Goal: Task Accomplishment & Management: Manage account settings

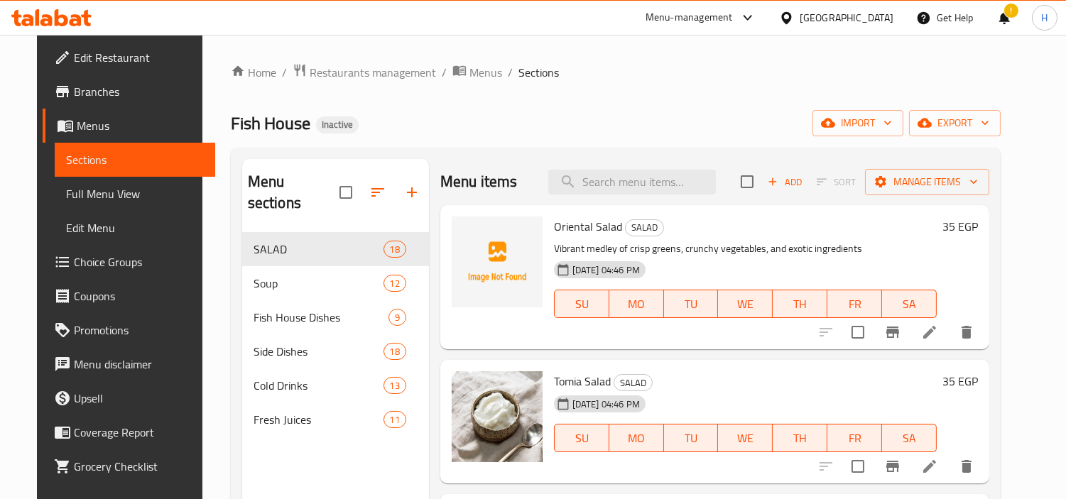
click at [800, 21] on div at bounding box center [789, 18] width 21 height 16
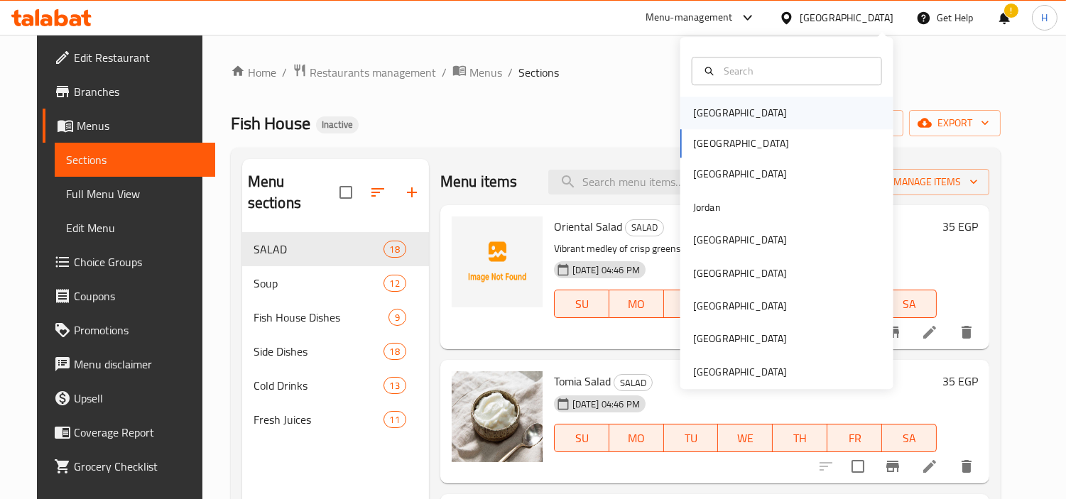
click at [694, 111] on div "[GEOGRAPHIC_DATA]" at bounding box center [740, 113] width 94 height 16
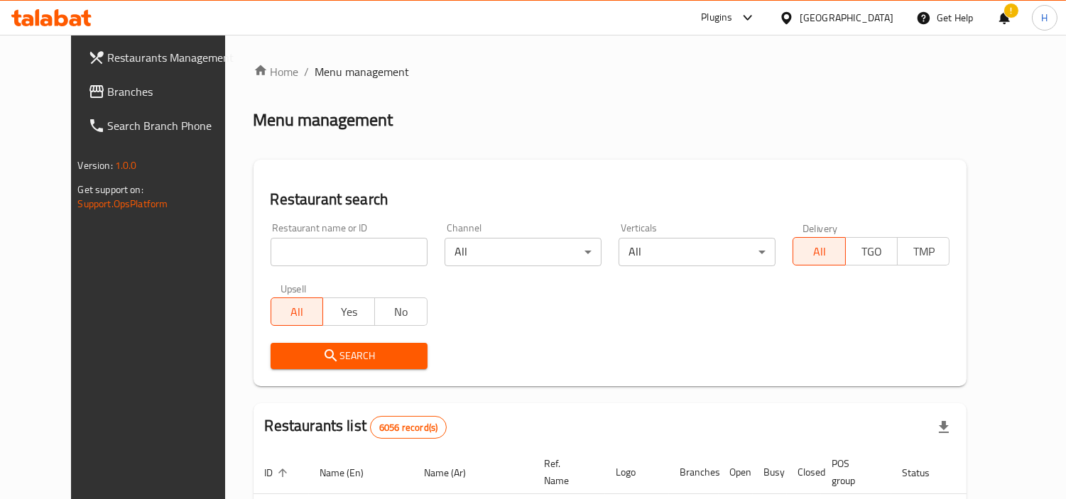
click at [115, 97] on span "Branches" at bounding box center [173, 91] width 130 height 17
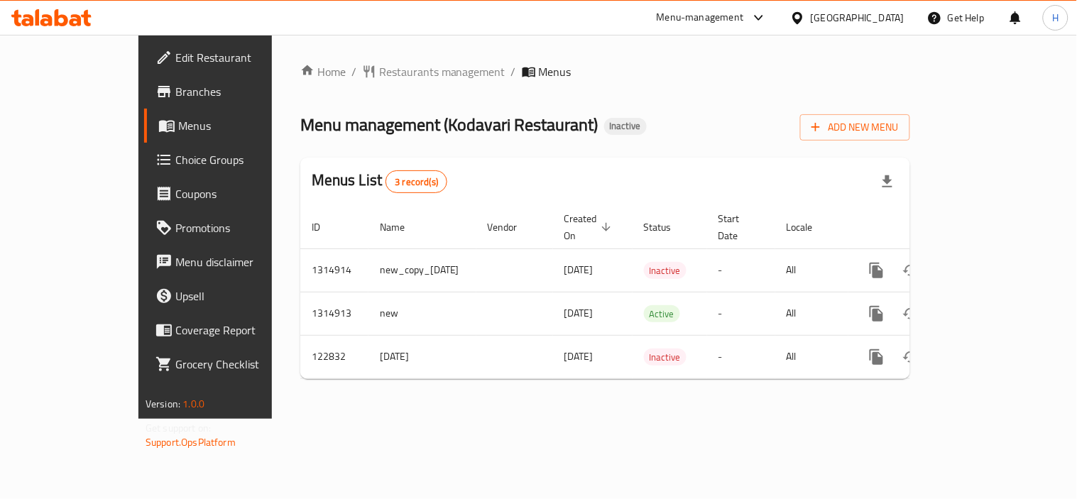
click at [60, 31] on div at bounding box center [51, 18] width 103 height 28
click at [67, 29] on div at bounding box center [51, 18] width 103 height 28
click at [79, 19] on icon at bounding box center [76, 20] width 12 height 12
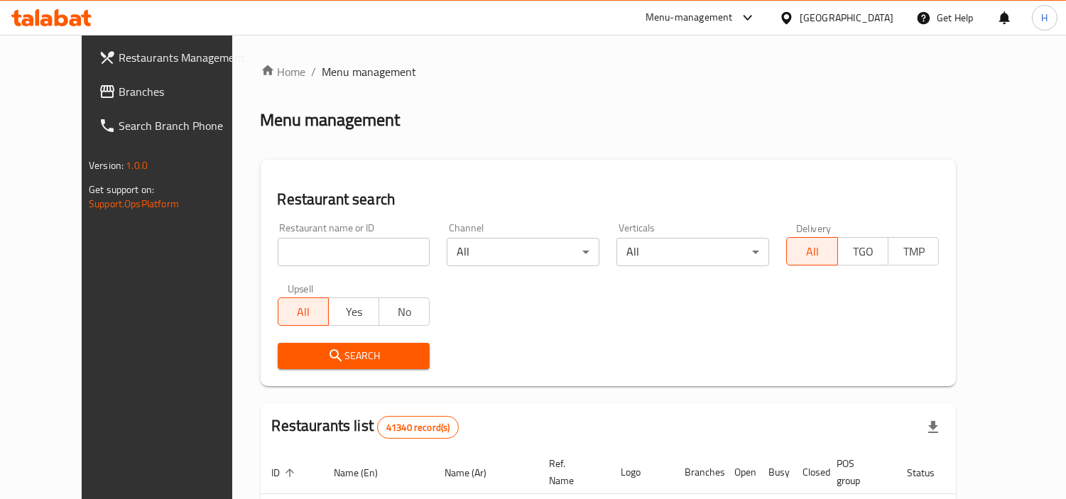
click at [119, 89] on span "Branches" at bounding box center [184, 91] width 130 height 17
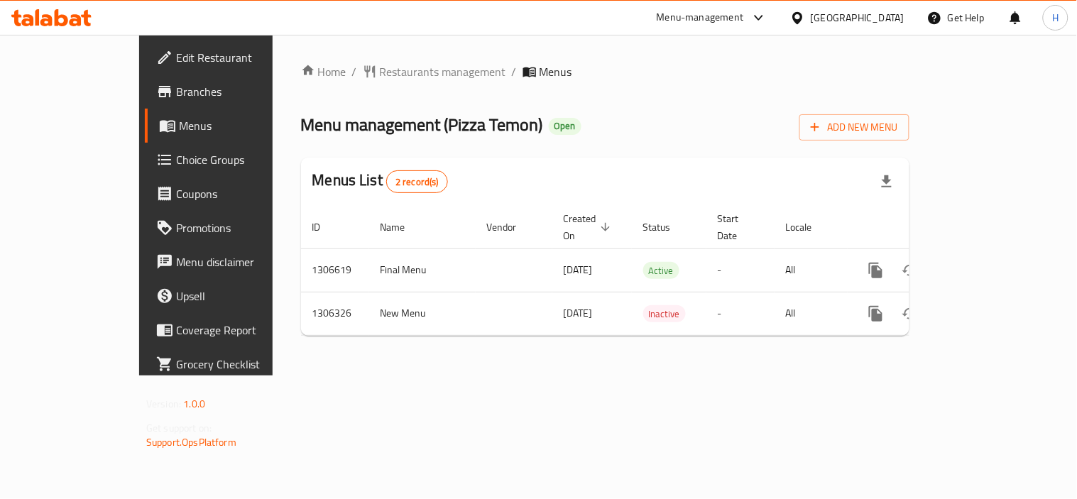
click at [176, 97] on span "Branches" at bounding box center [241, 91] width 131 height 17
drag, startPoint x: 267, startPoint y: 256, endPoint x: 182, endPoint y: 253, distance: 85.3
click at [273, 253] on div "Home / Restaurants management / Menus Menu management ( Pizza Temon ) Open Add …" at bounding box center [606, 205] width 666 height 341
click at [176, 97] on span "Branches" at bounding box center [241, 91] width 131 height 17
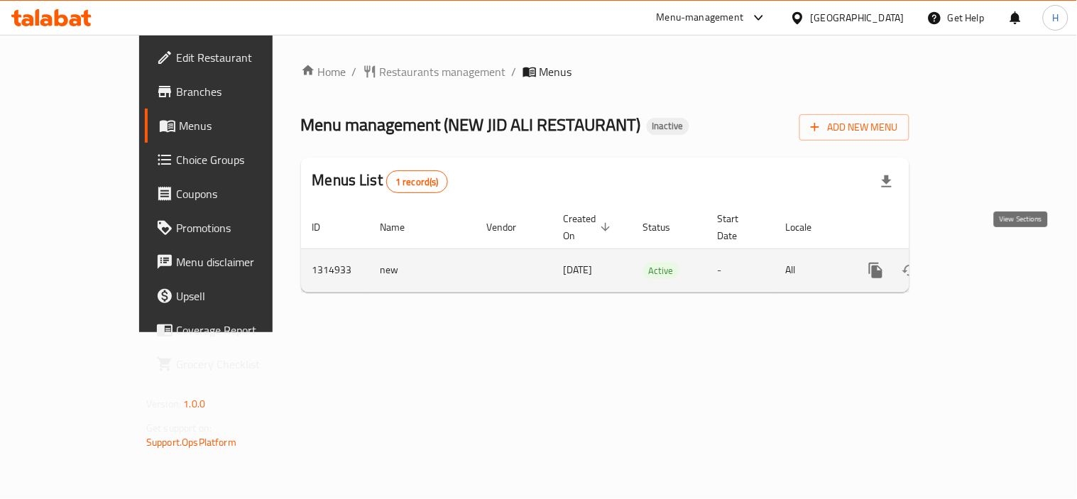
click at [987, 262] on icon "enhanced table" at bounding box center [978, 270] width 17 height 17
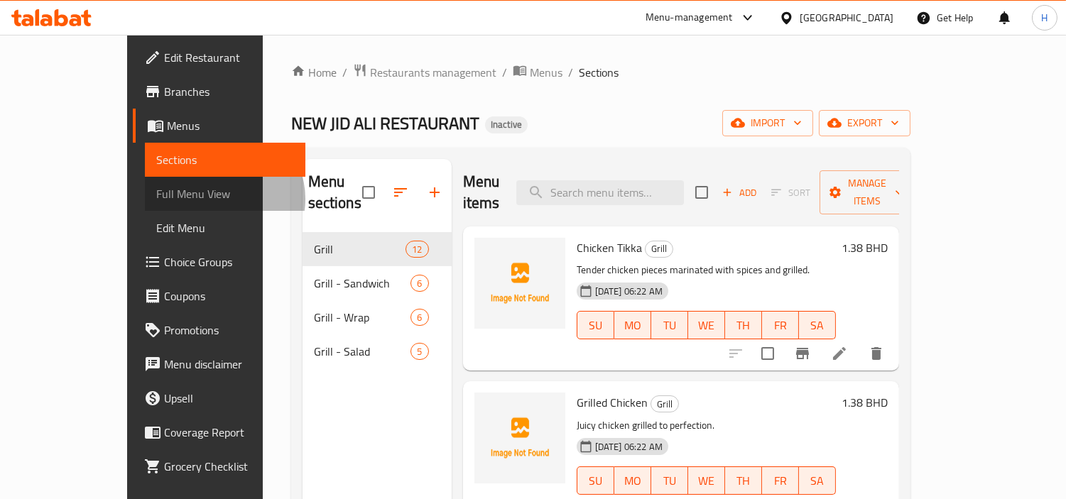
click at [156, 199] on span "Full Menu View" at bounding box center [225, 193] width 138 height 17
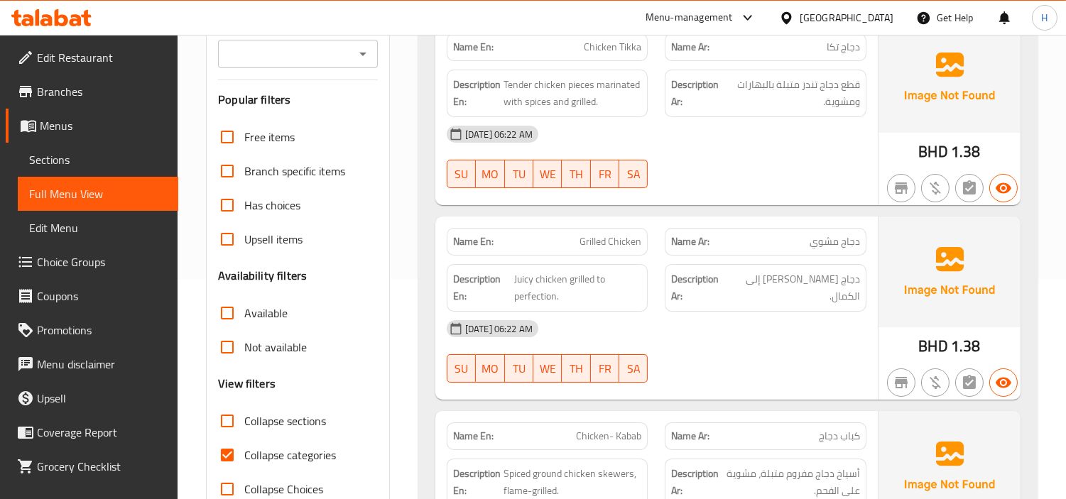
scroll to position [315, 0]
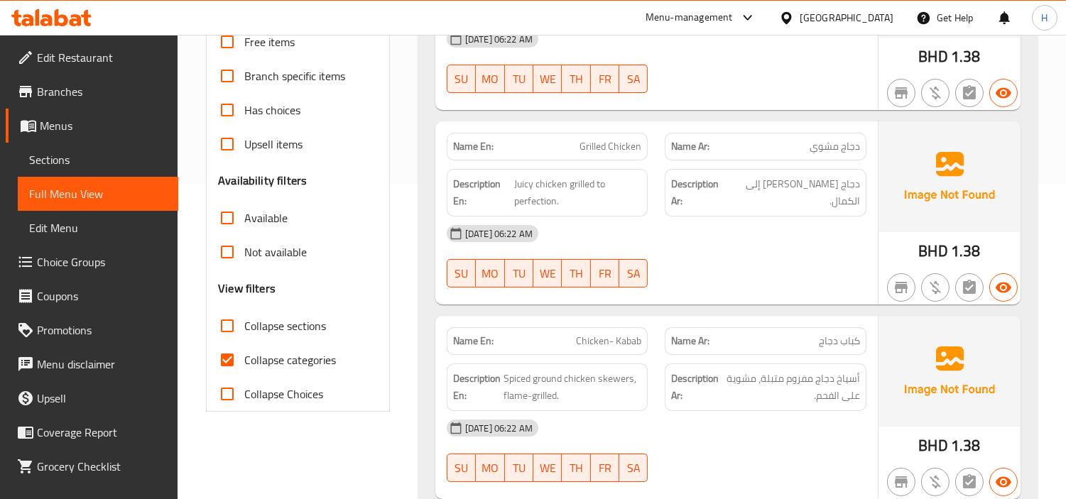
click at [261, 357] on span "Collapse categories" at bounding box center [290, 360] width 92 height 17
click at [244, 357] on input "Collapse categories" at bounding box center [227, 360] width 34 height 34
checkbox input "false"
click at [263, 330] on span "Collapse sections" at bounding box center [285, 325] width 82 height 17
click at [244, 330] on input "Collapse sections" at bounding box center [227, 326] width 34 height 34
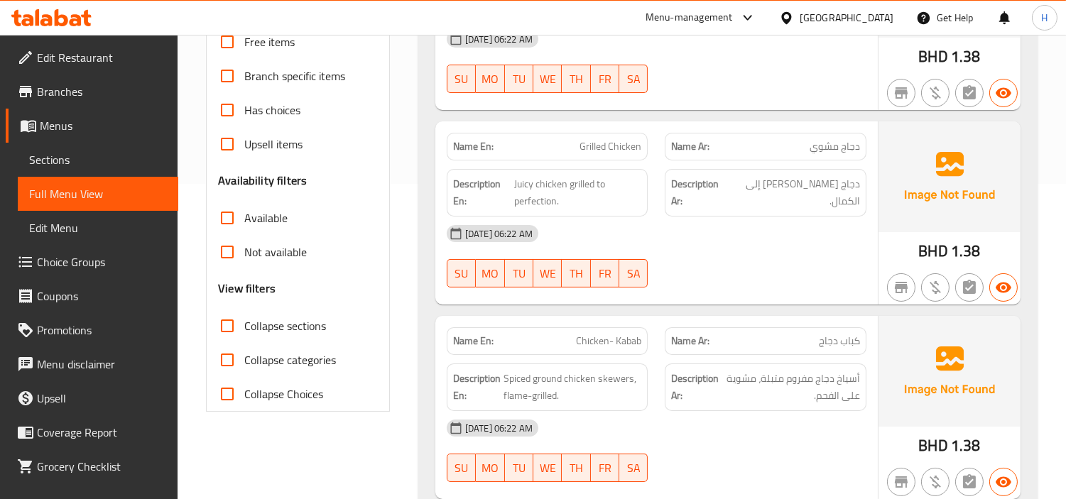
checkbox input "true"
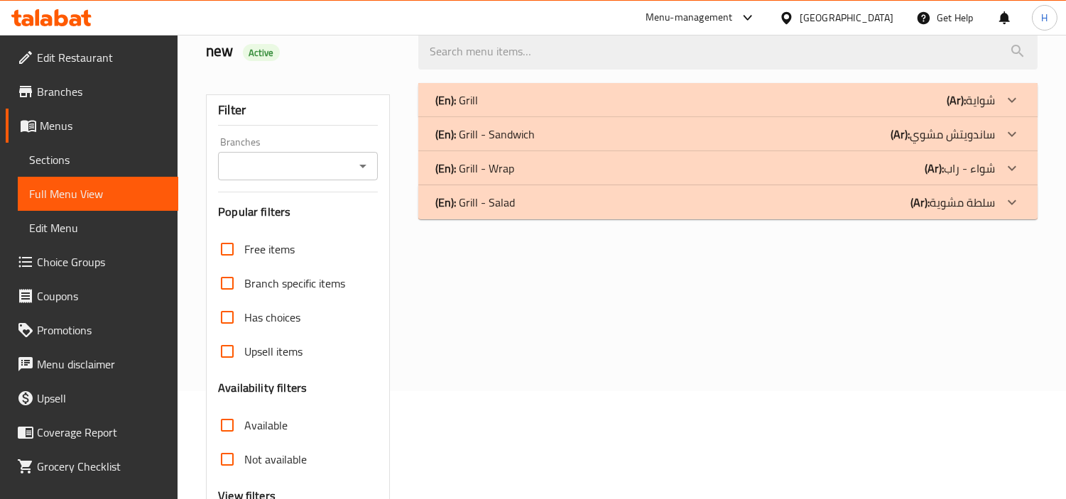
scroll to position [98, 0]
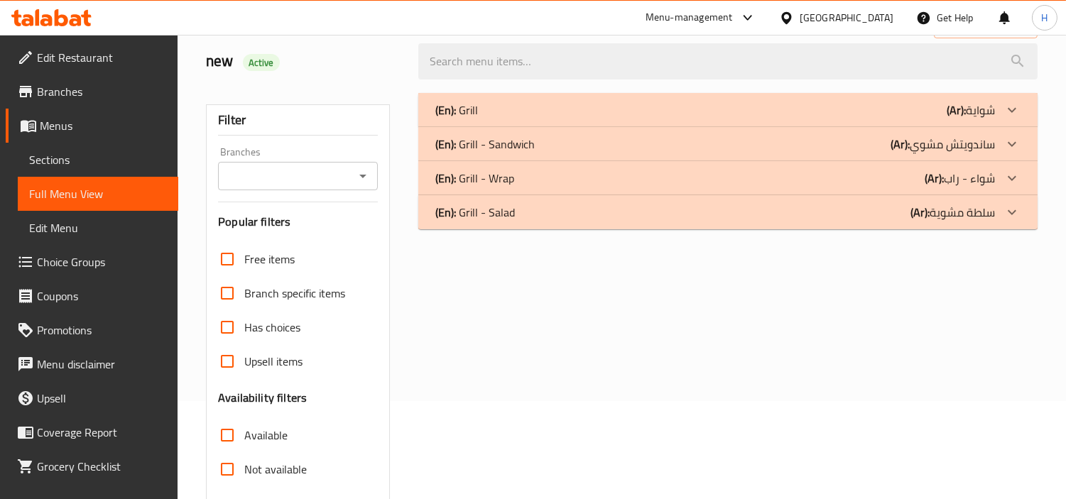
click at [608, 118] on div "(En): Grill (Ar): شواية" at bounding box center [727, 110] width 619 height 34
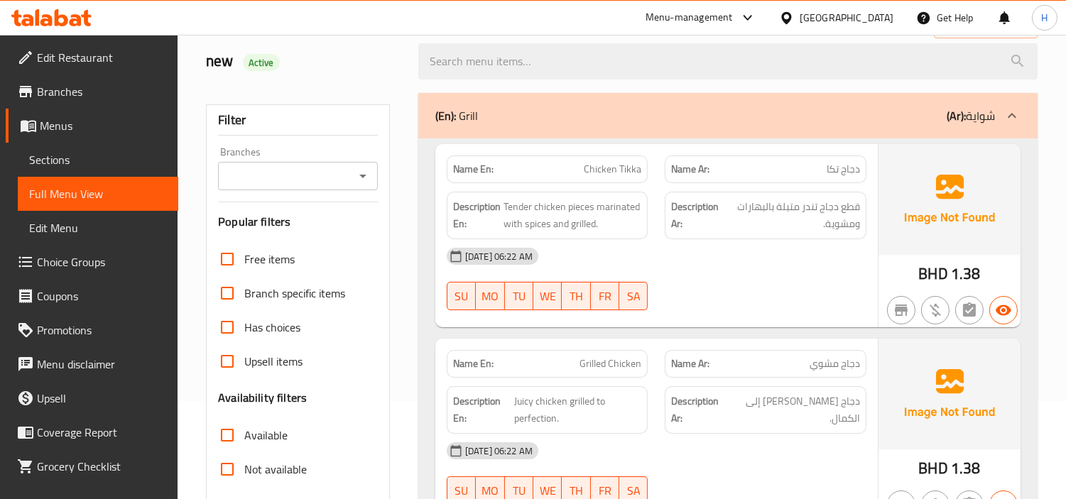
click at [377, 55] on h2 "new Active" at bounding box center [303, 60] width 195 height 21
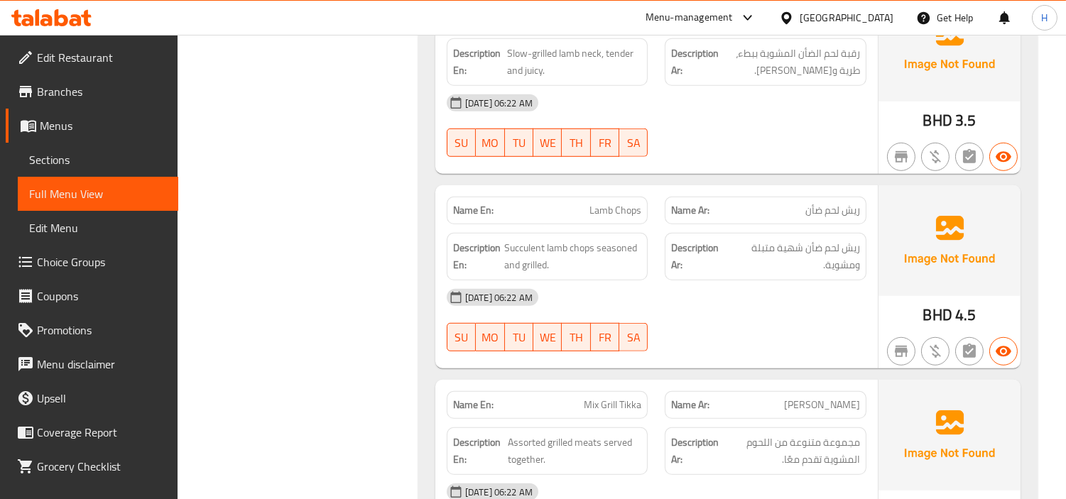
scroll to position [1835, 0]
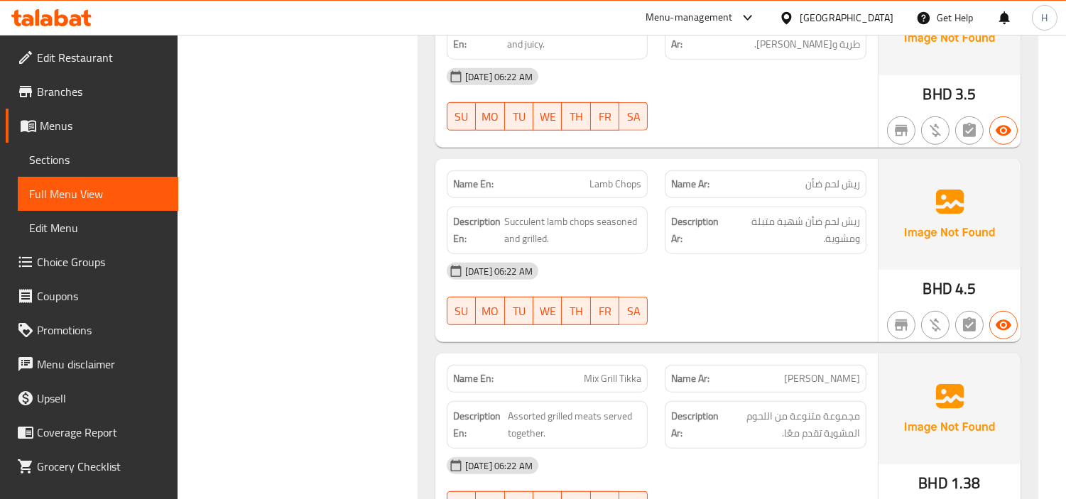
click at [612, 181] on span "Lamb Chops" at bounding box center [616, 184] width 52 height 15
copy span "Lamb Chops"
drag, startPoint x: 122, startPoint y: 180, endPoint x: 117, endPoint y: 166, distance: 15.1
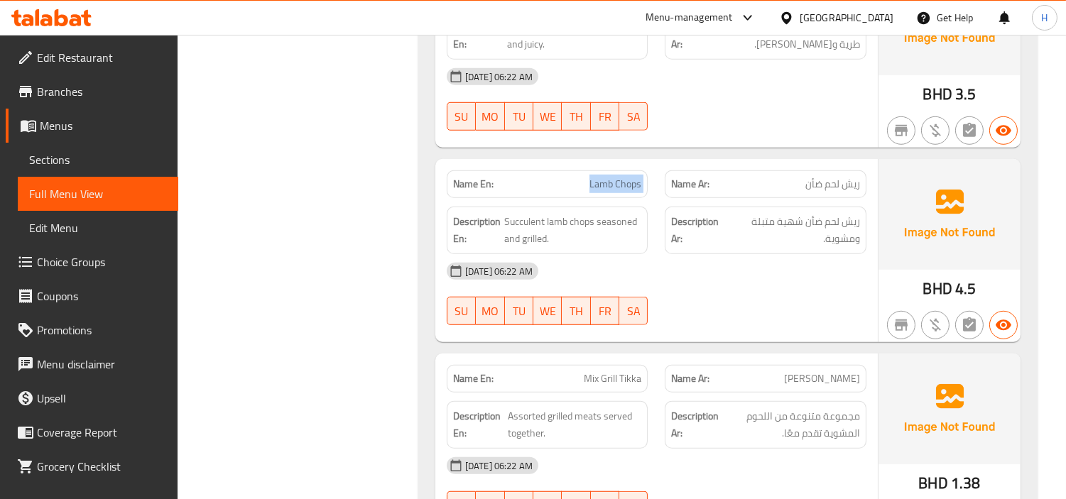
click at [122, 180] on link "Full Menu View" at bounding box center [98, 194] width 161 height 34
click at [117, 164] on span "Sections" at bounding box center [98, 159] width 138 height 17
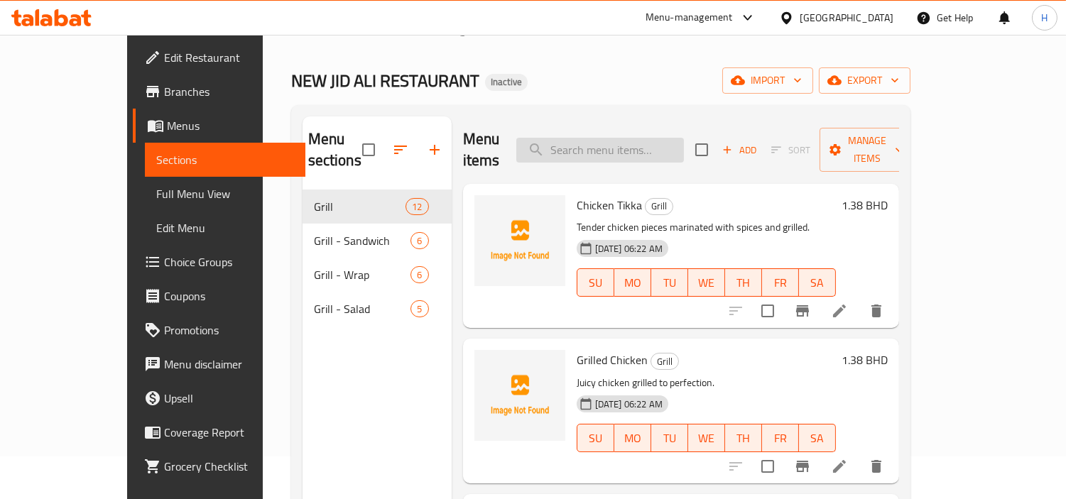
scroll to position [40, 0]
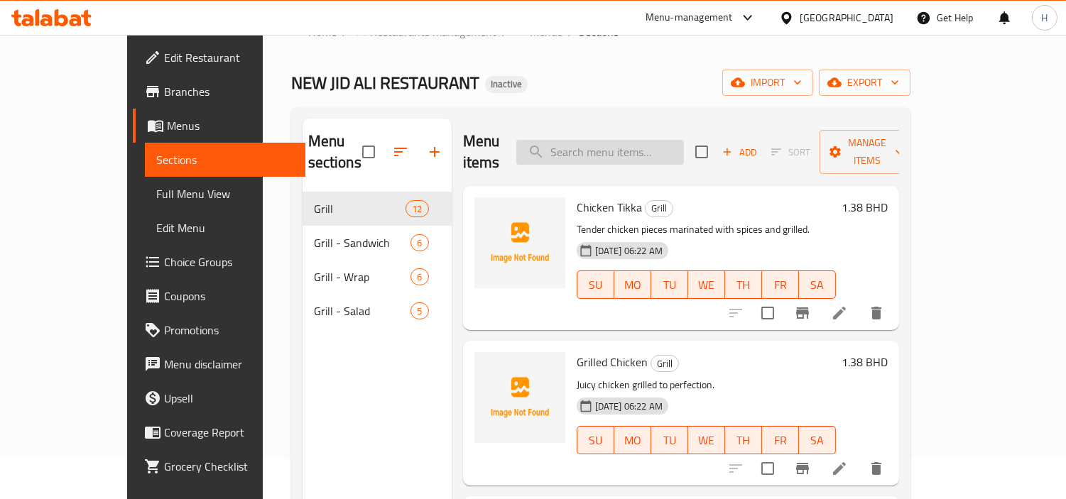
click at [664, 141] on input "search" at bounding box center [600, 152] width 168 height 25
paste input "Lamb Chops"
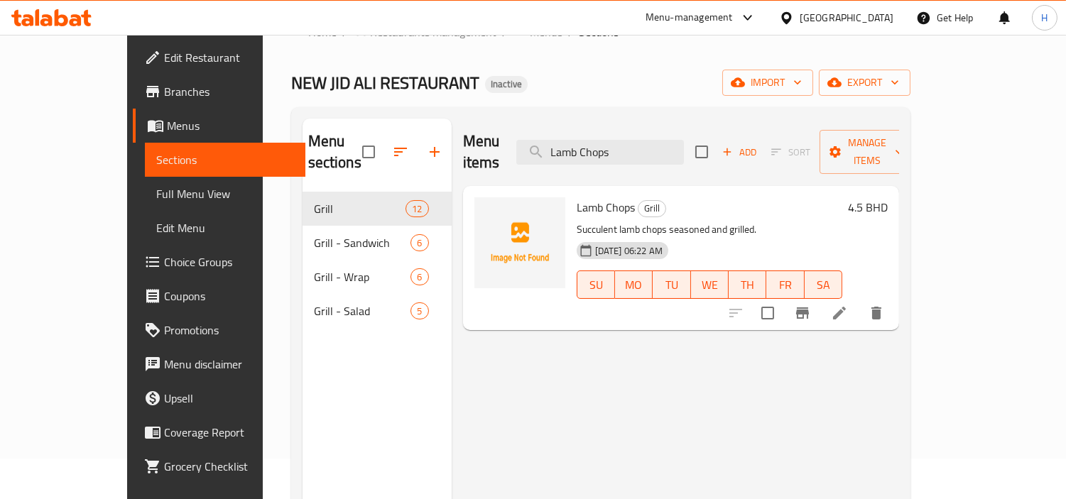
type input "Lamb Chops"
click at [848, 305] on icon at bounding box center [839, 313] width 17 height 17
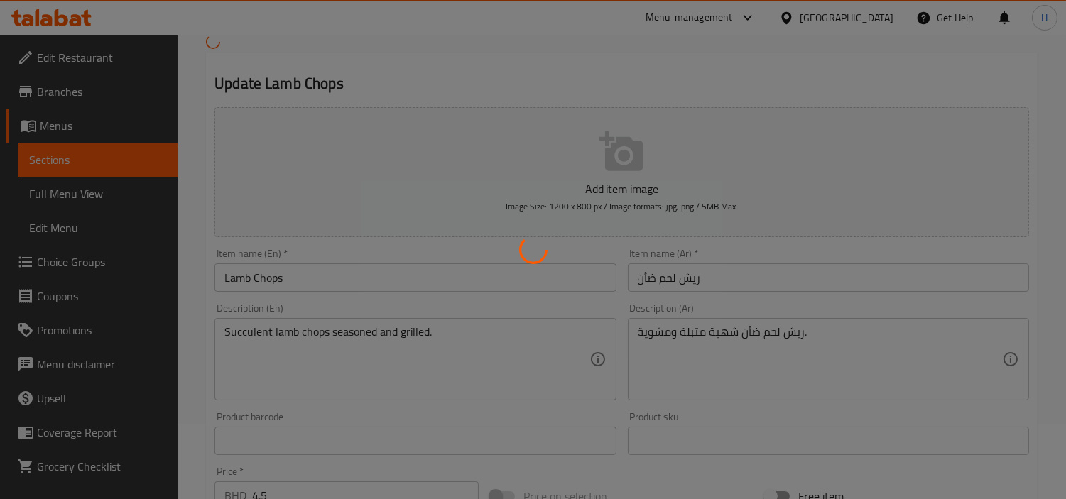
scroll to position [79, 0]
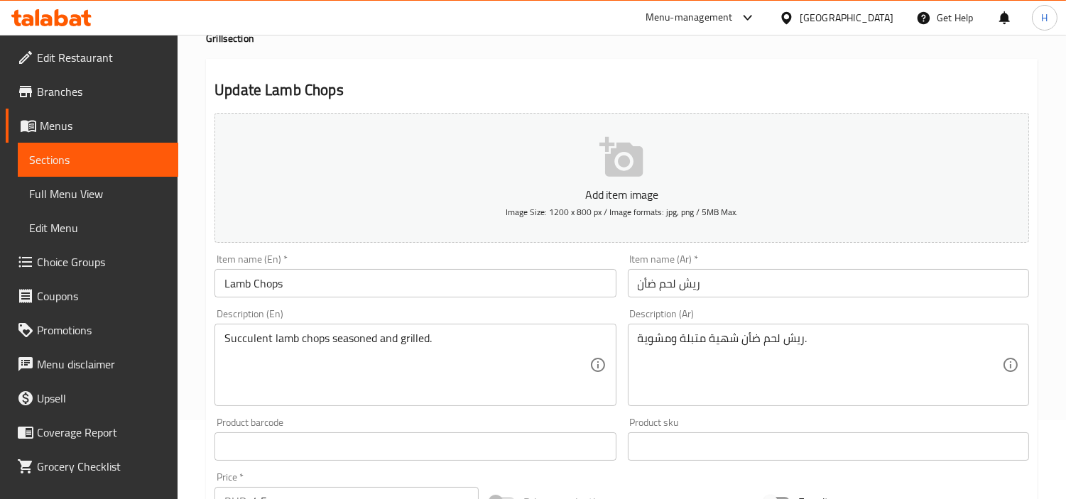
click at [820, 332] on div at bounding box center [533, 249] width 1066 height 499
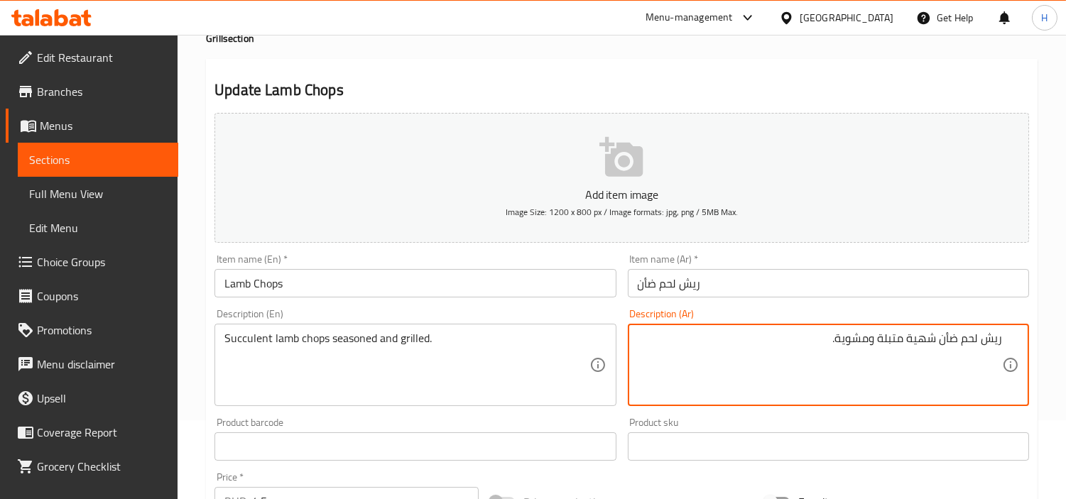
click at [924, 335] on textarea "ريش لحم ضأن شهية متبلة ومشوية." at bounding box center [820, 365] width 364 height 67
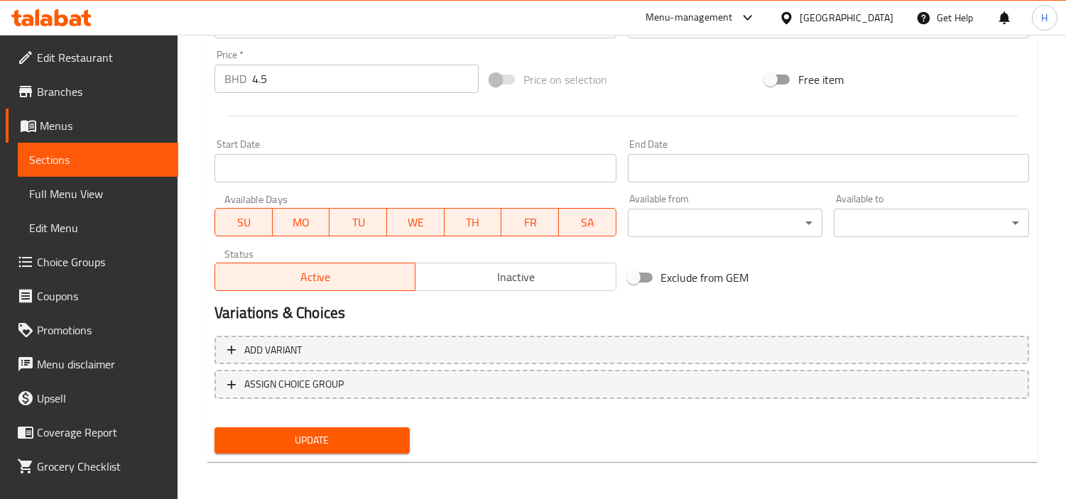
type textarea "ريش لحم ضأن عصارية متبلة ومشوية."
drag, startPoint x: 356, startPoint y: 428, endPoint x: 389, endPoint y: 419, distance: 33.8
click at [357, 428] on button "Update" at bounding box center [312, 441] width 195 height 26
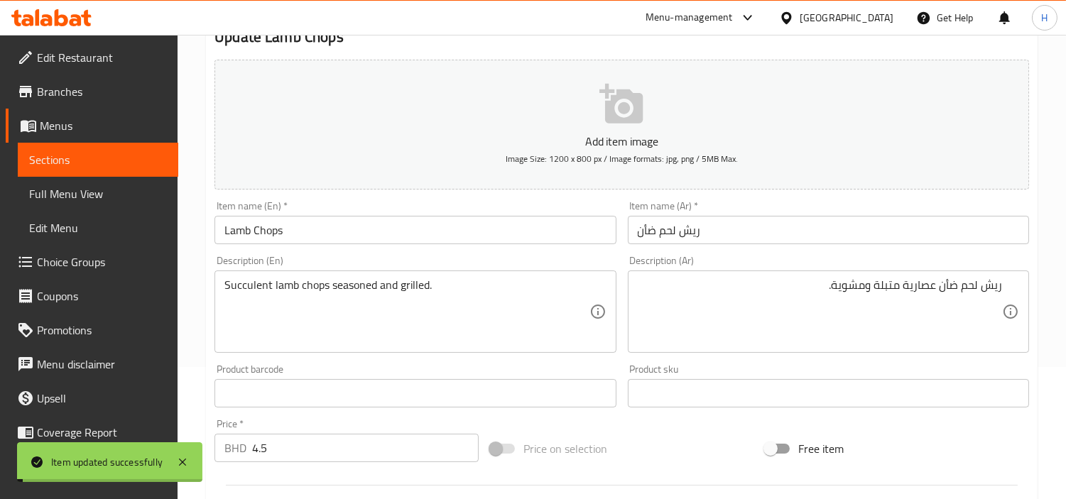
scroll to position [107, 0]
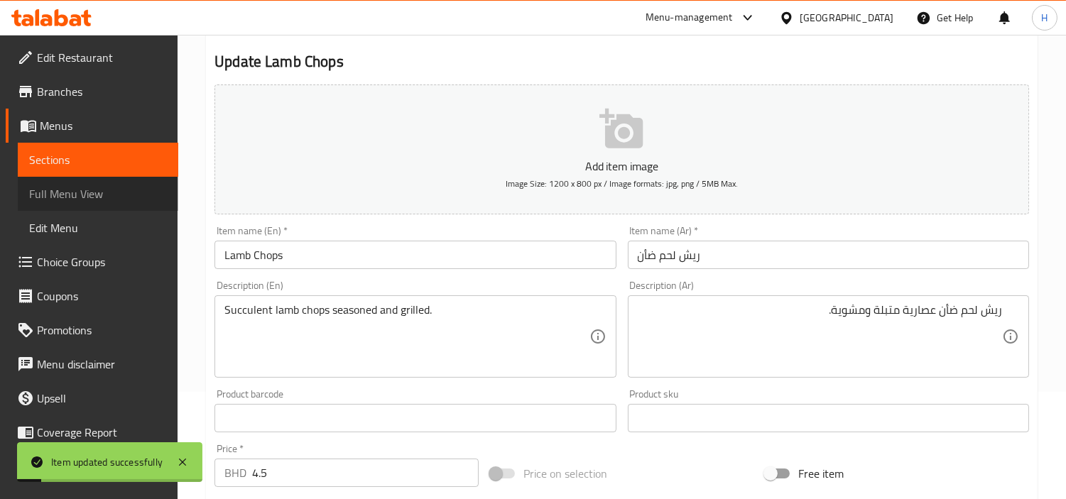
click at [112, 180] on link "Full Menu View" at bounding box center [98, 194] width 161 height 34
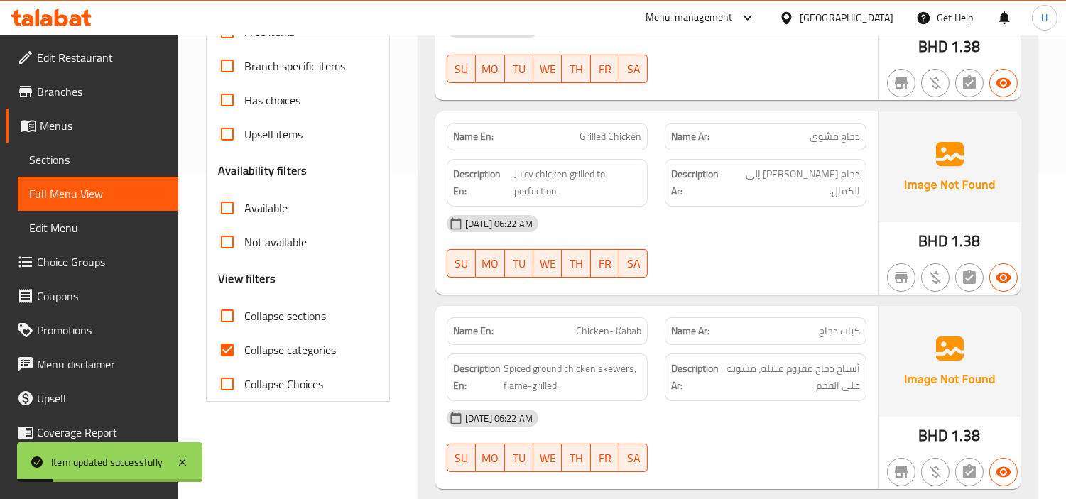
scroll to position [344, 0]
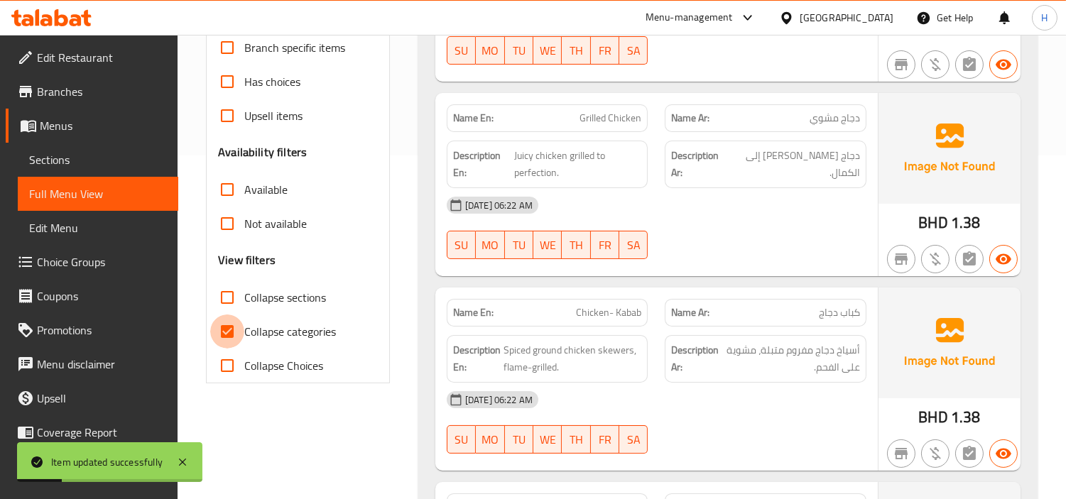
click at [244, 328] on input "Collapse categories" at bounding box center [227, 332] width 34 height 34
checkbox input "false"
click at [241, 291] on input "Collapse sections" at bounding box center [227, 298] width 34 height 34
checkbox input "true"
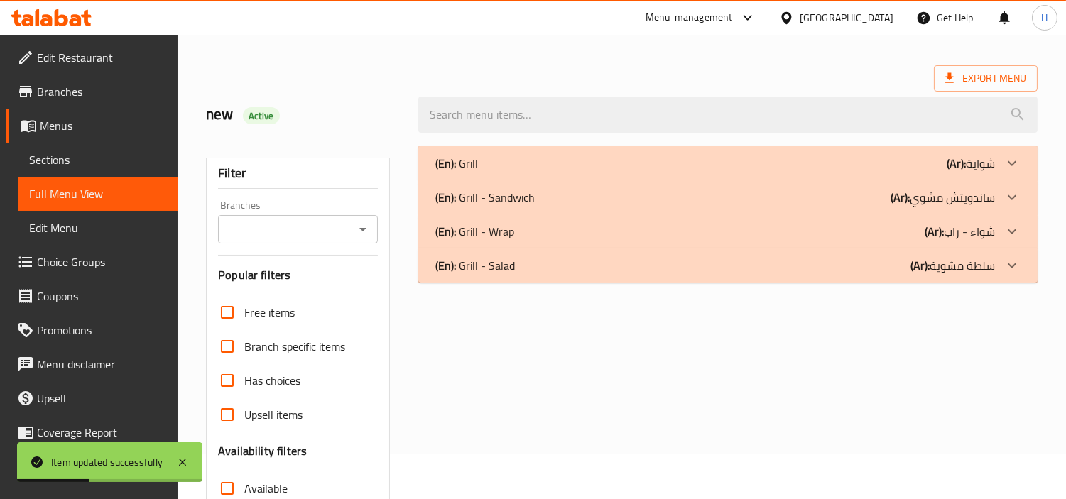
scroll to position [19, 0]
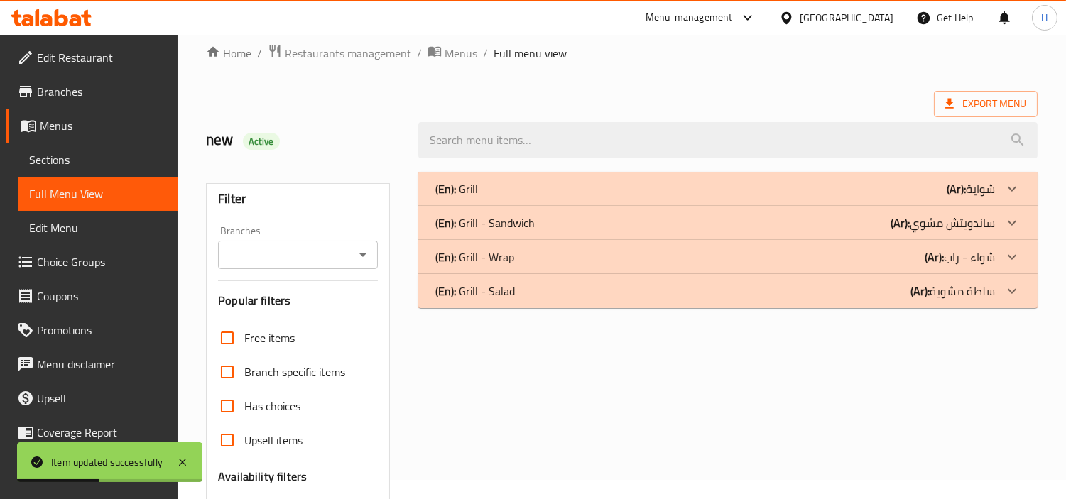
click at [571, 182] on div "(En): Grill (Ar): شواية" at bounding box center [715, 188] width 560 height 17
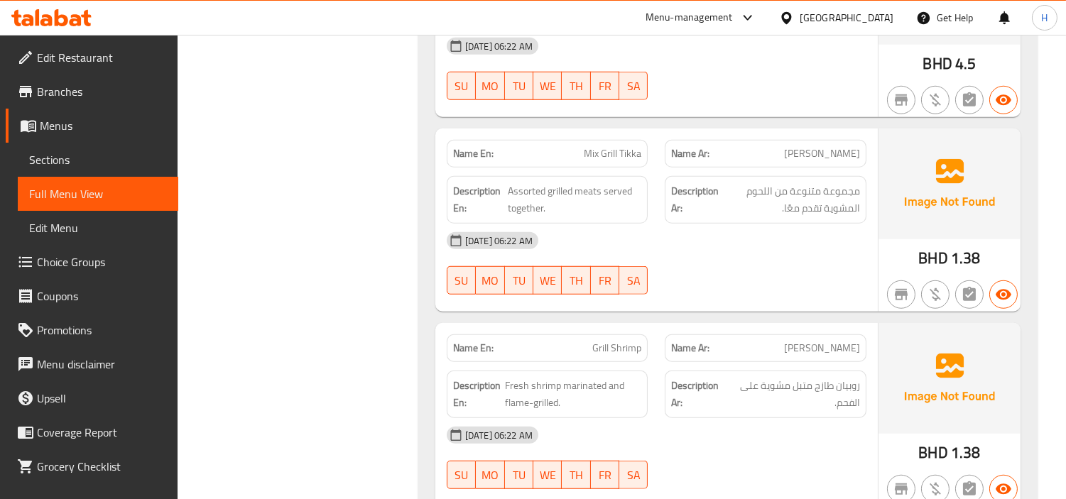
scroll to position [2086, 0]
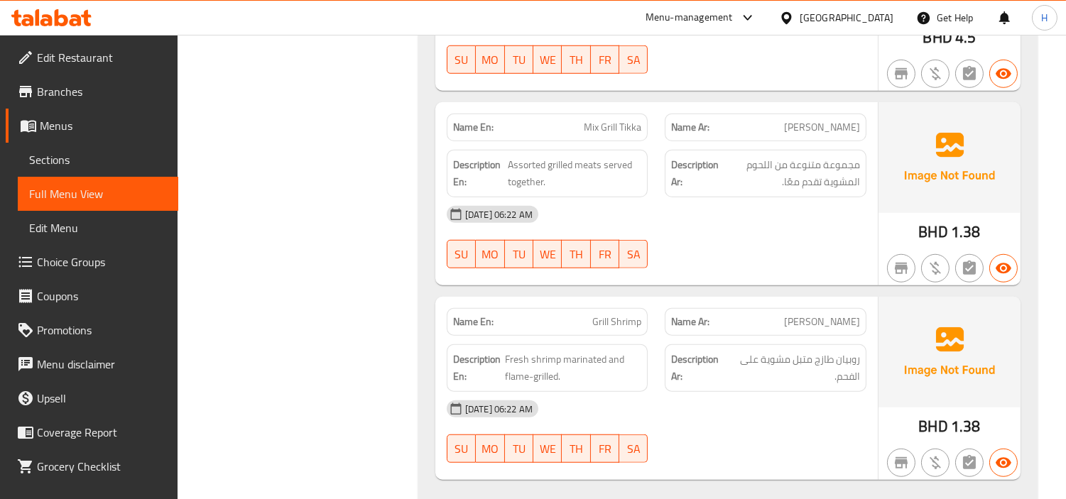
click at [597, 126] on span "Mix Grill Tikka" at bounding box center [613, 127] width 58 height 15
copy span "Mix Grill Tikka"
drag, startPoint x: 68, startPoint y: 162, endPoint x: 188, endPoint y: 158, distance: 119.4
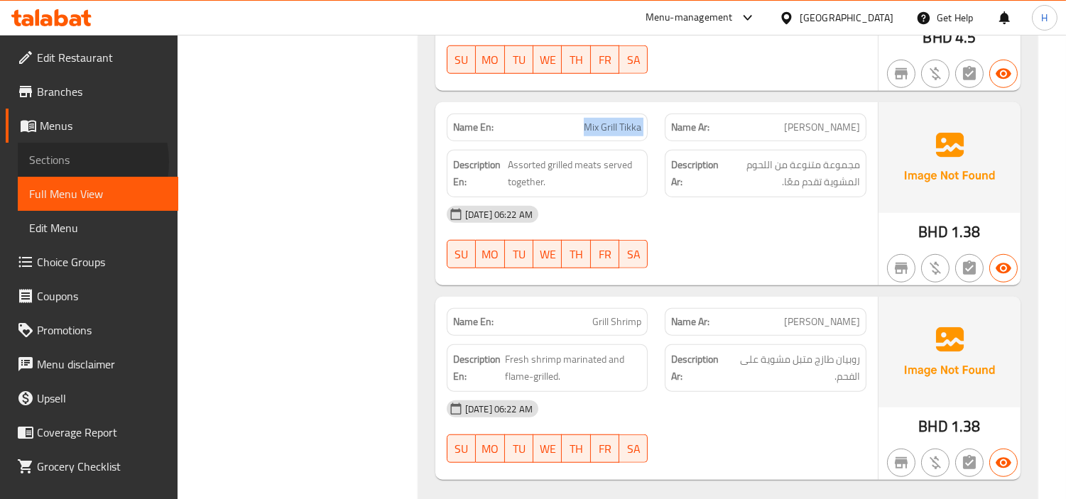
click at [67, 161] on span "Sections" at bounding box center [98, 159] width 138 height 17
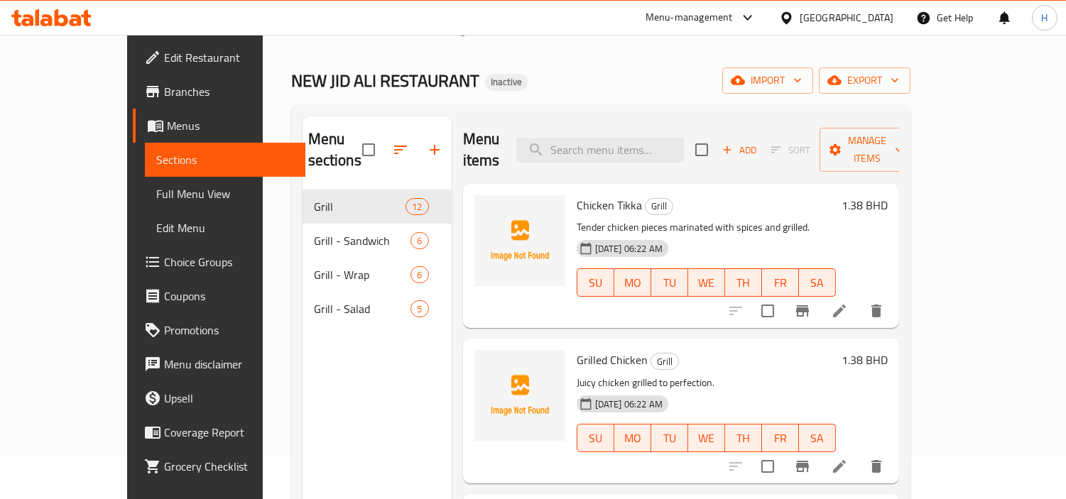
scroll to position [40, 0]
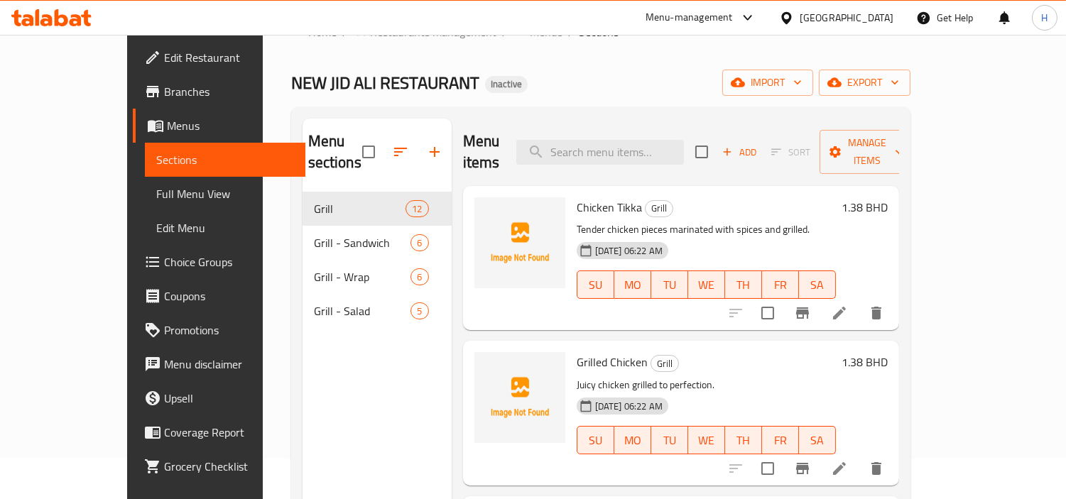
click at [646, 155] on div "Menu items Add Sort Manage items" at bounding box center [681, 152] width 436 height 67
click at [649, 152] on input "search" at bounding box center [600, 152] width 168 height 25
paste input "Mix Grill Tikka"
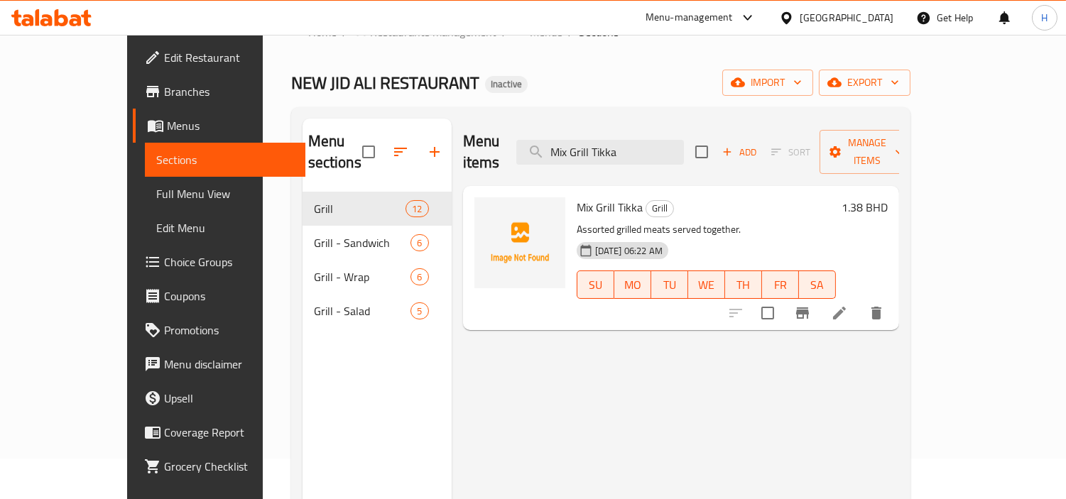
type input "Mix Grill Tikka"
click at [859, 300] on li at bounding box center [840, 313] width 40 height 26
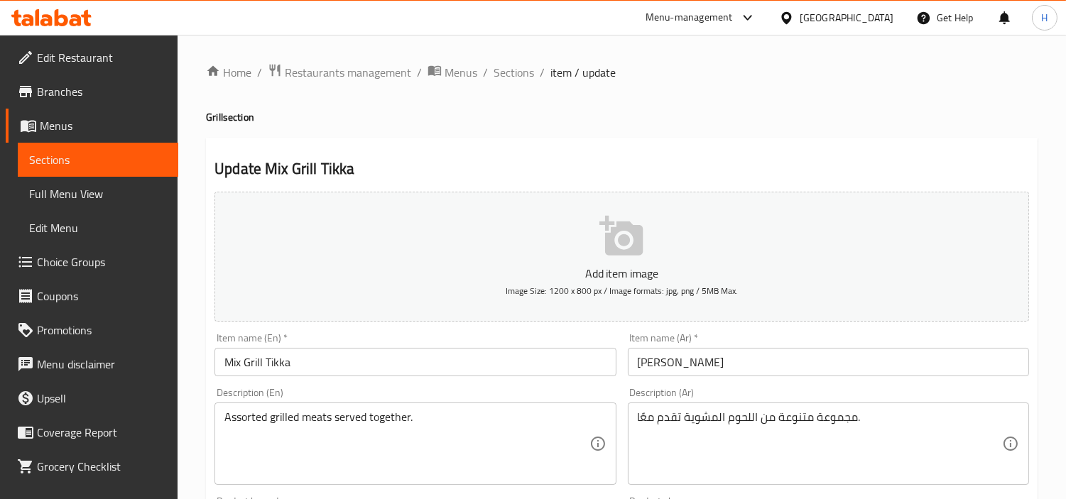
drag, startPoint x: 818, startPoint y: 335, endPoint x: 815, endPoint y: 370, distance: 34.9
click at [818, 342] on div "Item name (Ar)   * ميكس جريل تيكا Item name (Ar) *" at bounding box center [828, 354] width 401 height 43
click at [815, 370] on input "ميكس جريل تيكا" at bounding box center [828, 362] width 401 height 28
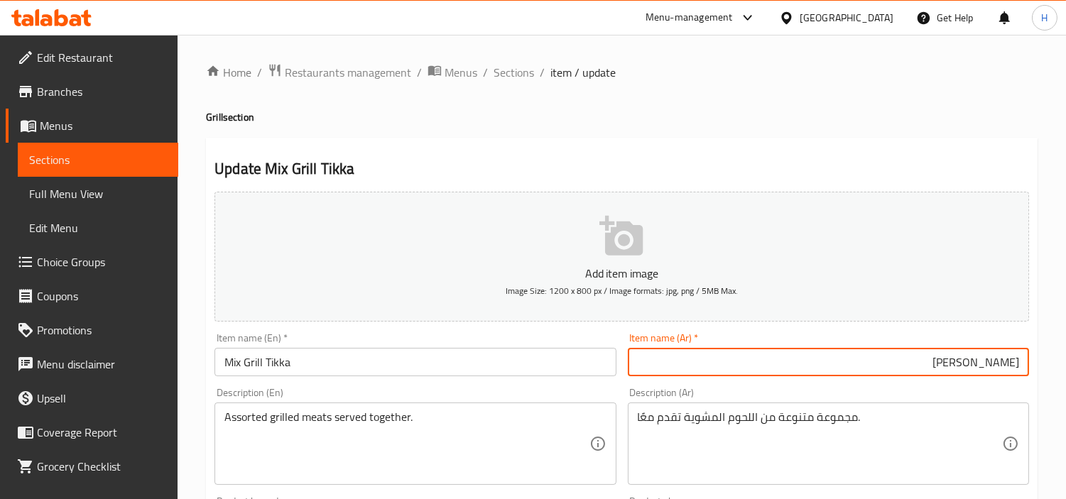
click at [952, 367] on input "ميكس جريل تيكا" at bounding box center [828, 362] width 401 height 28
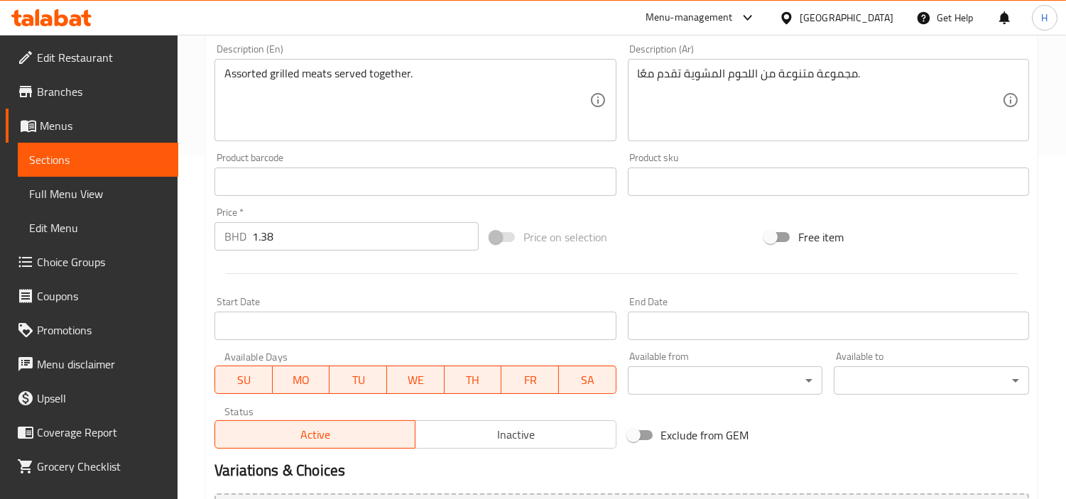
scroll to position [315, 0]
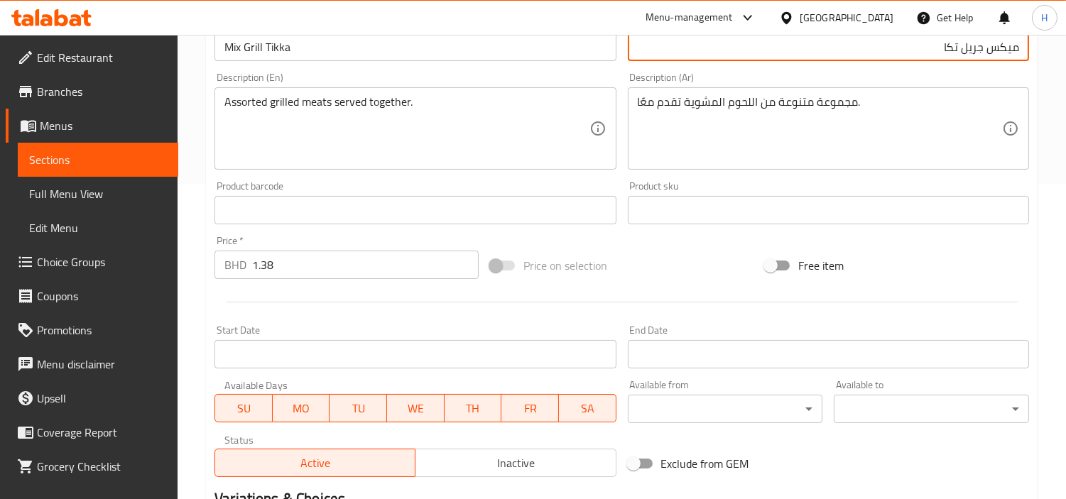
type input "ميكس جريل تكا"
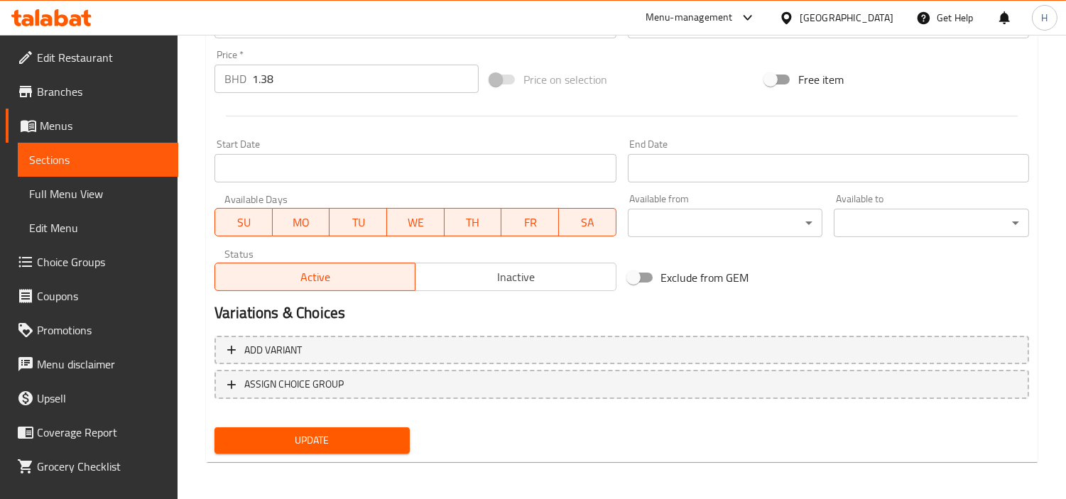
click at [372, 438] on span "Update" at bounding box center [312, 441] width 173 height 18
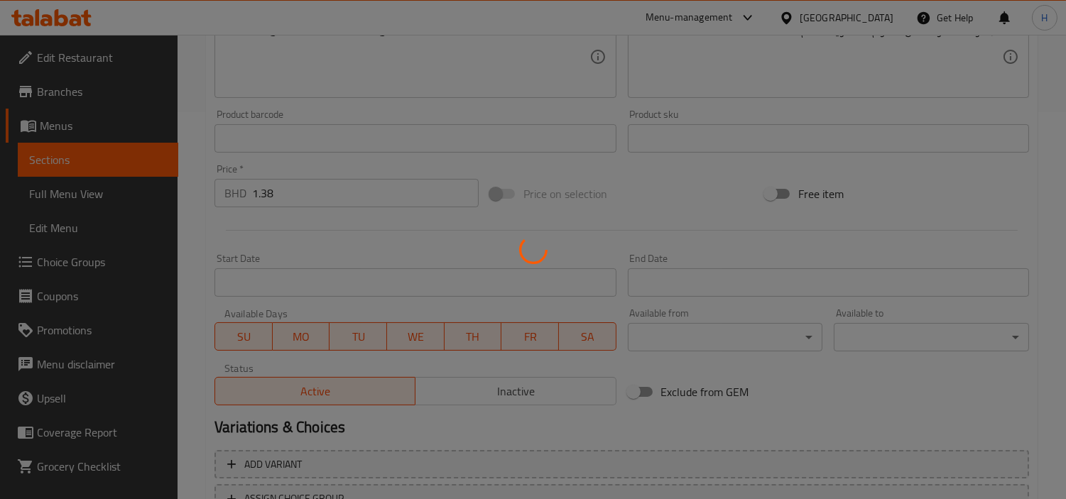
scroll to position [265, 0]
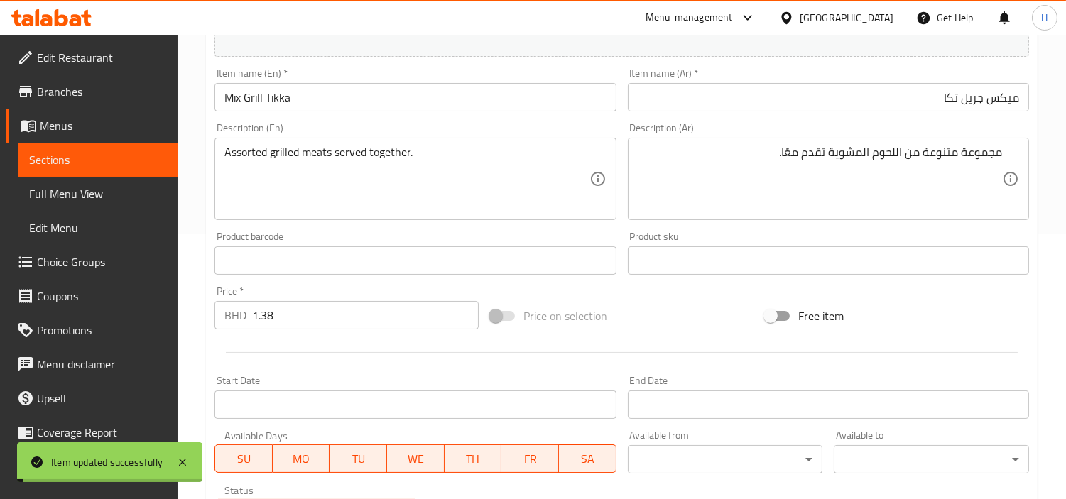
drag, startPoint x: 96, startPoint y: 202, endPoint x: 105, endPoint y: 199, distance: 9.7
click at [96, 202] on span "Full Menu View" at bounding box center [98, 193] width 138 height 17
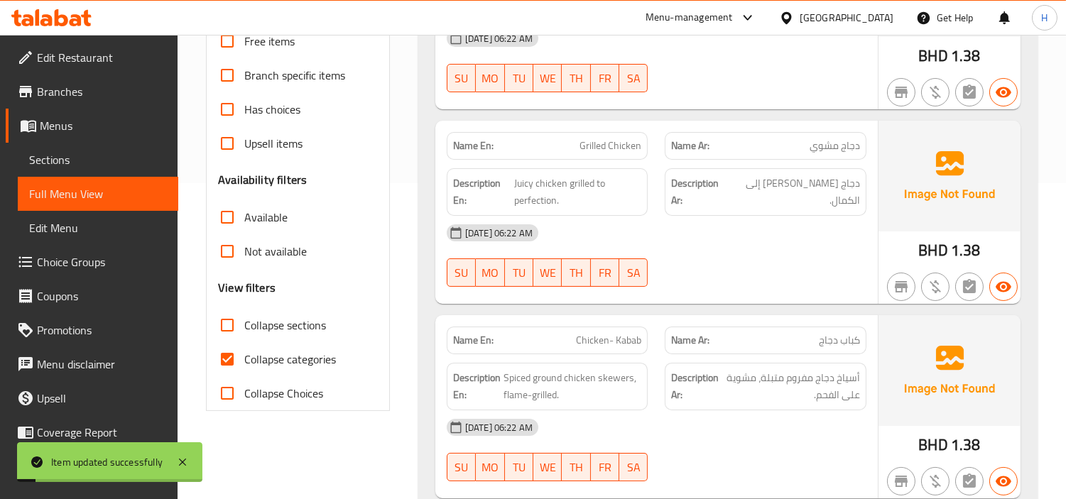
scroll to position [344, 0]
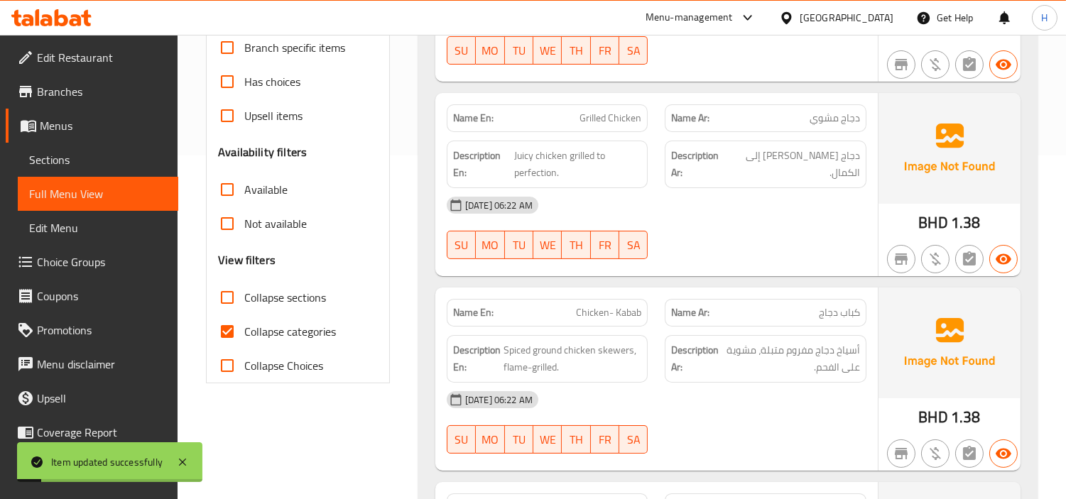
click at [218, 328] on input "Collapse categories" at bounding box center [227, 332] width 34 height 34
checkbox input "false"
click at [246, 272] on div "Free items Branch specific items Has choices Upsell items Availability filters …" at bounding box center [298, 189] width 160 height 386
click at [251, 286] on label "Collapse sections" at bounding box center [268, 298] width 116 height 34
click at [244, 286] on input "Collapse sections" at bounding box center [227, 298] width 34 height 34
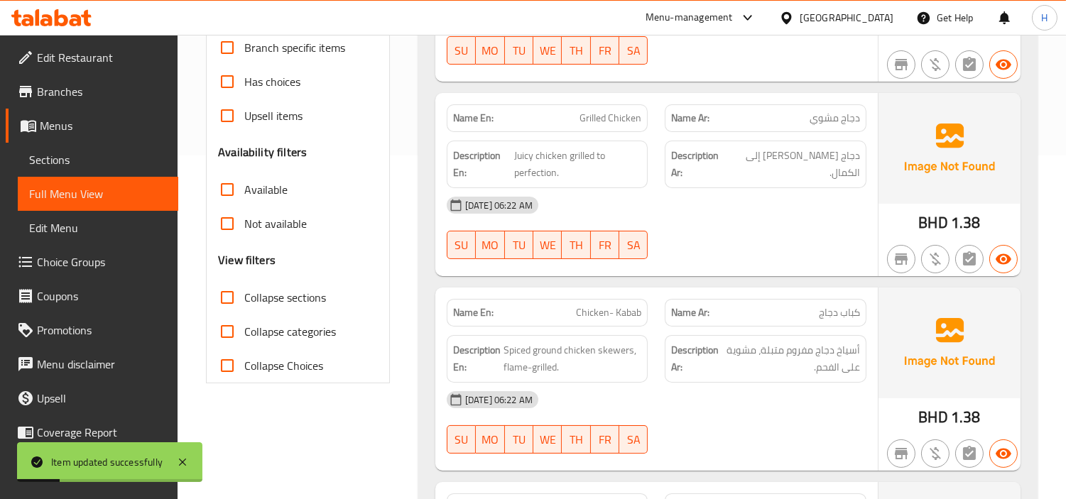
checkbox input "true"
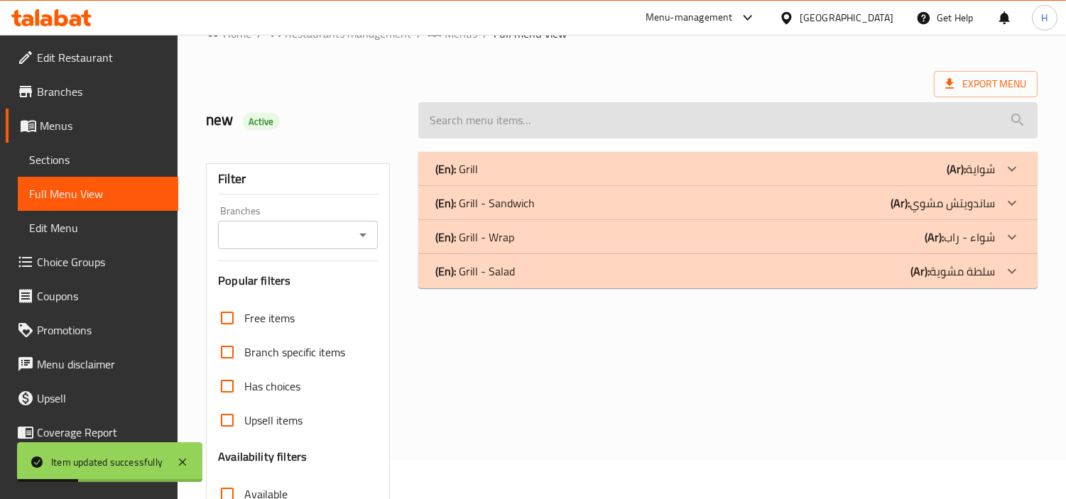
scroll to position [19, 0]
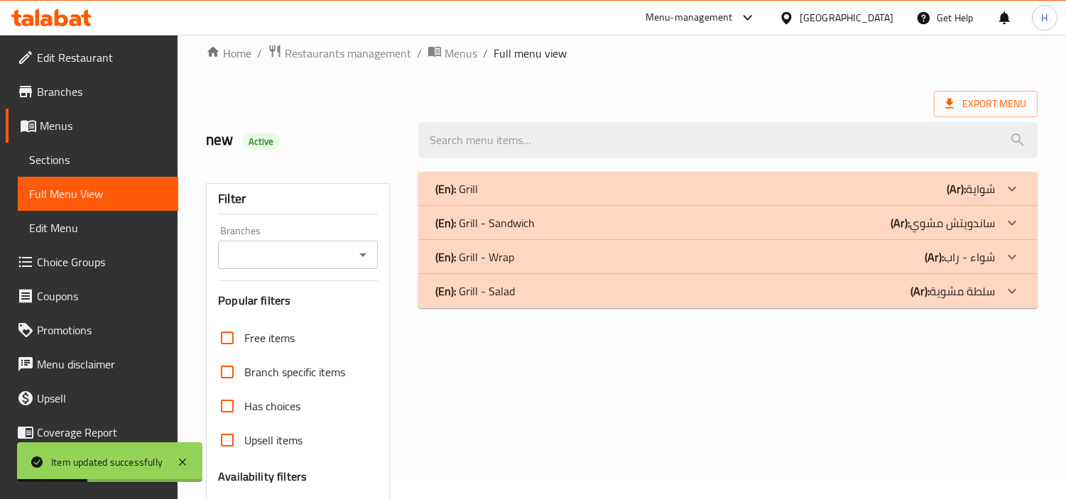
click at [598, 194] on div "(En): Grill (Ar): شواية" at bounding box center [715, 188] width 560 height 17
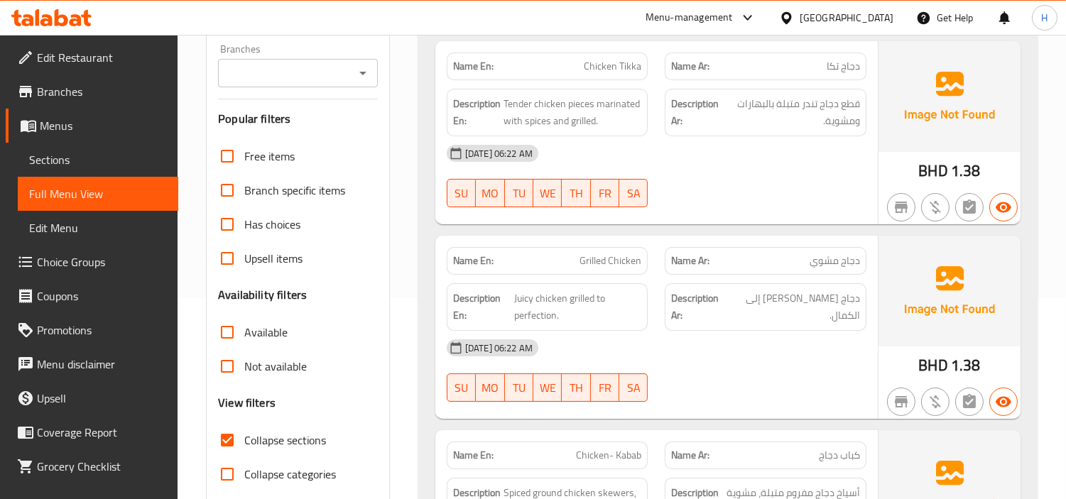
scroll to position [109, 0]
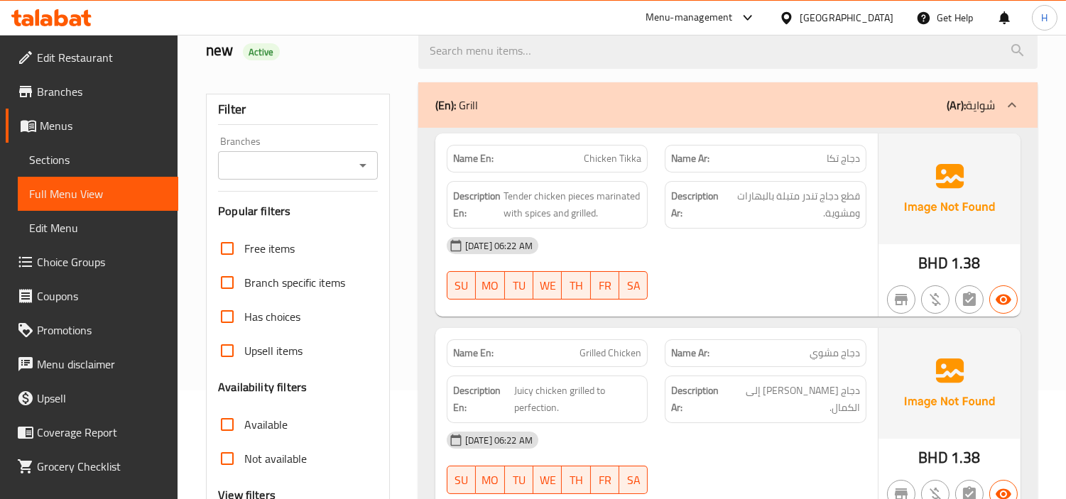
click at [714, 119] on div "(En): Grill (Ar): شواية" at bounding box center [727, 104] width 619 height 45
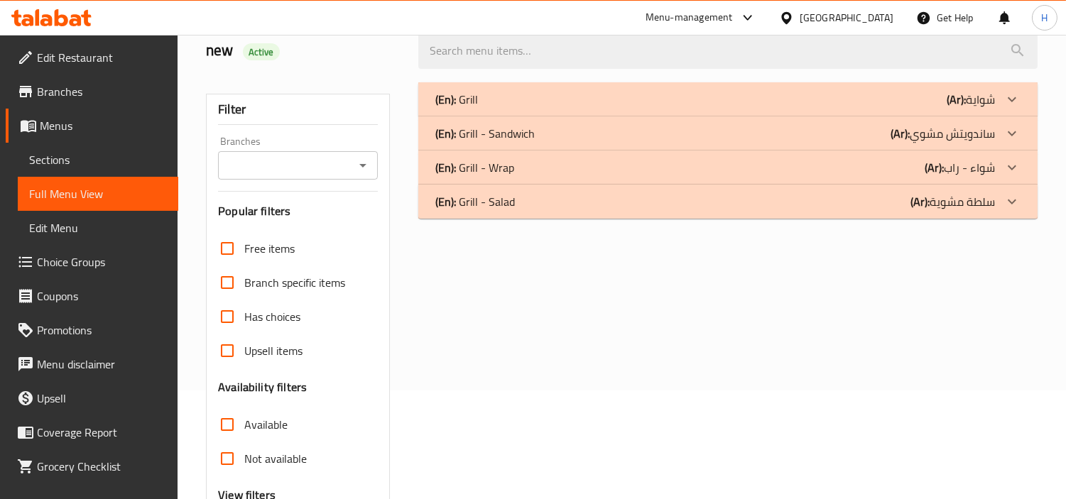
click at [638, 129] on div "(En): Grill - Sandwich (Ar): ساندويتش مشوي" at bounding box center [715, 133] width 560 height 17
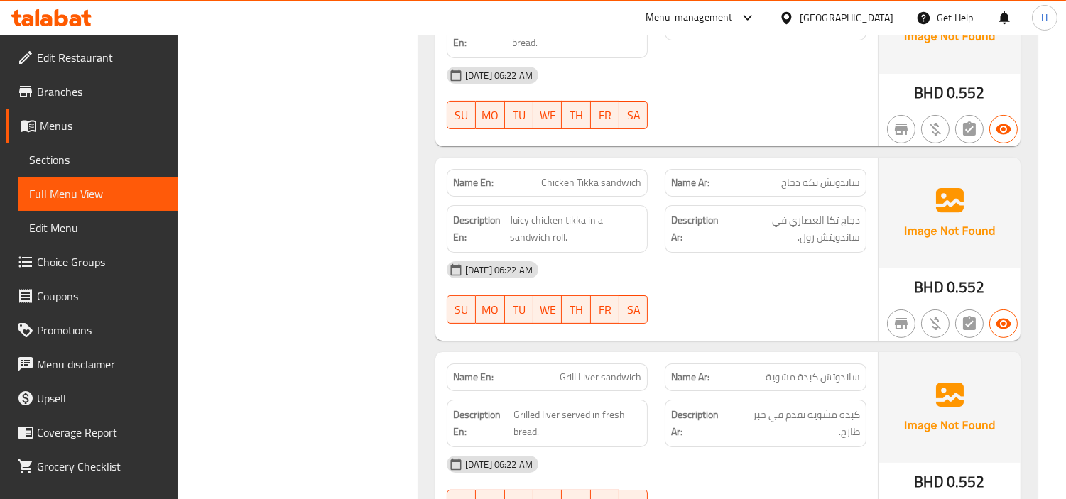
scroll to position [819, 0]
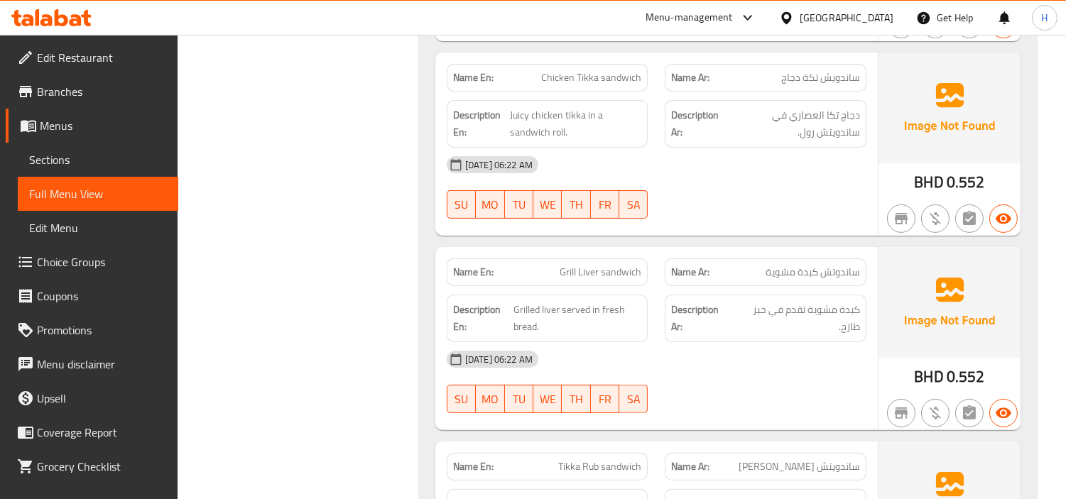
click at [637, 80] on span "Chicken Tikka sandwich" at bounding box center [591, 77] width 100 height 15
copy span "Chicken Tikka sandwich"
drag, startPoint x: 105, startPoint y: 172, endPoint x: 119, endPoint y: 168, distance: 14.8
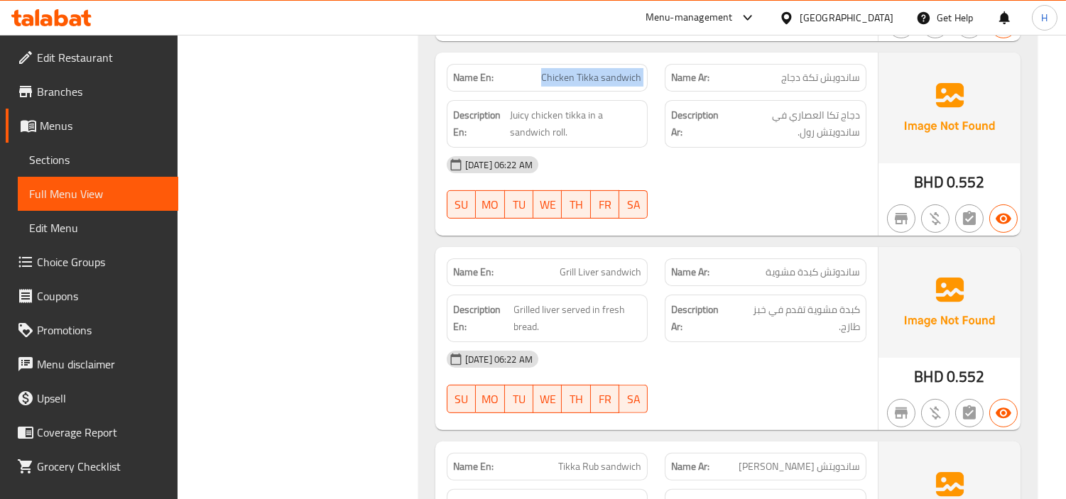
click at [105, 172] on link "Sections" at bounding box center [98, 160] width 161 height 34
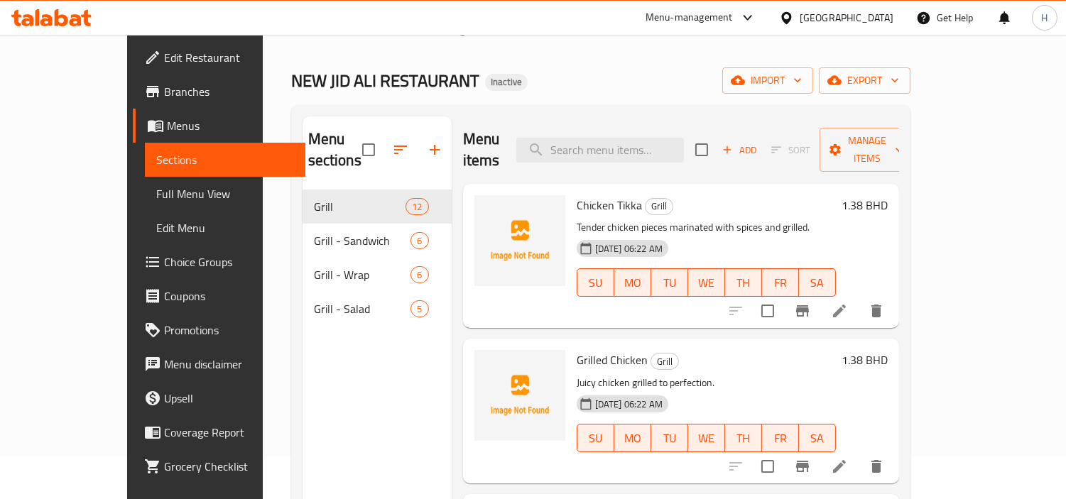
scroll to position [40, 0]
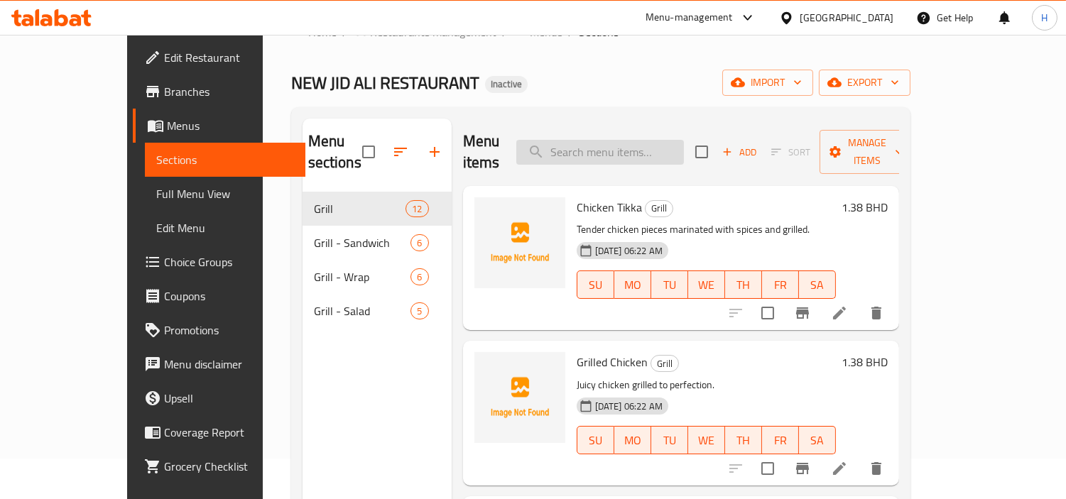
click at [666, 140] on input "search" at bounding box center [600, 152] width 168 height 25
paste input "Chicken Tikka sandwich"
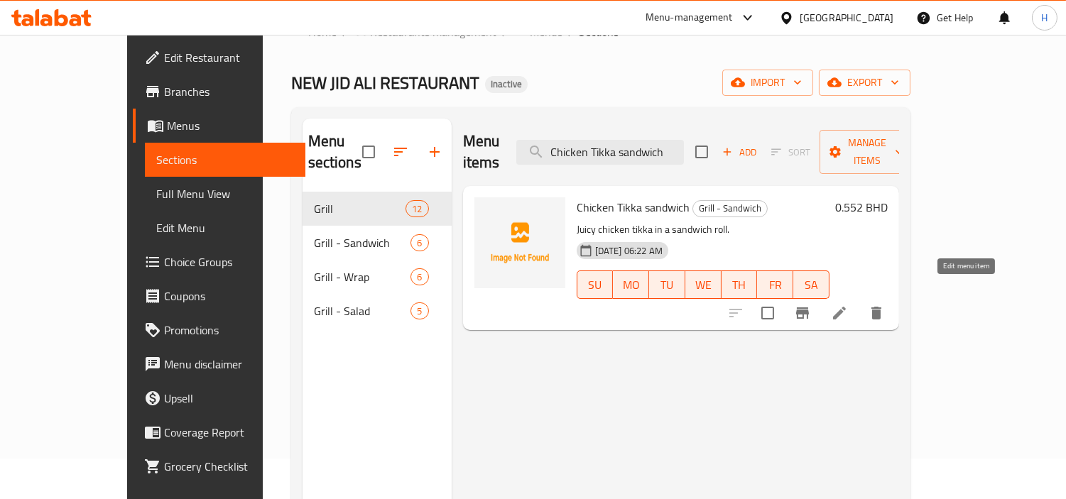
type input "Chicken Tikka sandwich"
click at [846, 307] on icon at bounding box center [839, 313] width 13 height 13
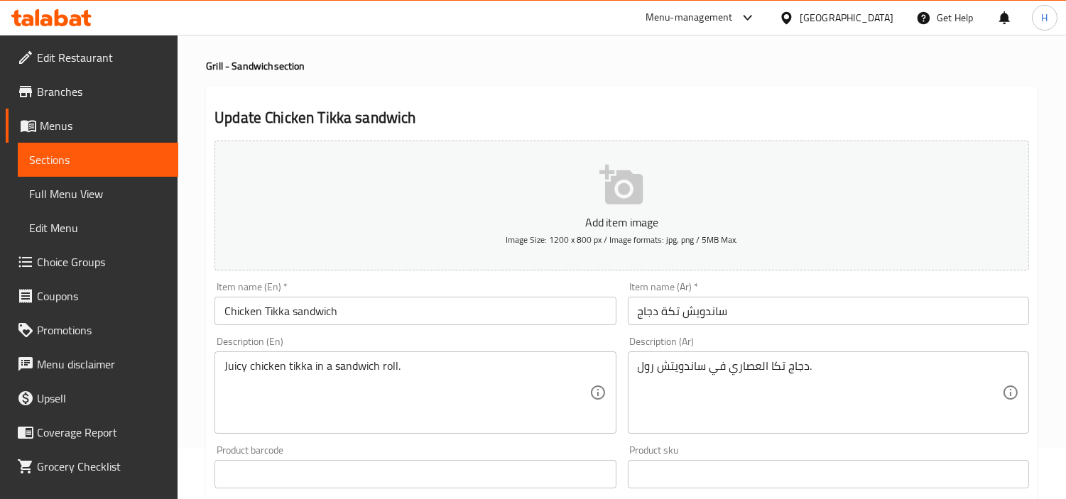
scroll to position [79, 0]
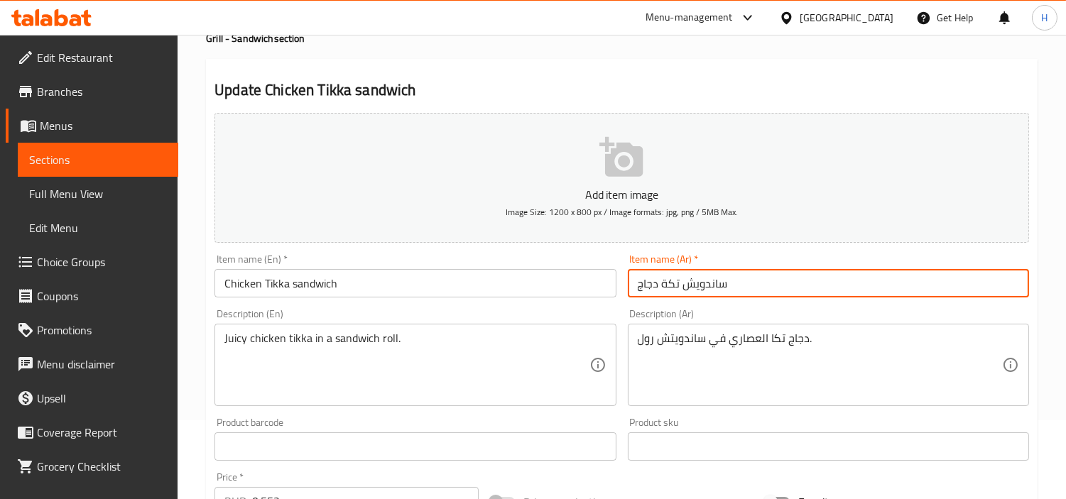
click at [780, 295] on input "ساندويش تكة دجاج" at bounding box center [828, 283] width 401 height 28
click at [954, 288] on input "ساندويش تكة دجاج" at bounding box center [828, 283] width 401 height 28
type input "ساندويش تكا دجاج"
click at [699, 325] on div "دجاج تكا العصاري في ساندويتش رول. Description (Ar)" at bounding box center [828, 365] width 401 height 82
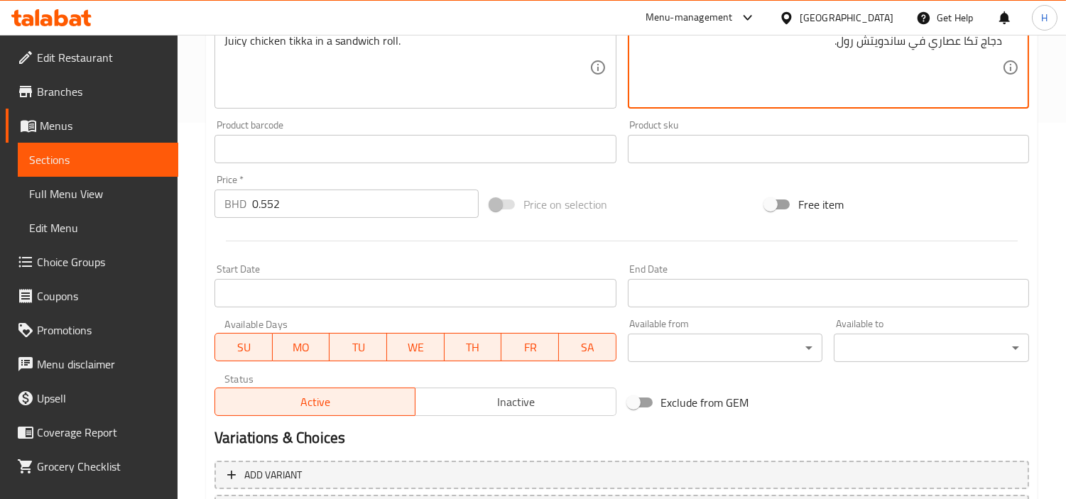
scroll to position [473, 0]
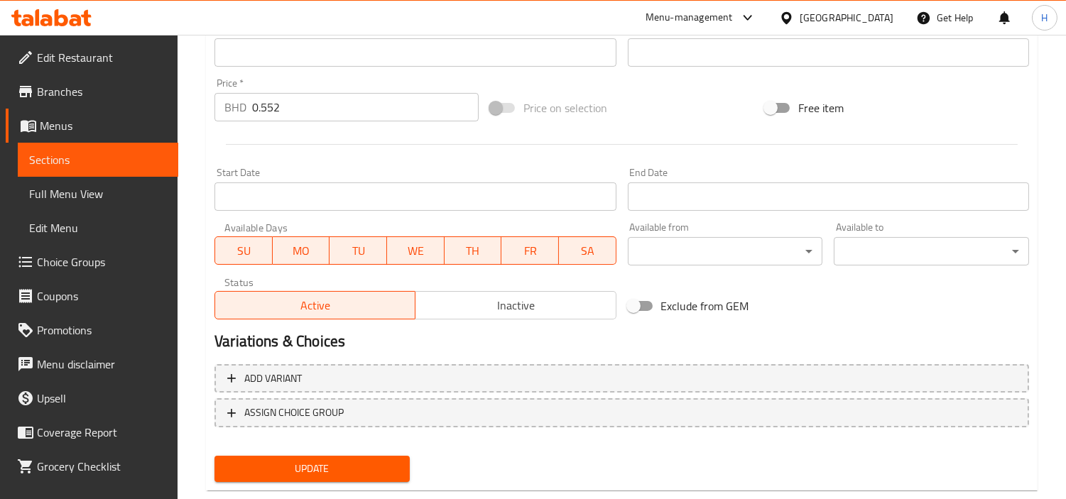
type textarea "دجاج تكا عصاري في ساندويتش رول."
drag, startPoint x: 304, startPoint y: 470, endPoint x: 306, endPoint y: 450, distance: 20.0
click at [305, 470] on span "Update" at bounding box center [312, 469] width 173 height 18
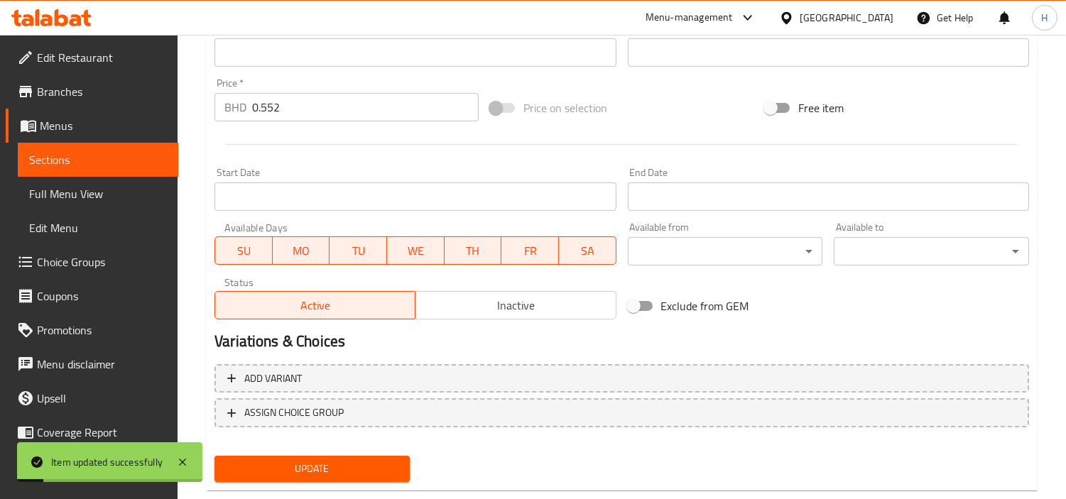
click at [134, 202] on span "Full Menu View" at bounding box center [98, 193] width 138 height 17
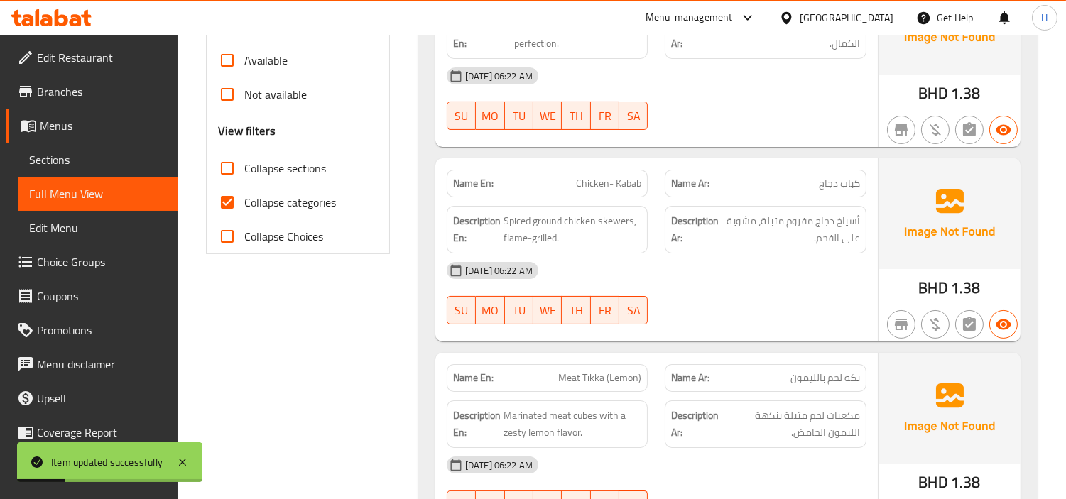
click at [313, 196] on span "Collapse categories" at bounding box center [290, 202] width 92 height 17
click at [244, 196] on input "Collapse categories" at bounding box center [227, 202] width 34 height 34
checkbox input "false"
click at [310, 177] on span "Collapse sections" at bounding box center [285, 168] width 82 height 17
click at [244, 178] on input "Collapse sections" at bounding box center [227, 168] width 34 height 34
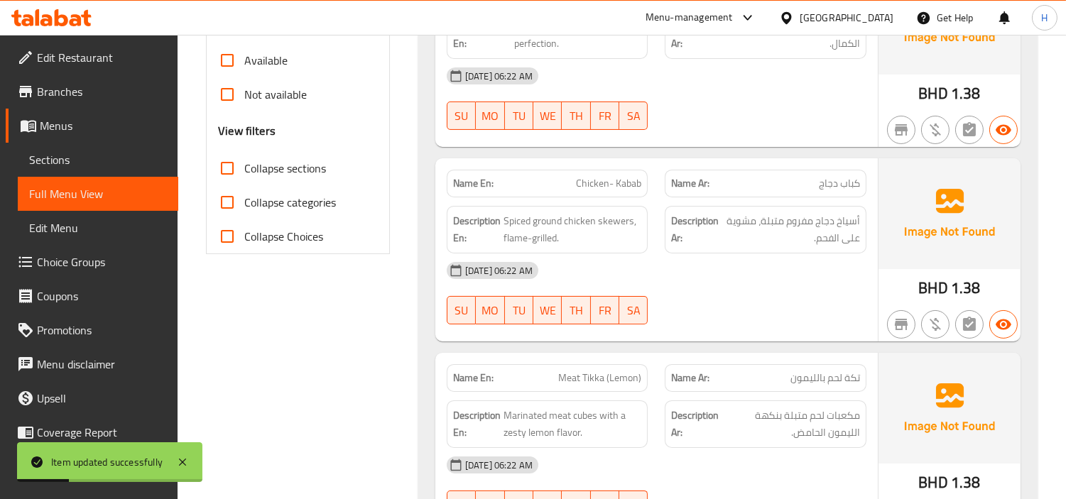
checkbox input "true"
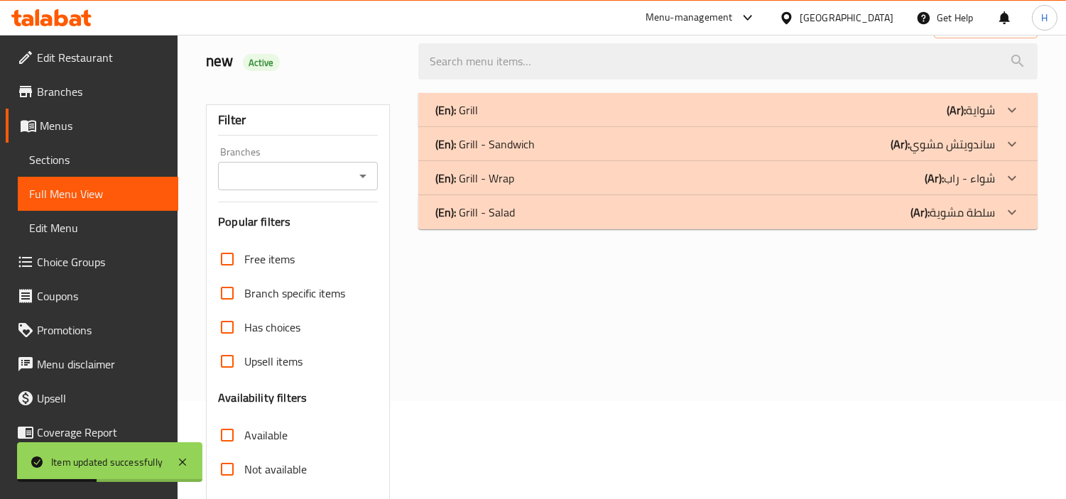
click at [565, 109] on div "(En): Grill (Ar): شواية" at bounding box center [715, 110] width 560 height 17
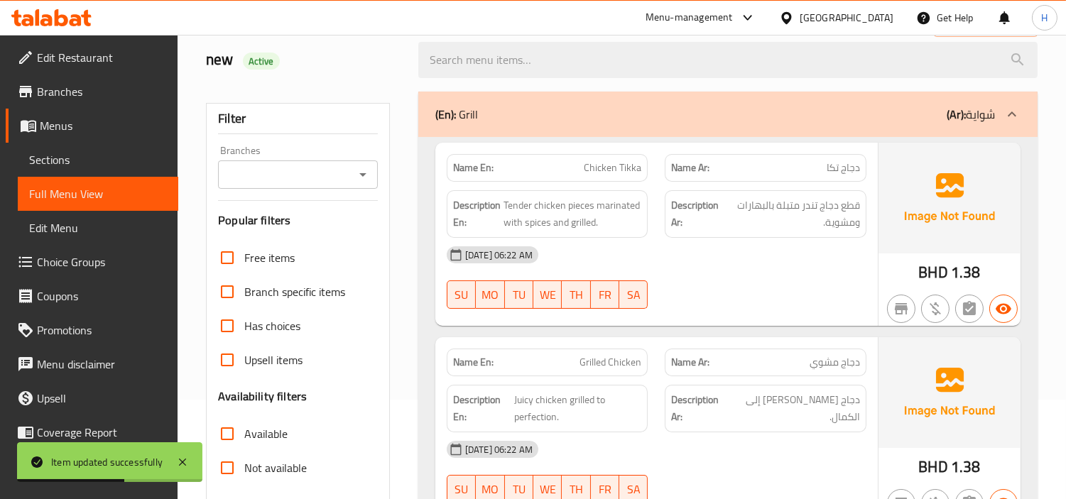
scroll to position [98, 0]
click at [612, 124] on div "(En): Grill (Ar): شواية" at bounding box center [727, 115] width 619 height 45
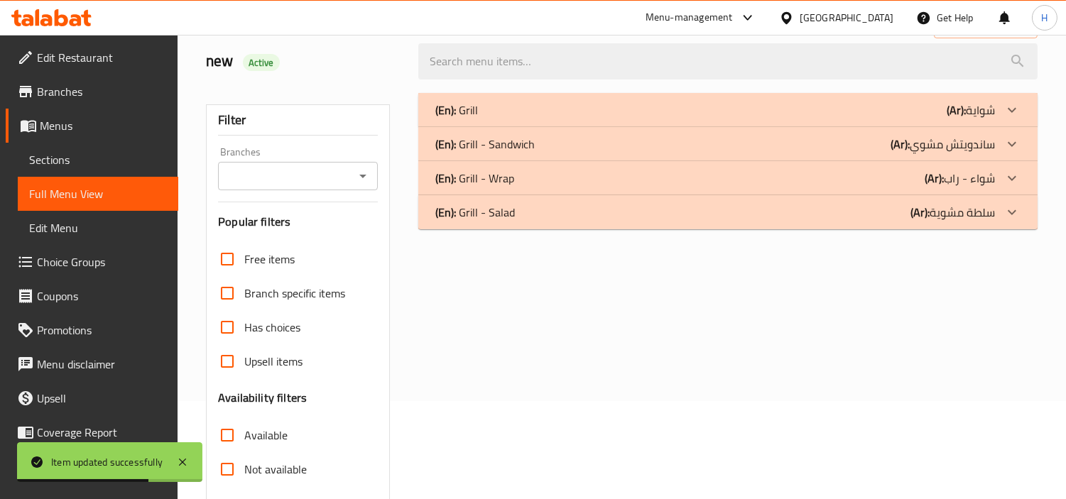
click at [602, 144] on div "(En): Grill - Sandwich (Ar): ساندويتش مشوي" at bounding box center [715, 144] width 560 height 17
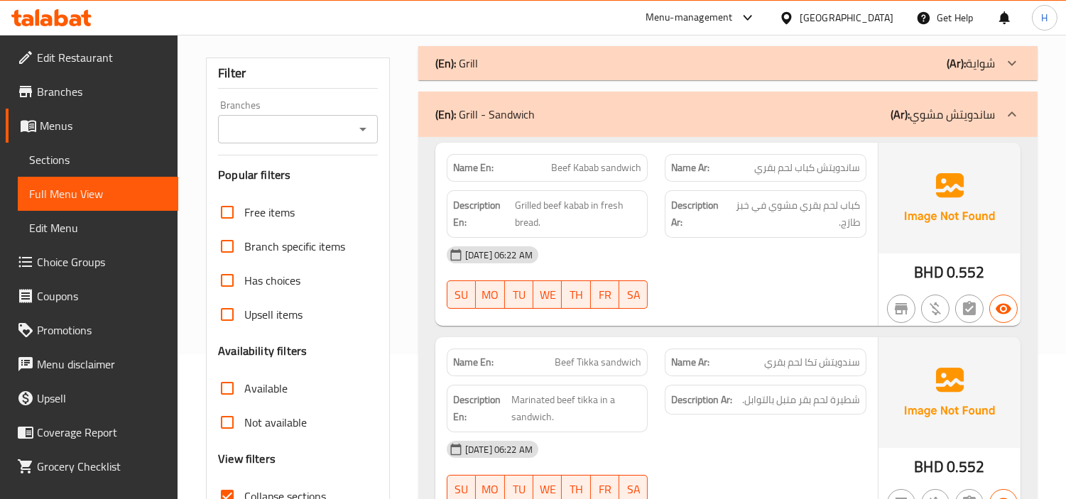
scroll to position [55, 0]
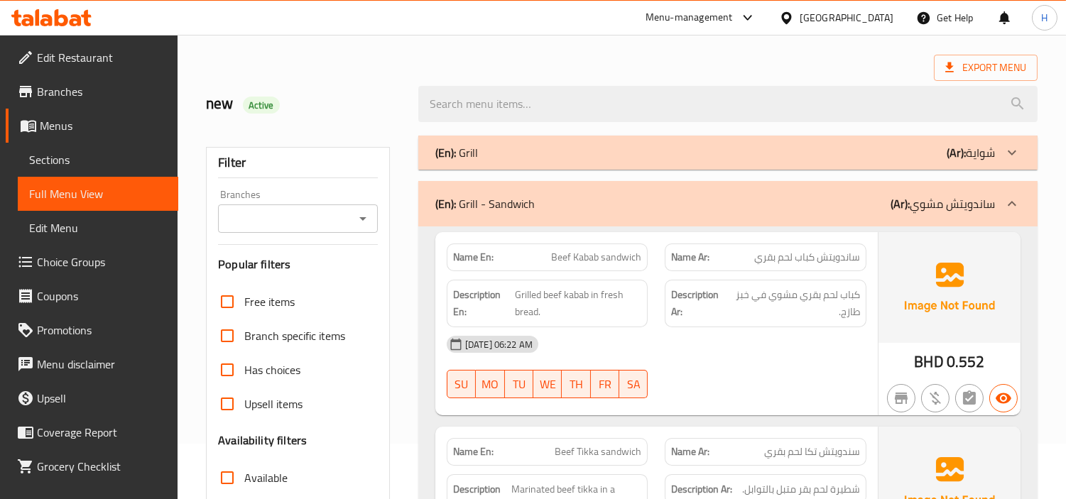
click at [733, 200] on div "(En): Grill - Sandwich (Ar): ساندويتش مشوي" at bounding box center [715, 203] width 560 height 17
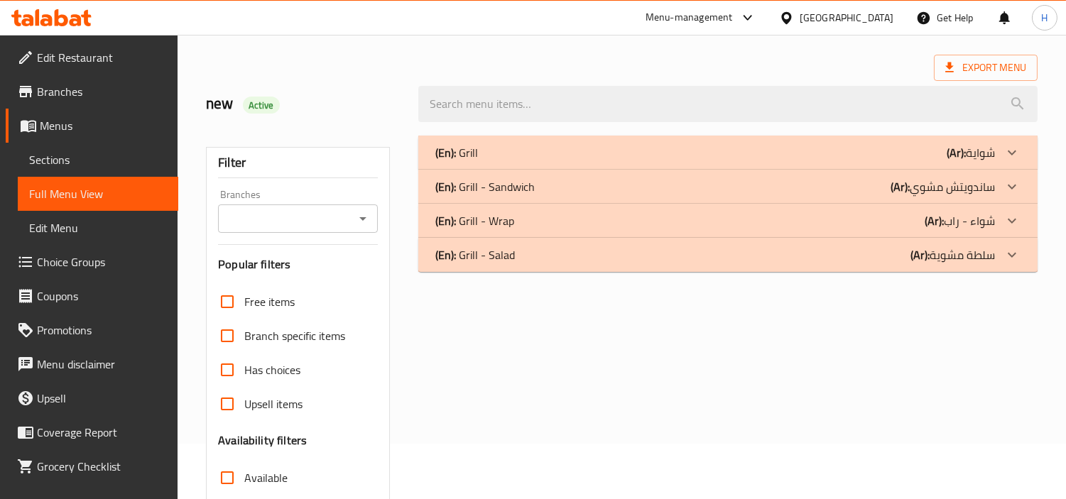
drag, startPoint x: 680, startPoint y: 207, endPoint x: 680, endPoint y: 190, distance: 17.1
click at [680, 207] on div "(En): Grill - Wrap (Ar): شواء - راب" at bounding box center [727, 221] width 619 height 34
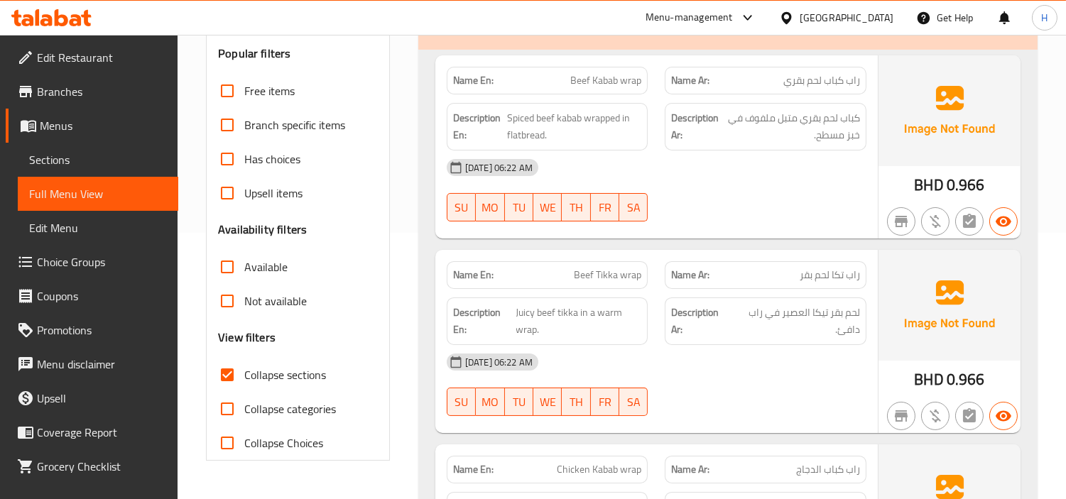
scroll to position [293, 0]
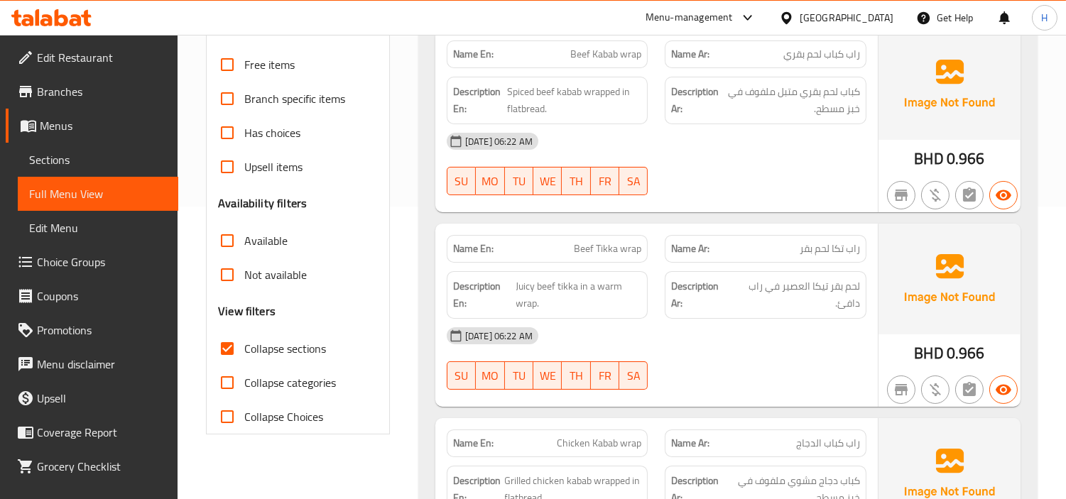
click at [599, 245] on span "Beef Tikka wrap" at bounding box center [607, 248] width 67 height 15
copy span "Beef Tikka wrap"
click at [107, 167] on span "Sections" at bounding box center [98, 159] width 138 height 17
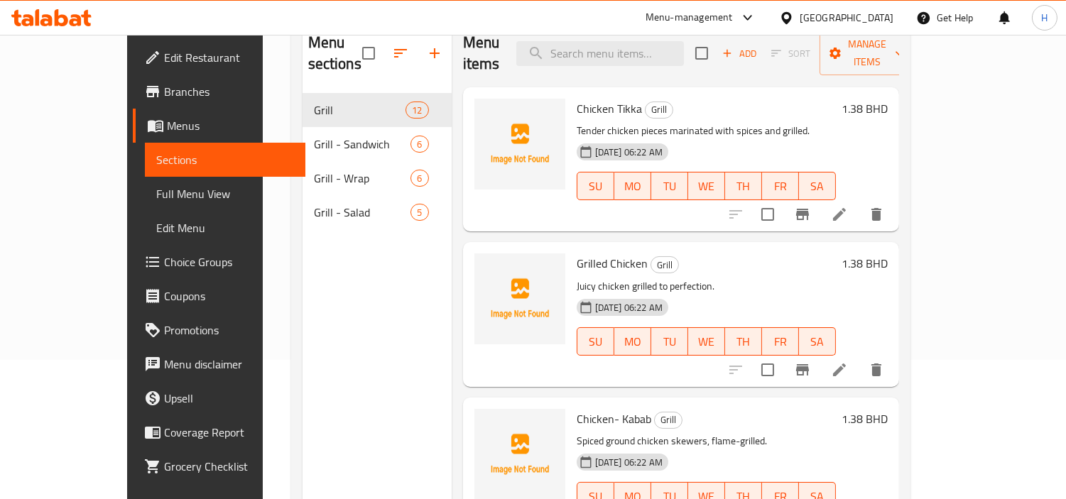
scroll to position [40, 0]
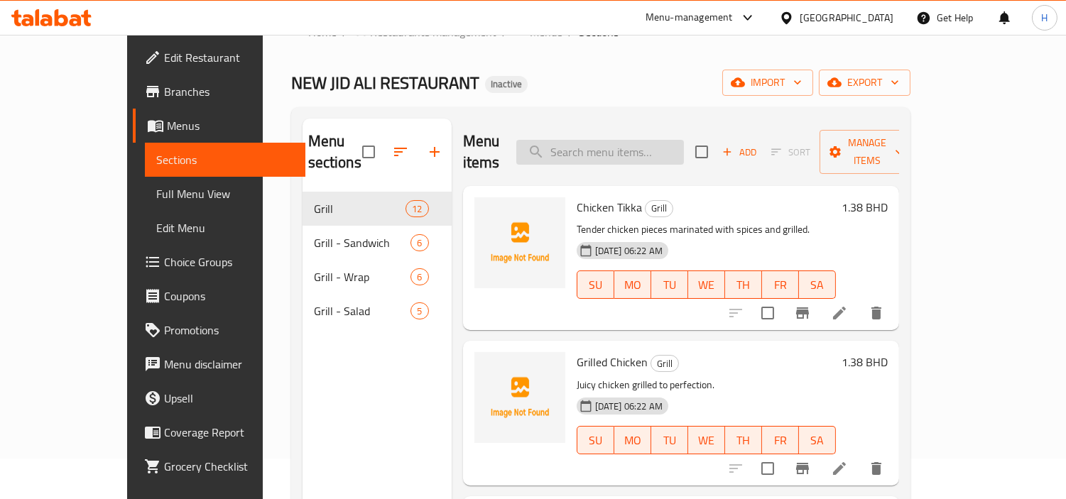
click at [659, 140] on input "search" at bounding box center [600, 152] width 168 height 25
paste input "Beef Tikka wrap"
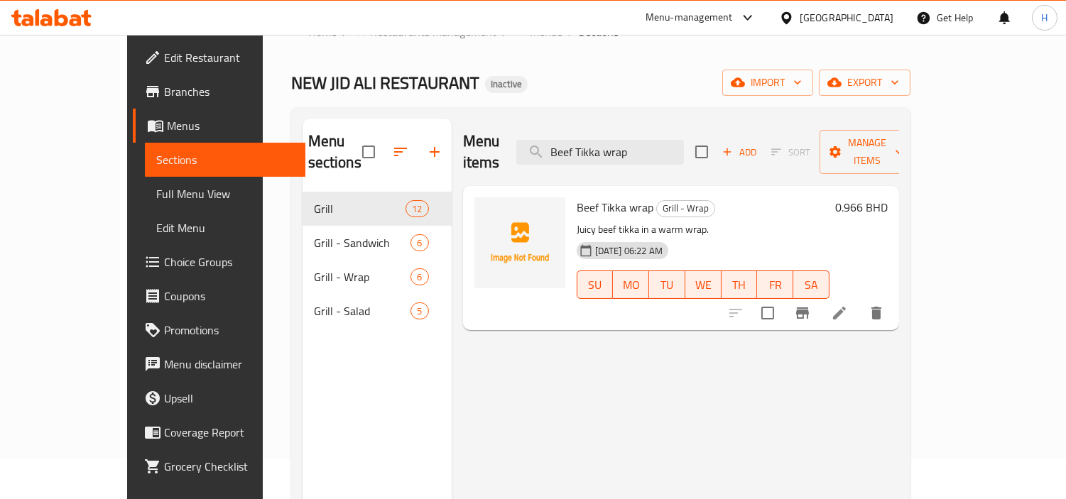
type input "Beef Tikka wrap"
click at [848, 305] on icon at bounding box center [839, 313] width 17 height 17
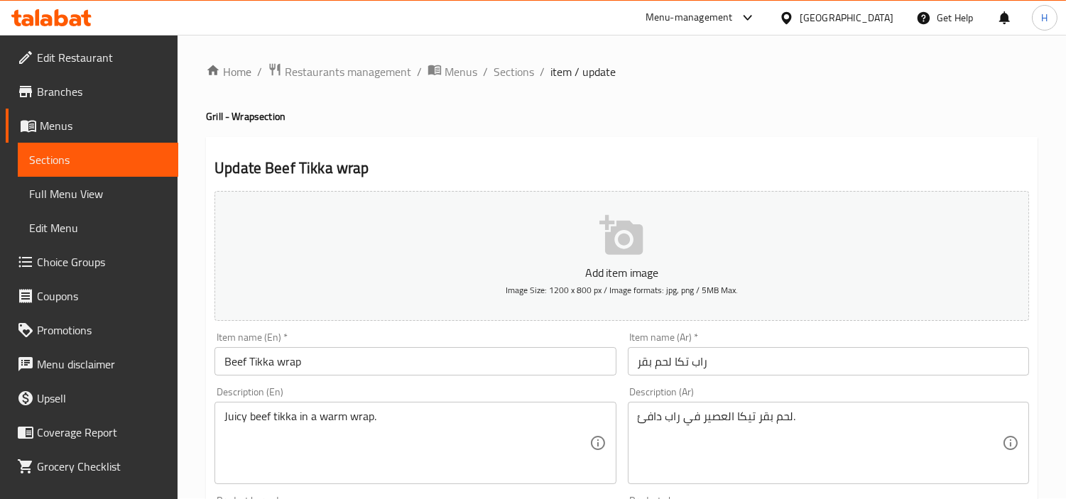
scroll to position [158, 0]
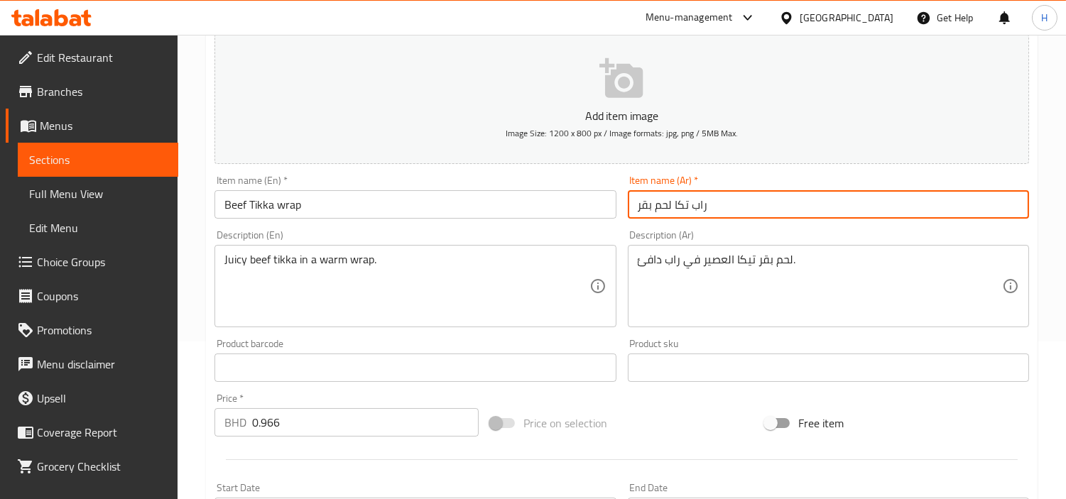
click at [841, 215] on input "راب تكا لحم بقر" at bounding box center [828, 204] width 401 height 28
click at [835, 209] on input "راب تكا لحم بقر" at bounding box center [828, 204] width 401 height 28
type input "راب تكا لحم بقري"
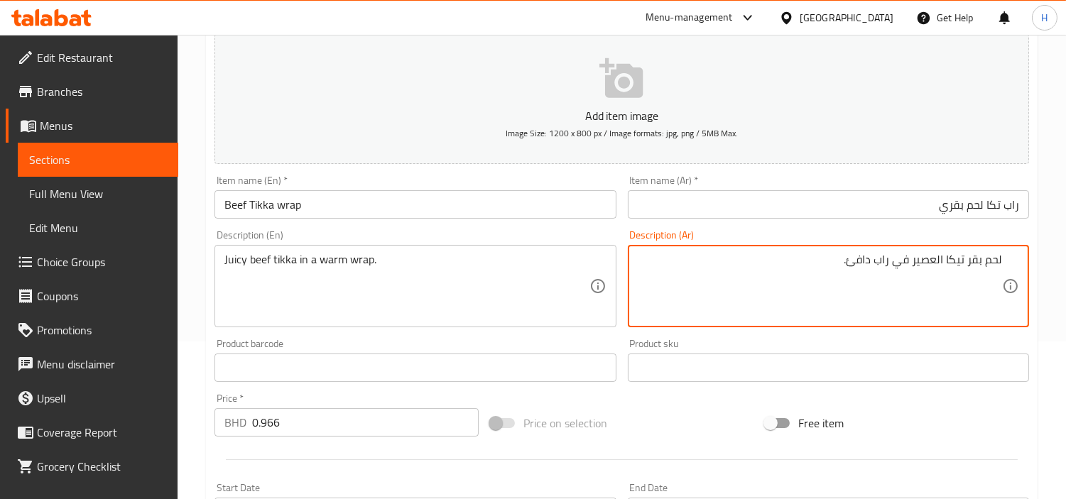
click at [954, 261] on textarea "لحم بقر تيكا العصير في راب دافئ." at bounding box center [820, 286] width 364 height 67
click at [940, 266] on textarea "لحم بقر تكا العصير في راب دافئ." at bounding box center [820, 286] width 364 height 67
click at [926, 260] on textarea "لحم بقر تكا عصير في راب دافئ." at bounding box center [820, 286] width 364 height 67
click at [967, 261] on textarea "لحم بقر تكا عصاري في راب دافئ." at bounding box center [820, 286] width 364 height 67
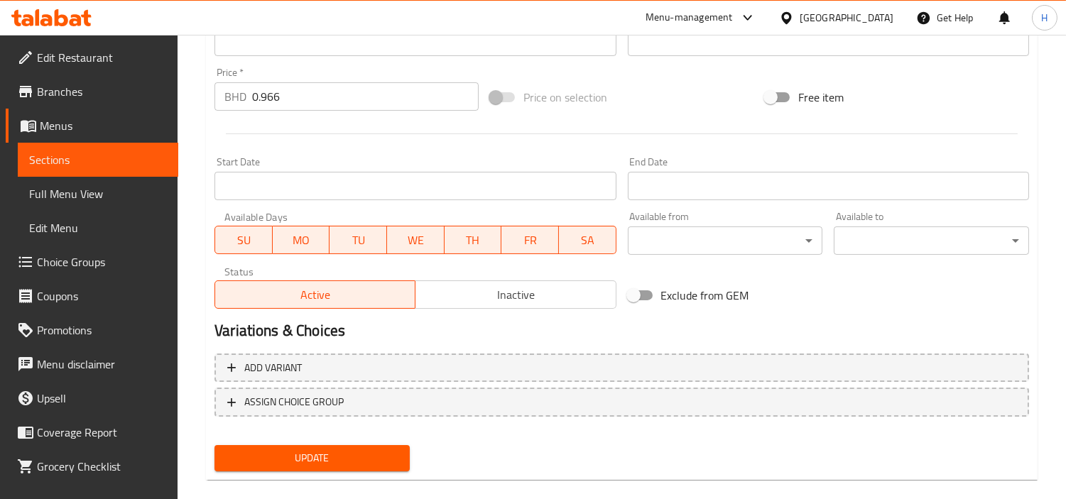
scroll to position [501, 0]
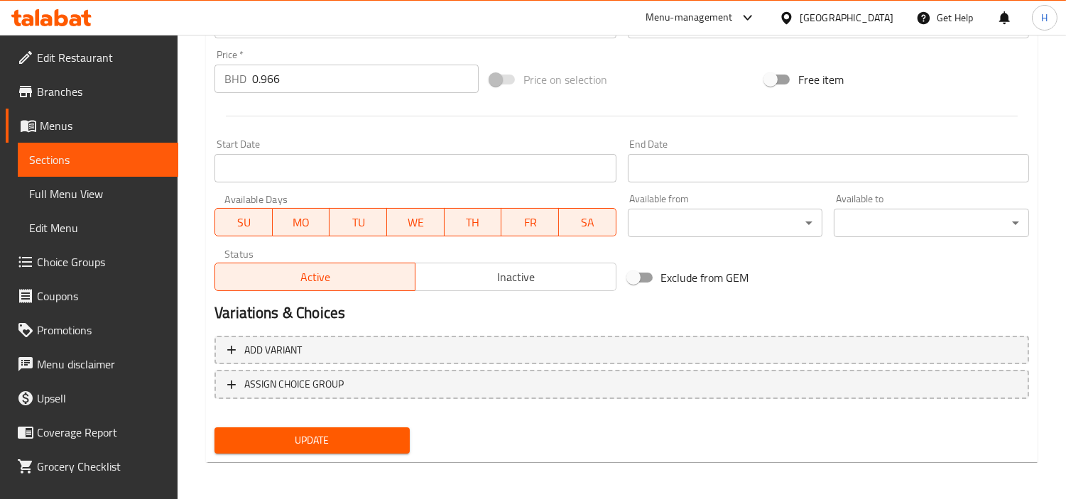
type textarea "لحم ب[PERSON_NAME] في راب دافئ."
click at [396, 437] on span "Update" at bounding box center [312, 441] width 173 height 18
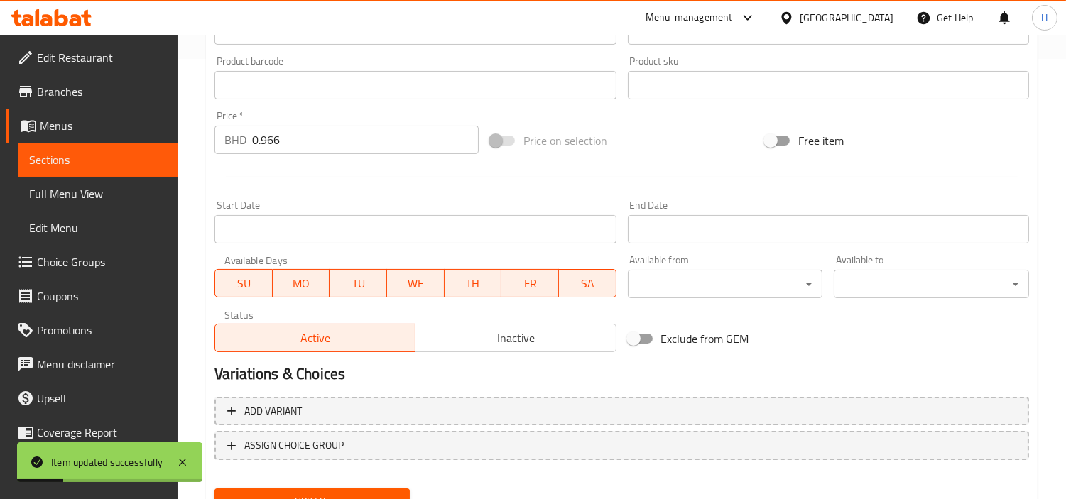
scroll to position [423, 0]
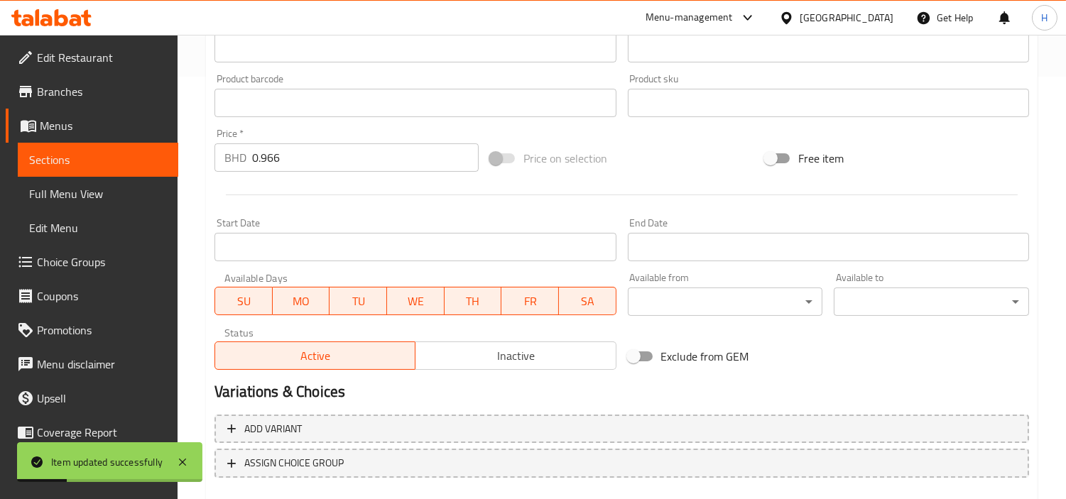
click at [107, 186] on span "Full Menu View" at bounding box center [98, 193] width 138 height 17
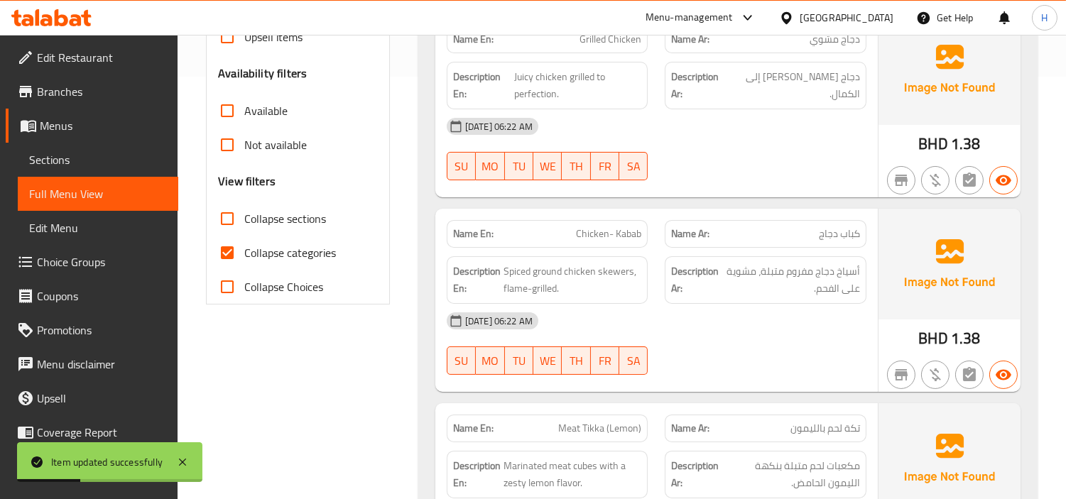
click at [276, 244] on span "Collapse categories" at bounding box center [290, 252] width 92 height 17
click at [244, 241] on input "Collapse categories" at bounding box center [227, 253] width 34 height 34
checkbox input "false"
click at [286, 217] on span "Collapse sections" at bounding box center [285, 218] width 82 height 17
click at [244, 217] on input "Collapse sections" at bounding box center [227, 219] width 34 height 34
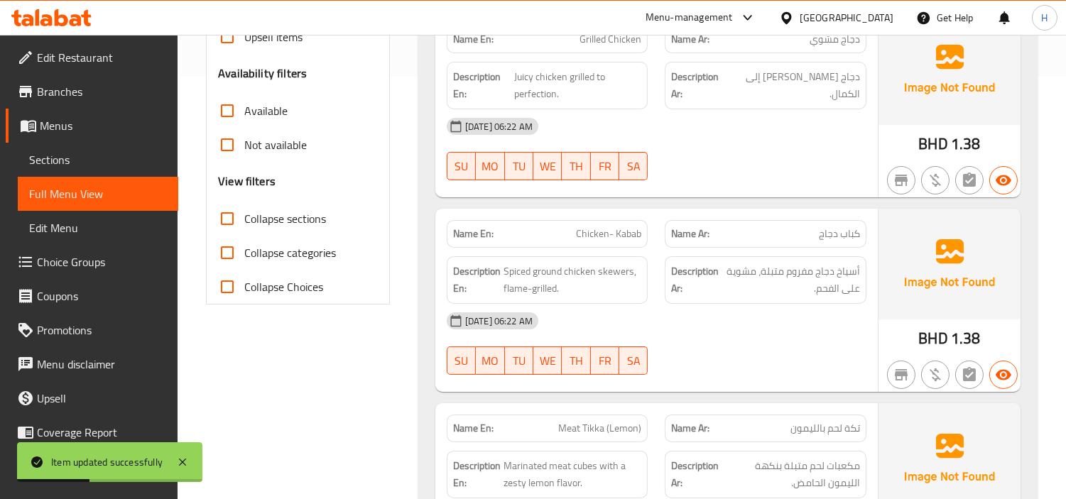
checkbox input "true"
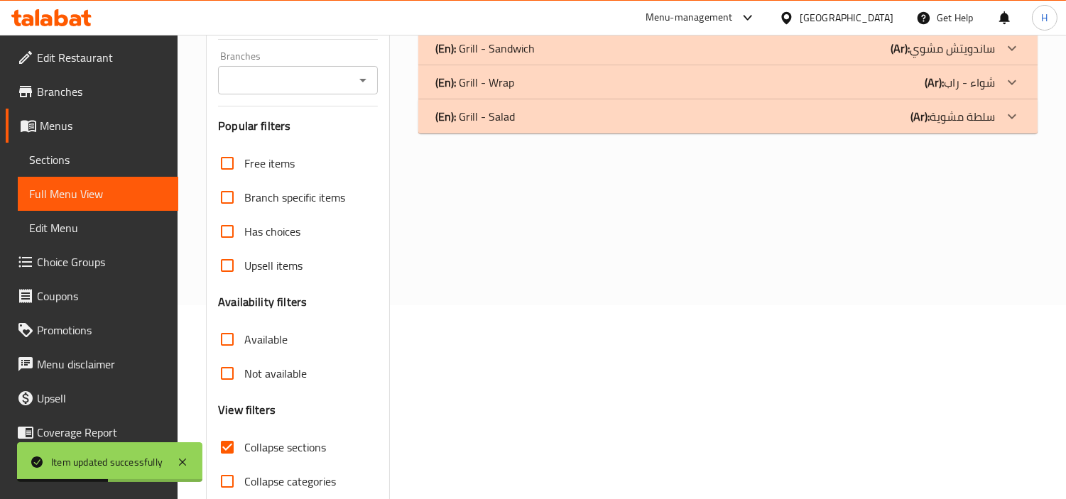
scroll to position [98, 0]
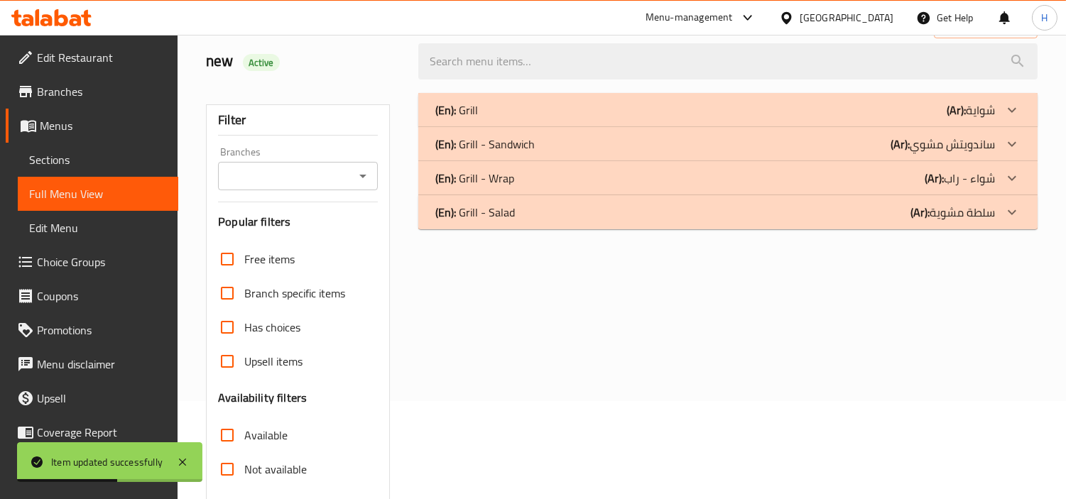
click at [597, 187] on div "(En): Grill - Wrap (Ar): شواء - راب" at bounding box center [727, 178] width 619 height 34
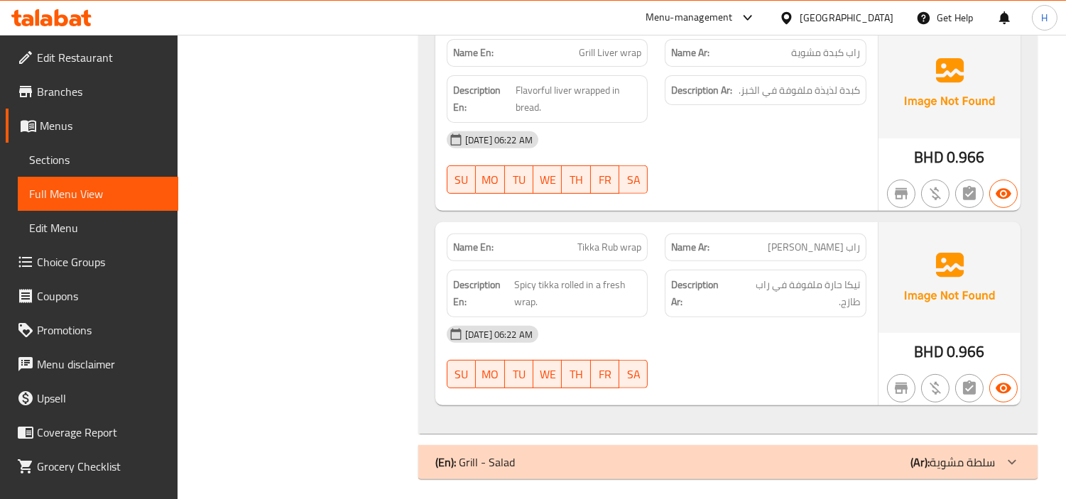
scroll to position [1082, 0]
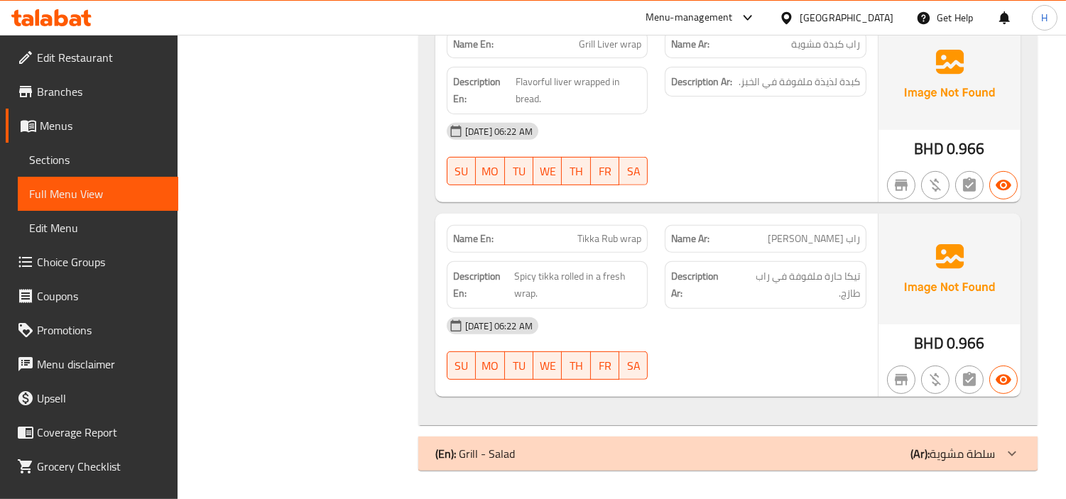
click at [617, 241] on span "Tikka Rub wrap" at bounding box center [609, 239] width 64 height 15
copy span "Tikka Rub wrap"
drag, startPoint x: 134, startPoint y: 167, endPoint x: 141, endPoint y: 165, distance: 7.4
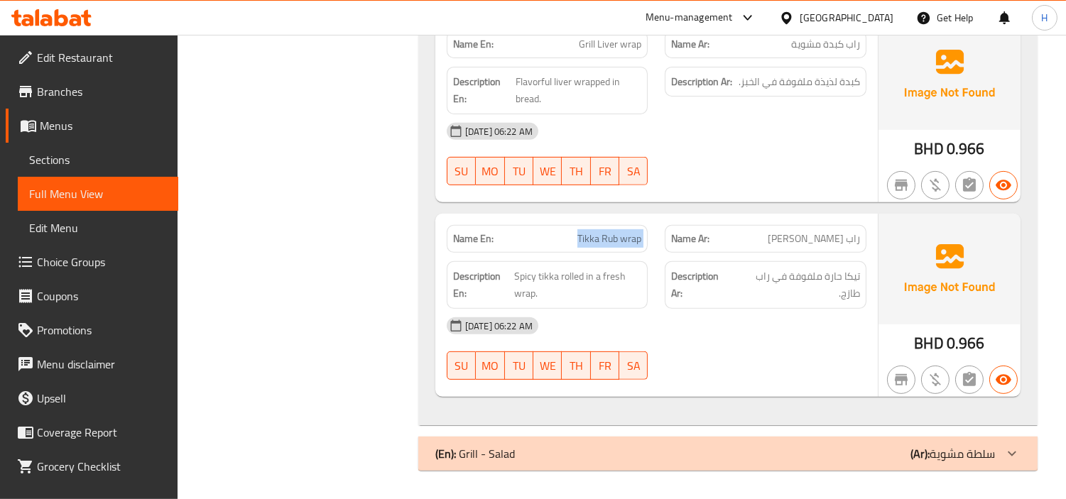
click at [134, 167] on span "Sections" at bounding box center [98, 159] width 138 height 17
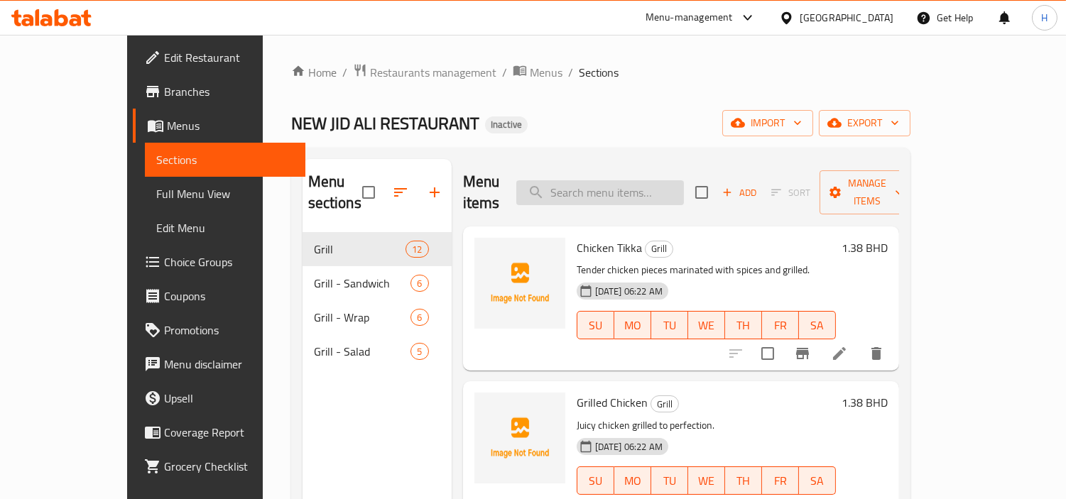
click at [684, 180] on input "search" at bounding box center [600, 192] width 168 height 25
paste input "Tikka Rub wrap"
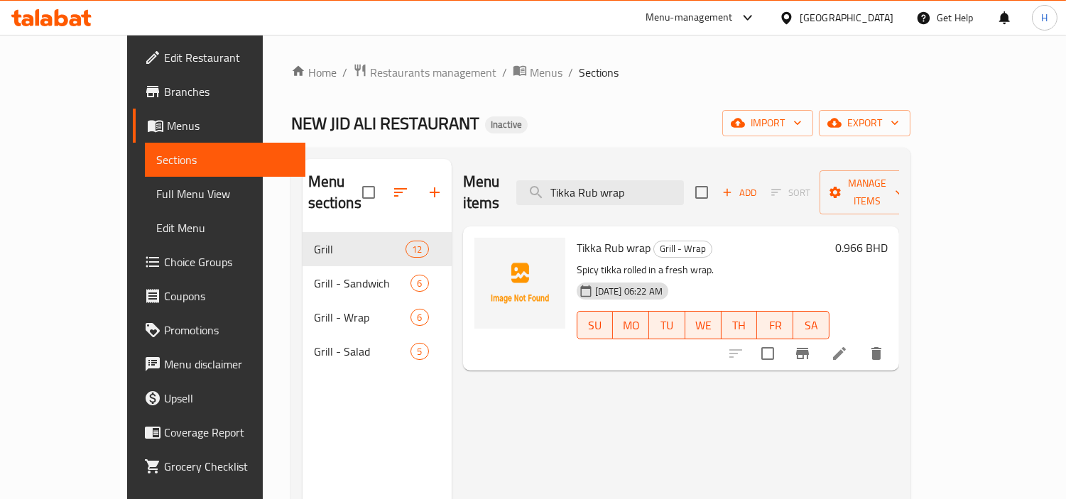
type input "Tikka Rub wrap"
click at [848, 345] on icon at bounding box center [839, 353] width 17 height 17
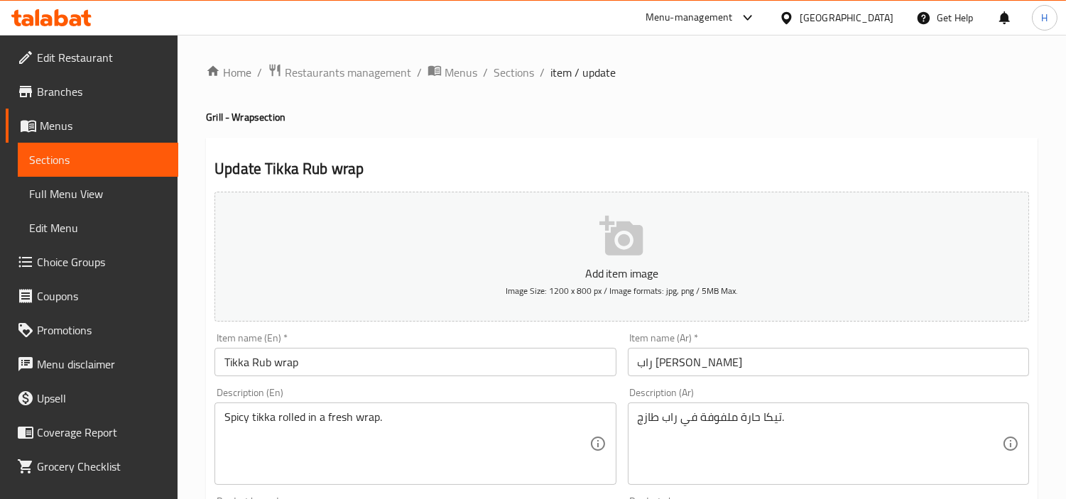
click at [840, 362] on input "راب تيكا روب" at bounding box center [828, 362] width 401 height 28
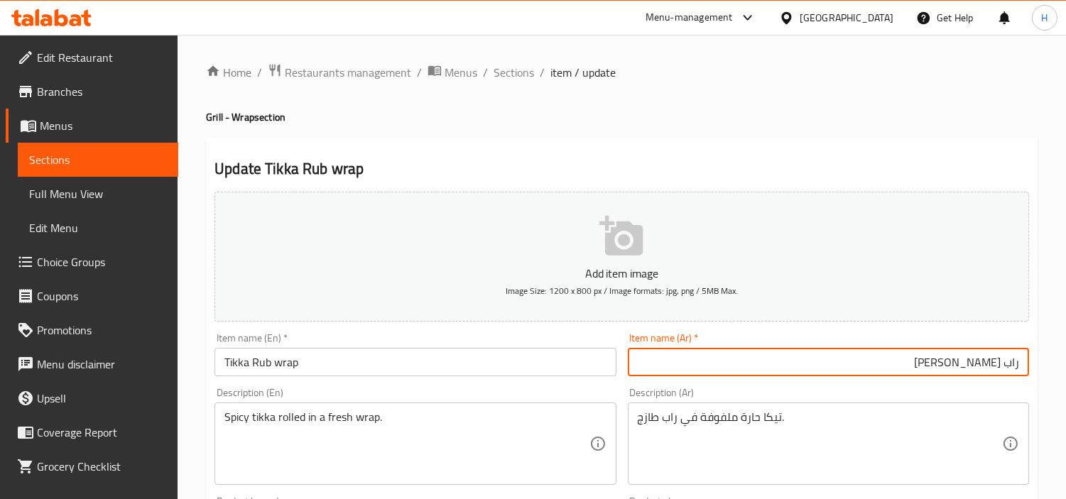
click at [992, 365] on input "راب تيكا روب" at bounding box center [828, 362] width 401 height 28
type input "راب تكا روب"
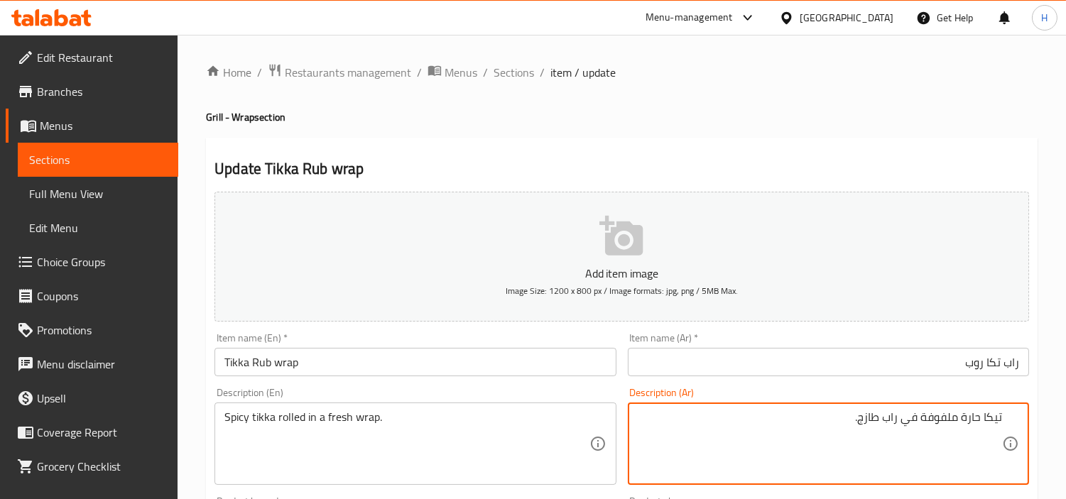
click at [994, 426] on textarea "تيكا حارة ملفوفة في راب طازج." at bounding box center [820, 444] width 364 height 67
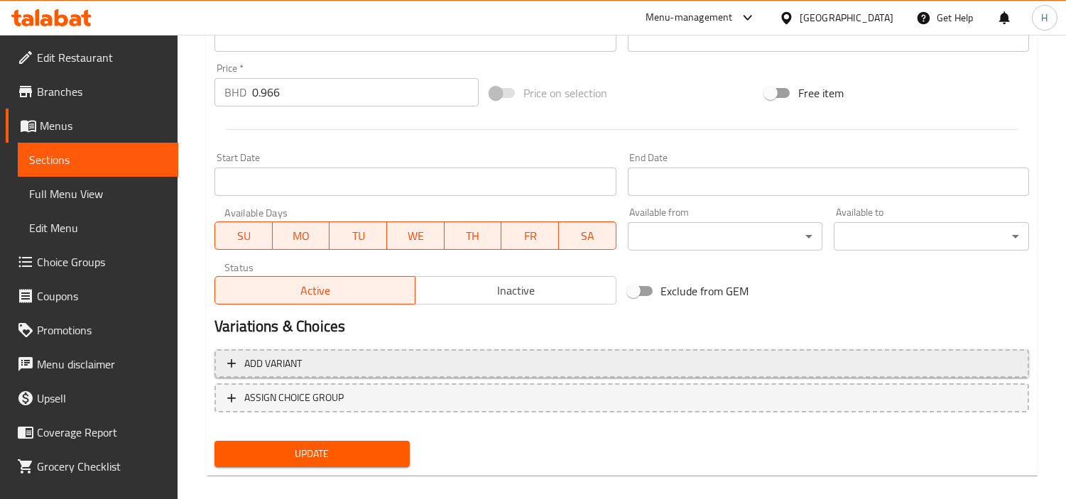
scroll to position [501, 0]
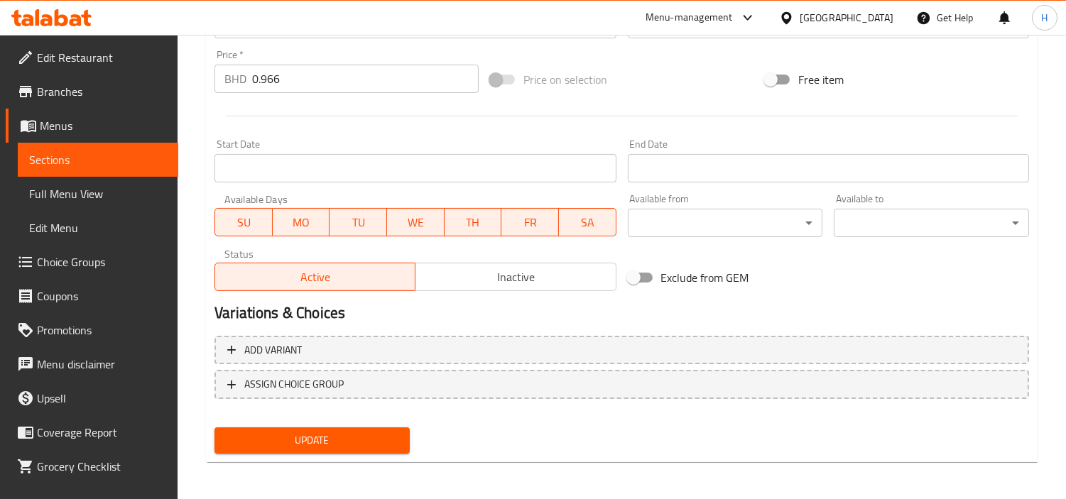
type textarea "تكا حارة ملفوفة في راب طازج."
click at [363, 435] on span "Update" at bounding box center [312, 441] width 173 height 18
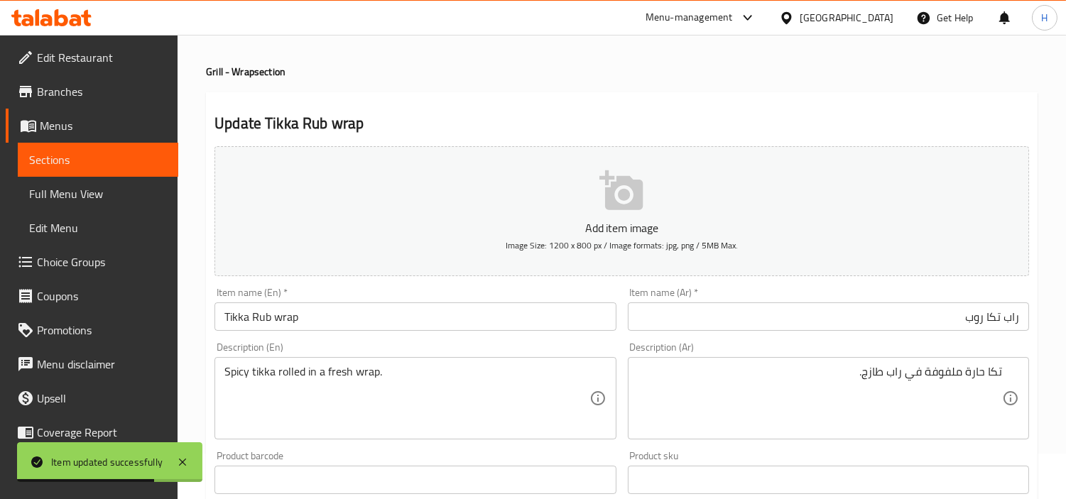
scroll to position [0, 0]
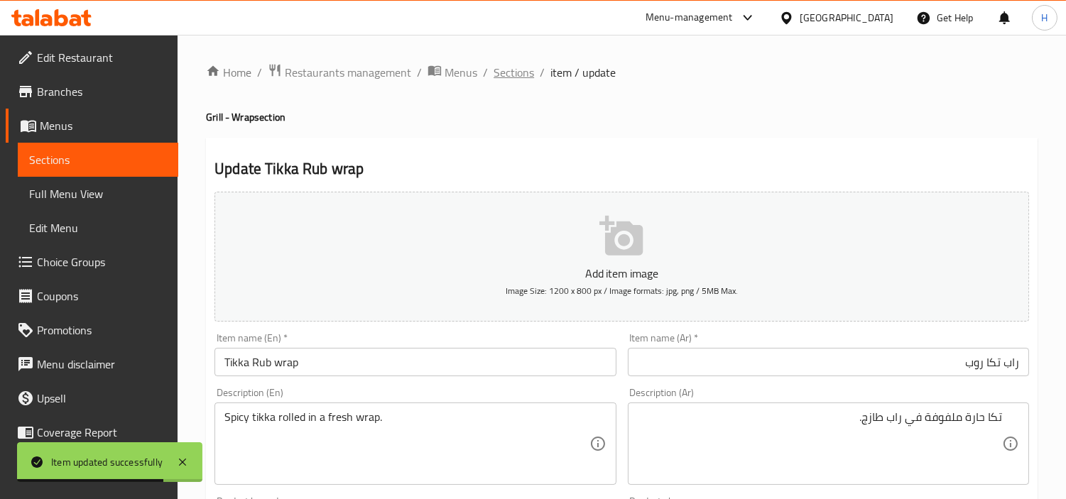
click at [508, 67] on span "Sections" at bounding box center [514, 72] width 40 height 17
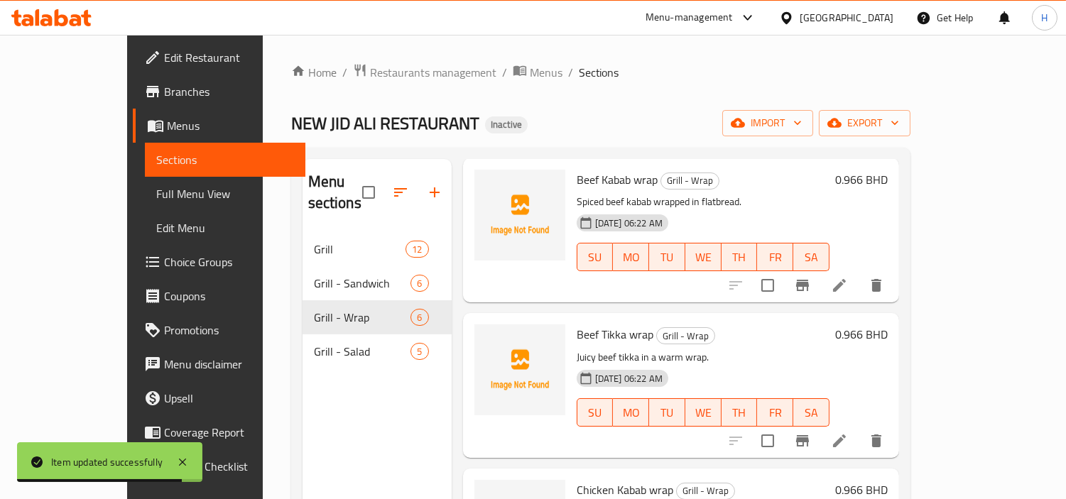
scroll to position [158, 0]
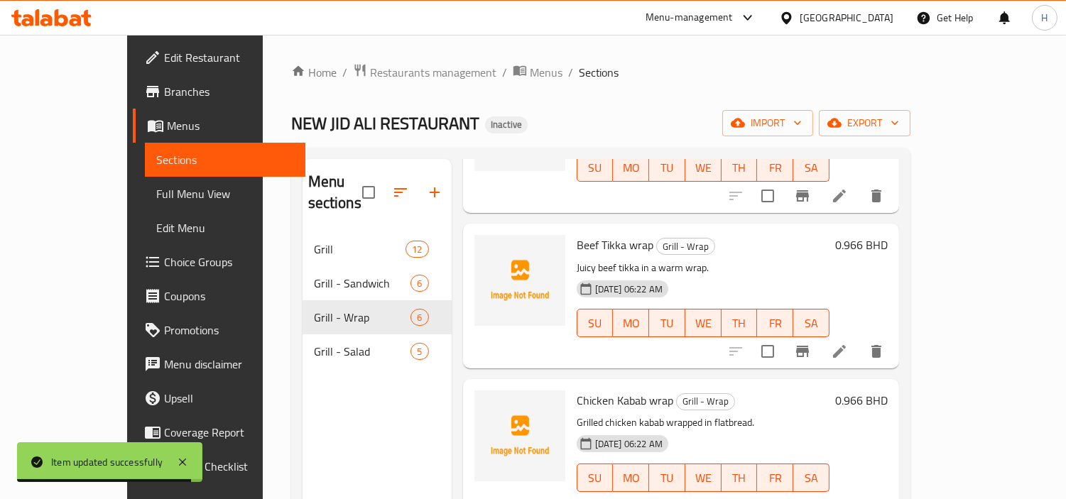
click at [156, 185] on span "Full Menu View" at bounding box center [225, 193] width 138 height 17
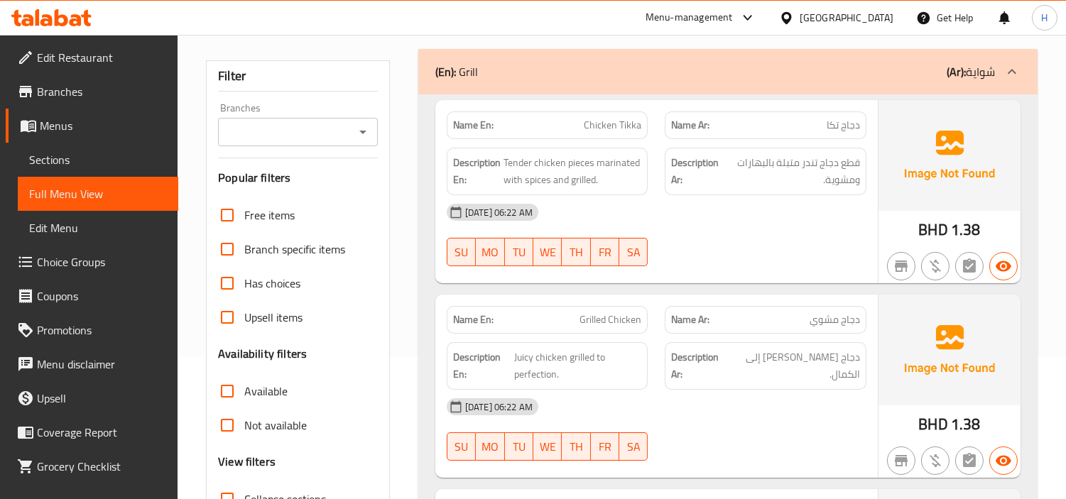
scroll to position [237, 0]
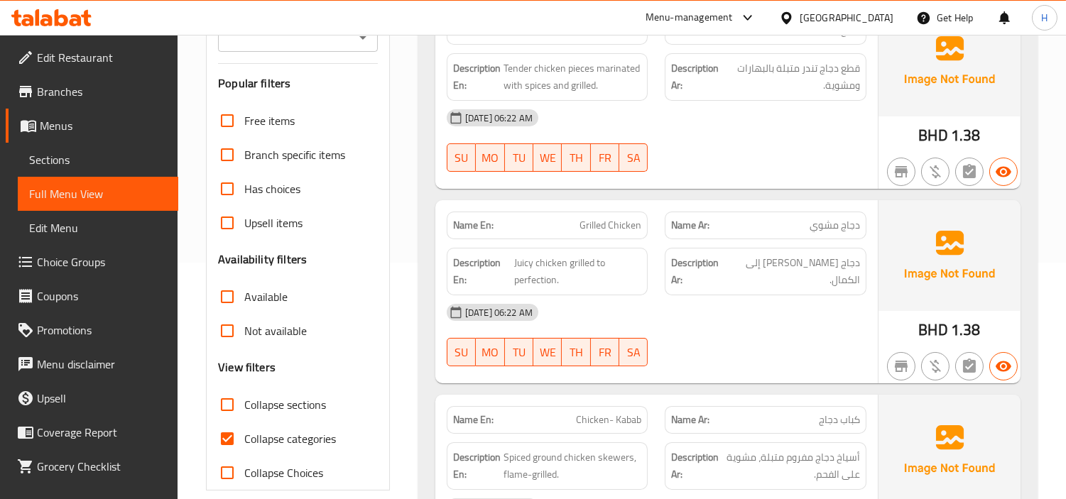
drag, startPoint x: 234, startPoint y: 439, endPoint x: 236, endPoint y: 430, distance: 8.6
click at [234, 440] on input "Collapse categories" at bounding box center [227, 439] width 34 height 34
checkbox input "false"
click at [241, 400] on input "Collapse sections" at bounding box center [227, 405] width 34 height 34
checkbox input "true"
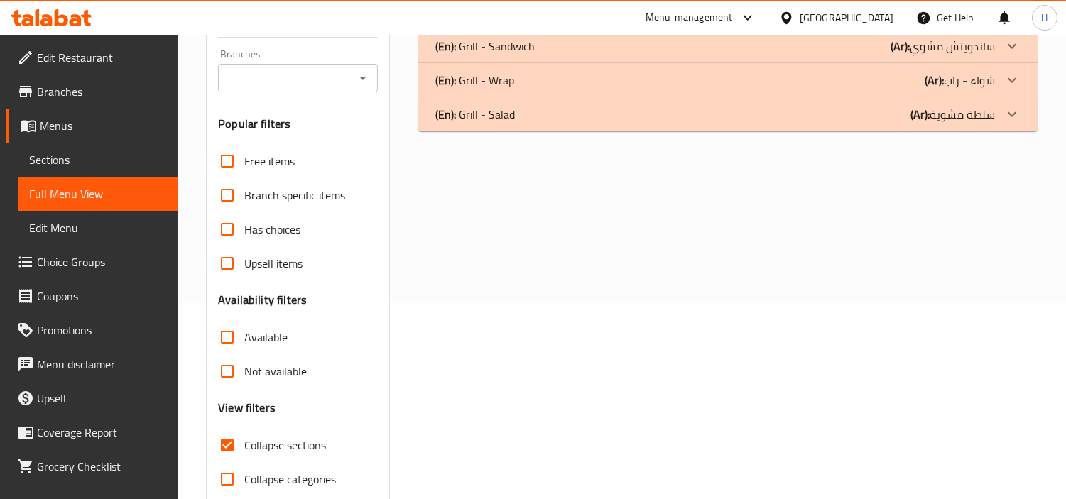
scroll to position [158, 0]
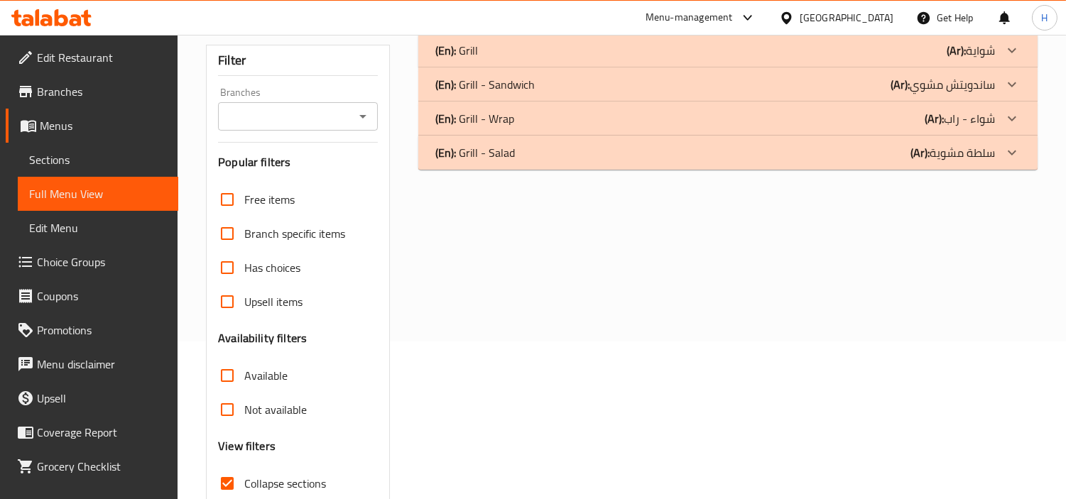
click at [599, 163] on div "(En): Grill - Salad (Ar): سلطة مشوية" at bounding box center [727, 153] width 619 height 34
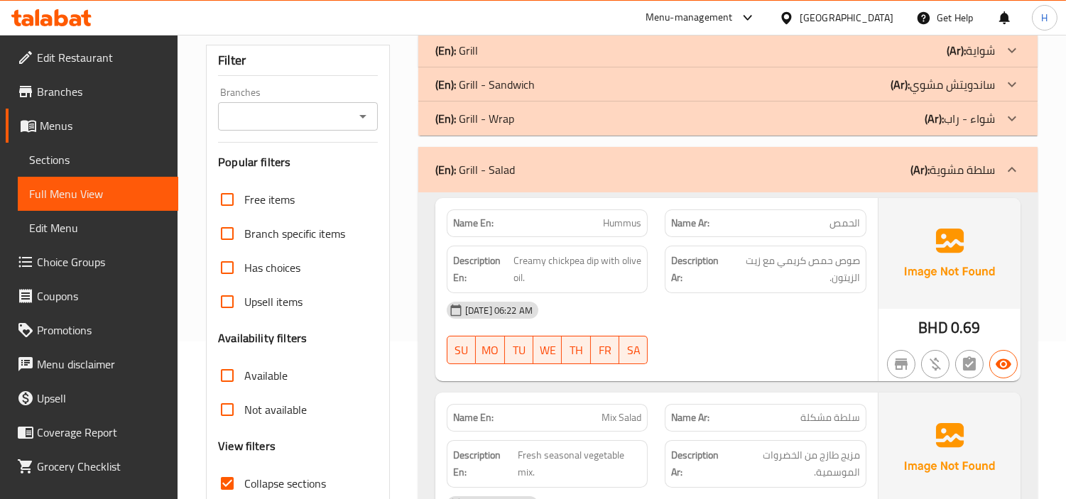
click at [724, 116] on div "(En): Grill - Wrap (Ar): شواء - راب" at bounding box center [715, 118] width 560 height 17
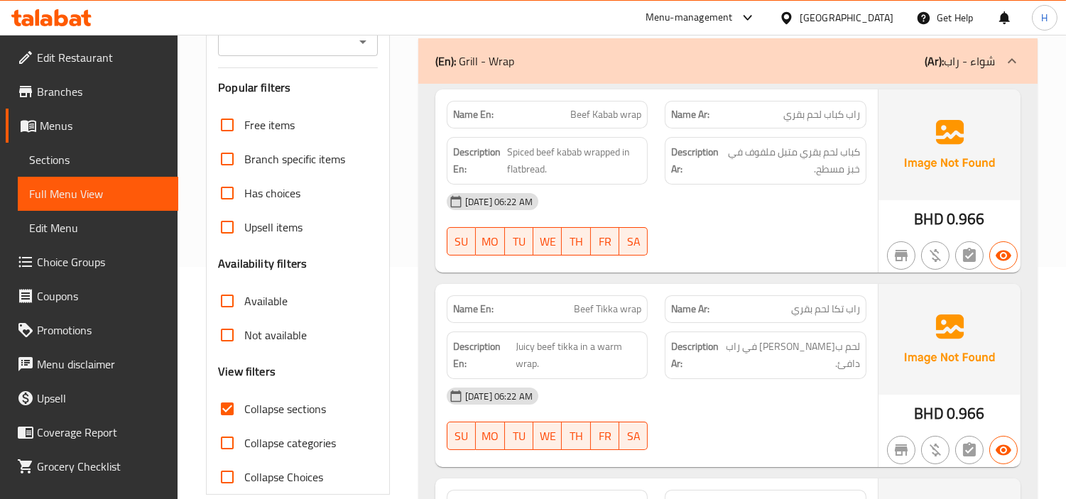
scroll to position [79, 0]
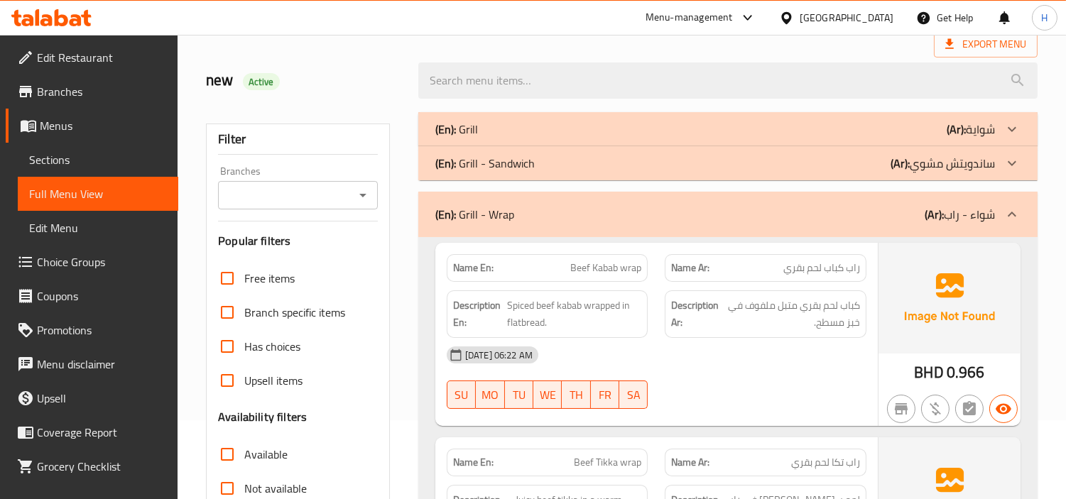
click at [735, 202] on div "(En): Grill - Wrap (Ar): شواء - راب" at bounding box center [727, 214] width 619 height 45
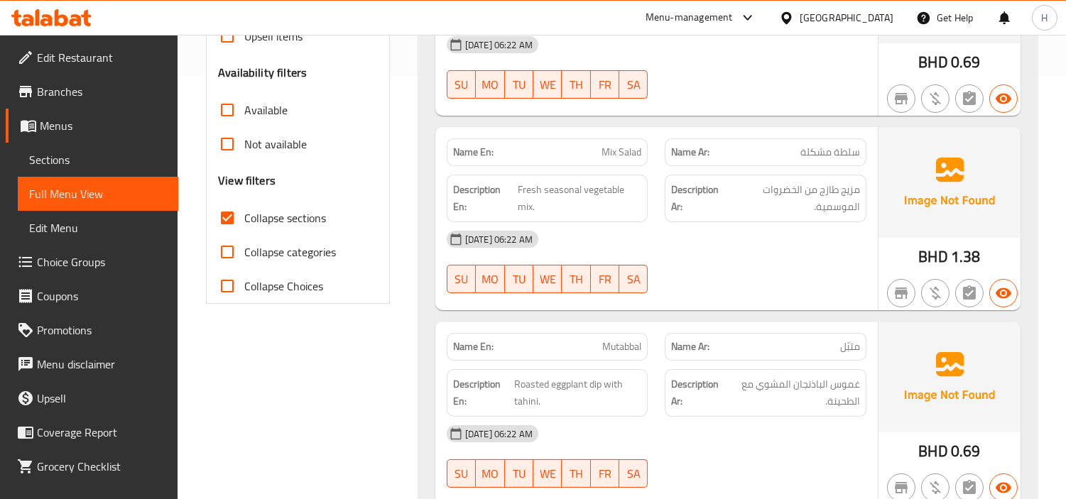
scroll to position [451, 0]
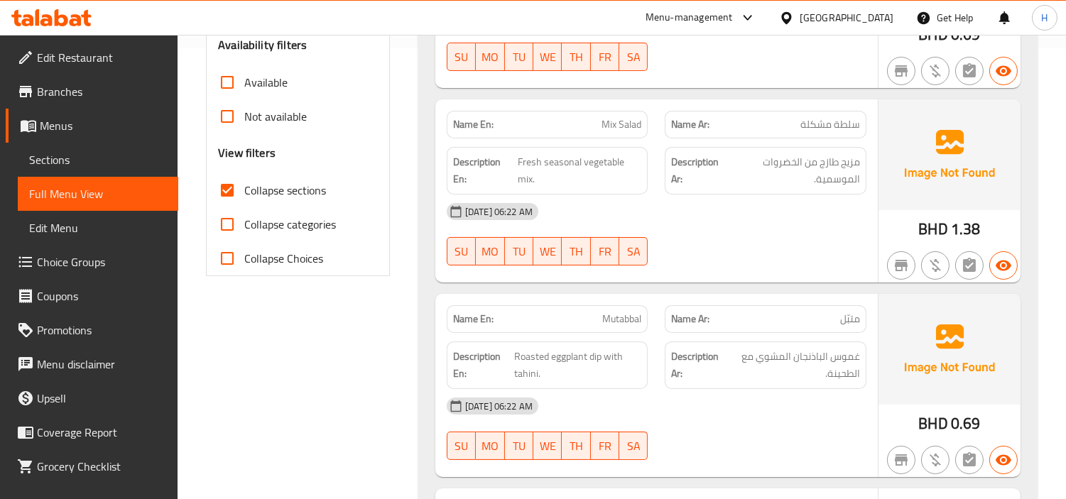
click at [66, 16] on icon at bounding box center [61, 17] width 13 height 17
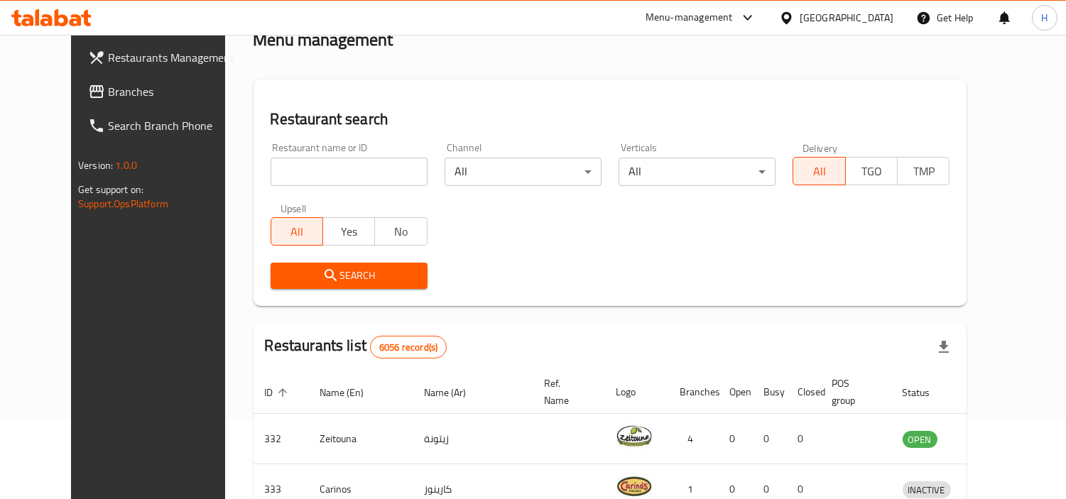
scroll to position [235, 0]
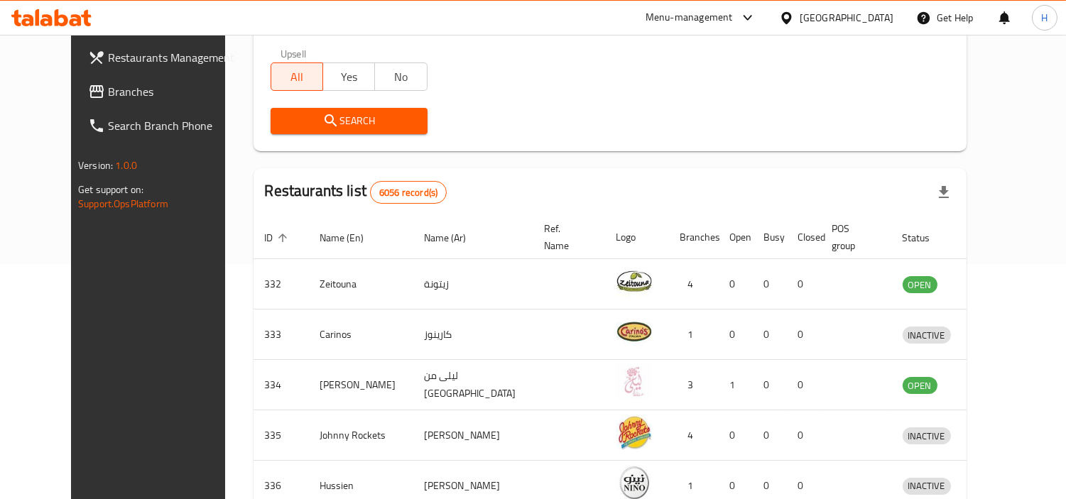
click at [108, 97] on span "Branches" at bounding box center [173, 91] width 130 height 17
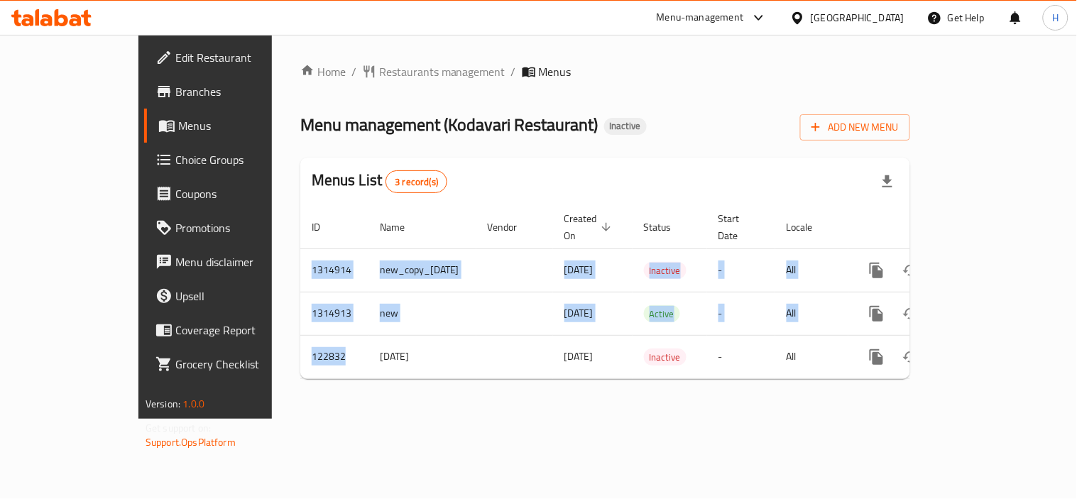
drag, startPoint x: 254, startPoint y: 342, endPoint x: 205, endPoint y: 341, distance: 49.0
click at [272, 341] on div "Home / Restaurants management / Menus Menu management ( Kodavari Restaurant ) I…" at bounding box center [605, 227] width 667 height 384
click at [293, 393] on div "Home / Restaurants management / Menus Menu management ( Kodavari Restaurant ) I…" at bounding box center [605, 227] width 667 height 384
drag, startPoint x: 267, startPoint y: 295, endPoint x: 199, endPoint y: 295, distance: 68.2
click at [272, 293] on div "Home / Restaurants management / Menus Menu management ( Kodavari Restaurant ) I…" at bounding box center [605, 227] width 667 height 384
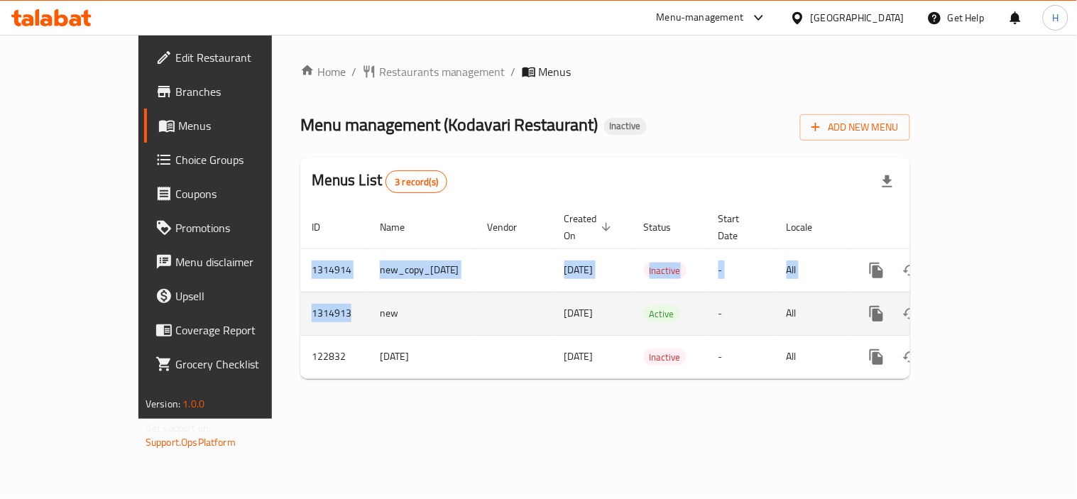
click at [300, 300] on td "1314913" at bounding box center [334, 313] width 68 height 43
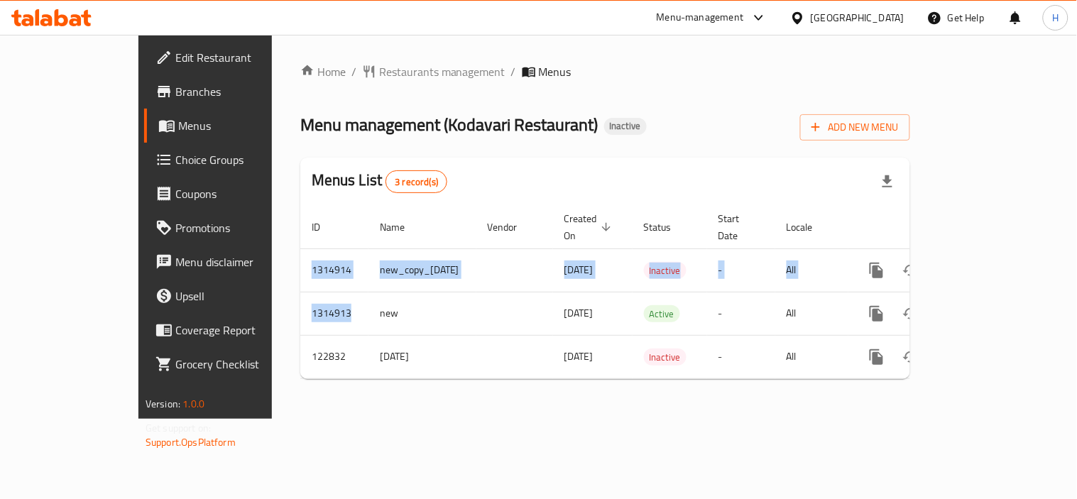
drag, startPoint x: 271, startPoint y: 303, endPoint x: 197, endPoint y: 300, distance: 73.9
click at [272, 300] on div "Home / Restaurants management / Menus Menu management ( Kodavari Restaurant ) I…" at bounding box center [605, 227] width 667 height 384
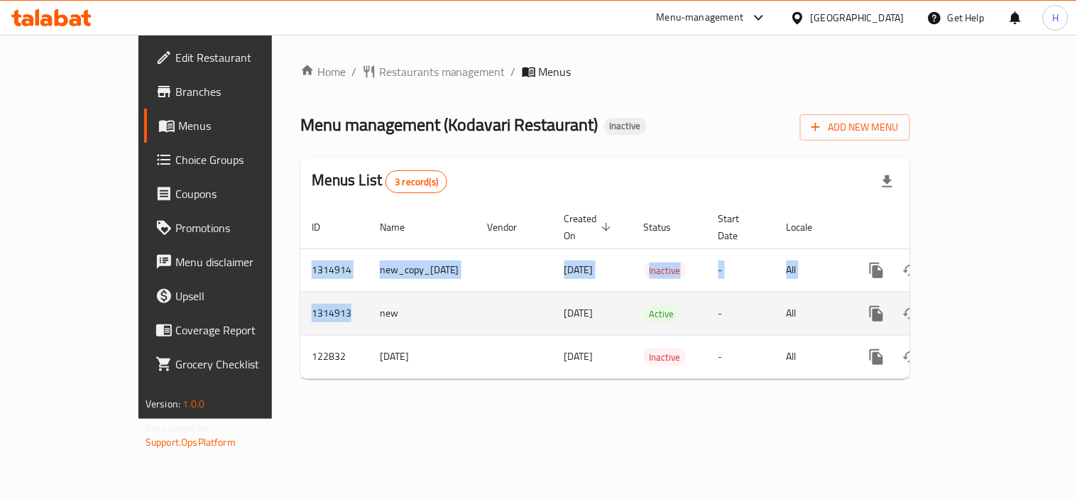
click at [300, 299] on td "1314913" at bounding box center [334, 313] width 68 height 43
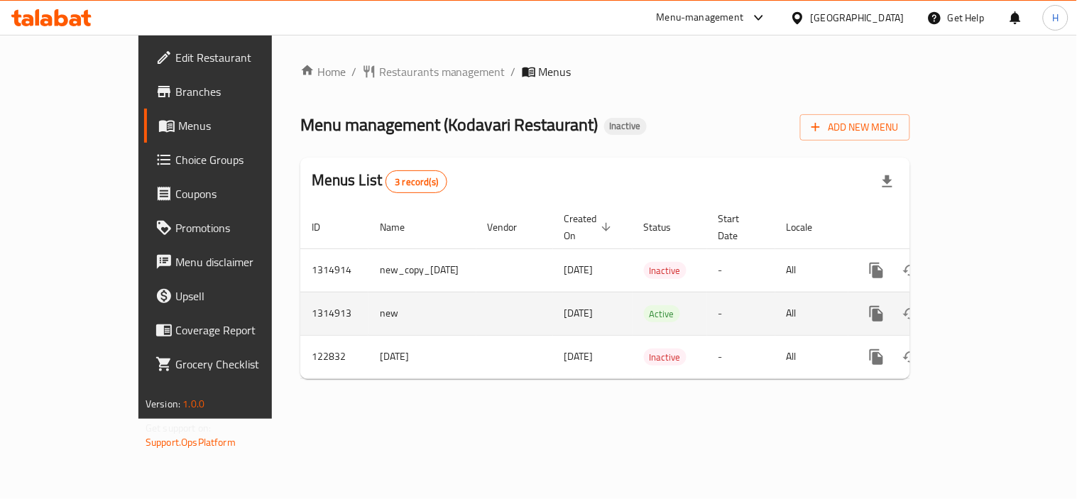
click at [300, 298] on td "1314913" at bounding box center [334, 313] width 68 height 43
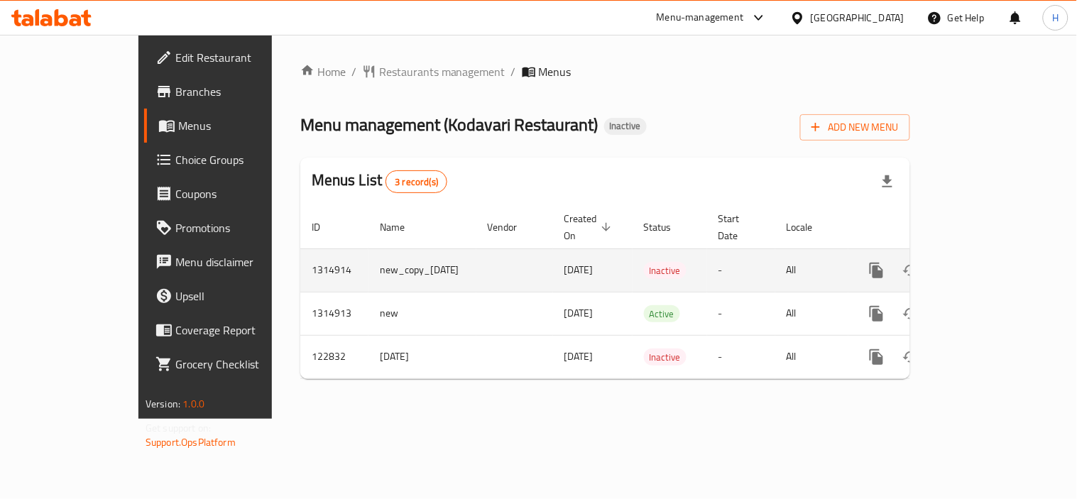
click at [300, 252] on td "1314914" at bounding box center [334, 270] width 68 height 43
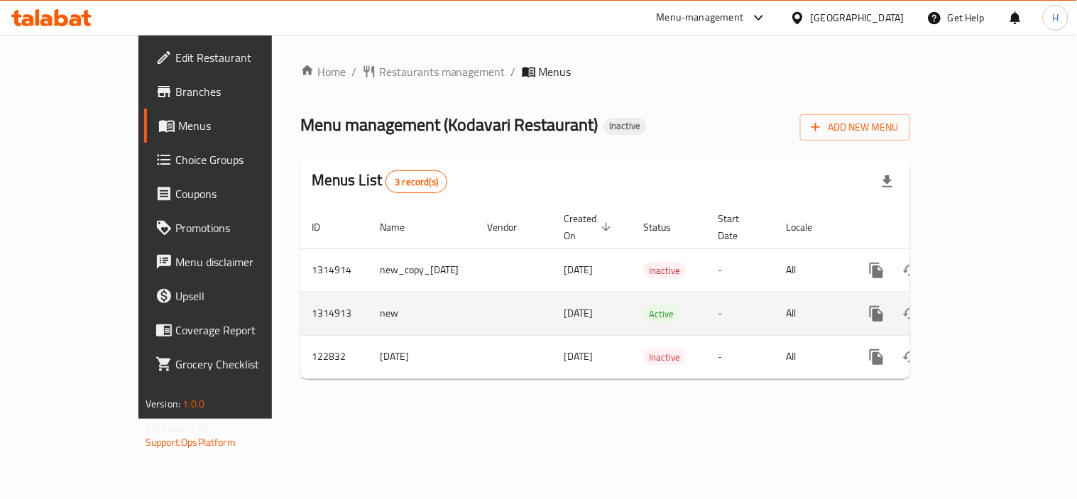
click at [300, 294] on td "1314913" at bounding box center [334, 313] width 68 height 43
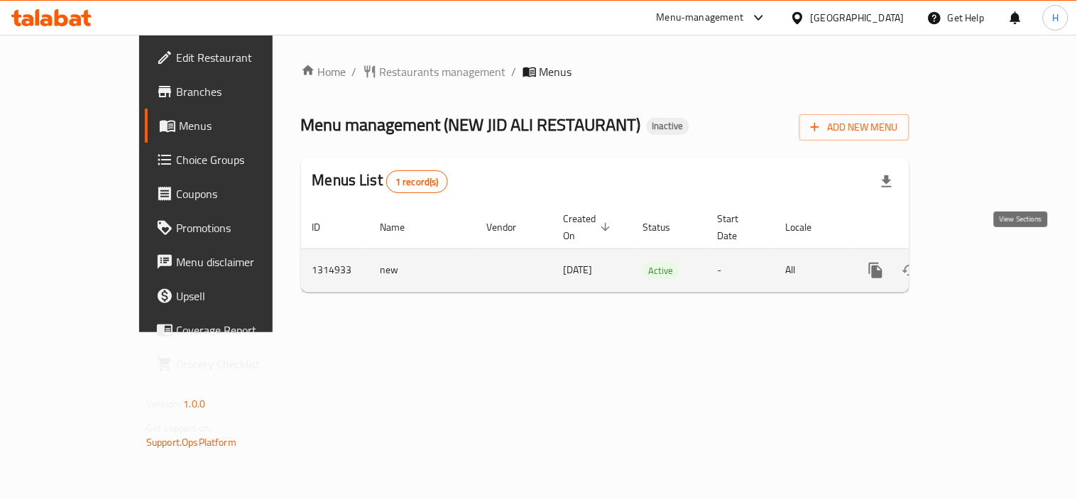
click at [987, 262] on icon "enhanced table" at bounding box center [978, 270] width 17 height 17
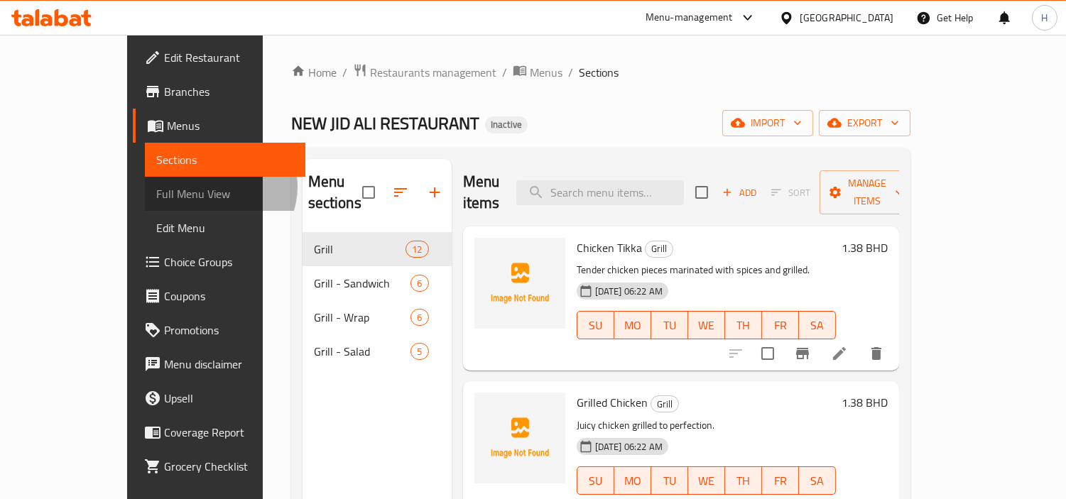
click at [156, 187] on span "Full Menu View" at bounding box center [225, 193] width 138 height 17
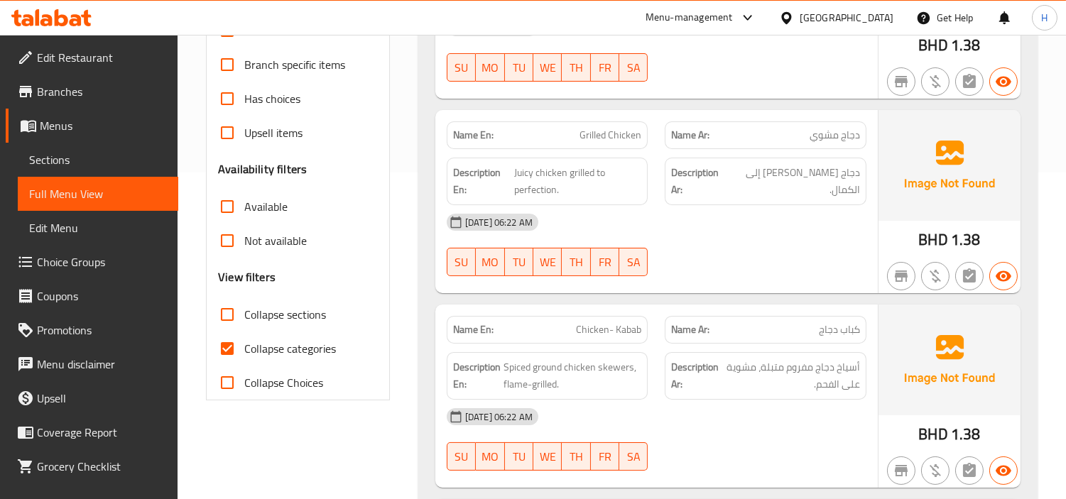
scroll to position [394, 0]
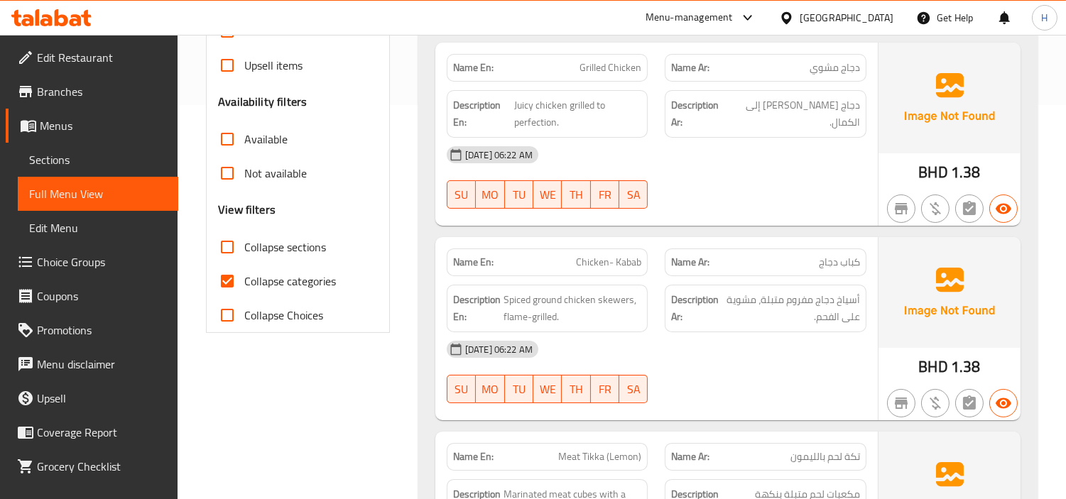
click at [226, 278] on input "Collapse categories" at bounding box center [227, 281] width 34 height 34
checkbox input "false"
click at [234, 250] on input "Collapse sections" at bounding box center [227, 247] width 34 height 34
checkbox input "true"
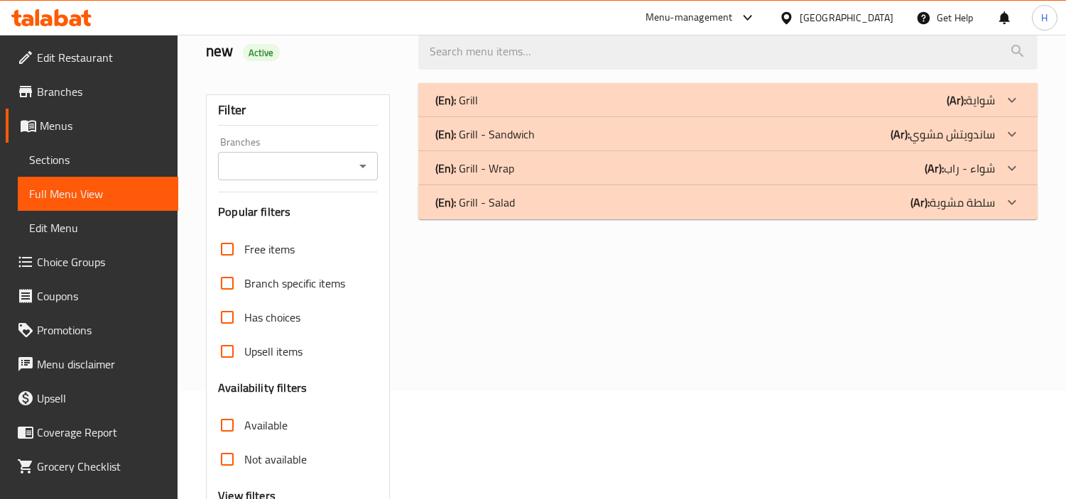
scroll to position [98, 0]
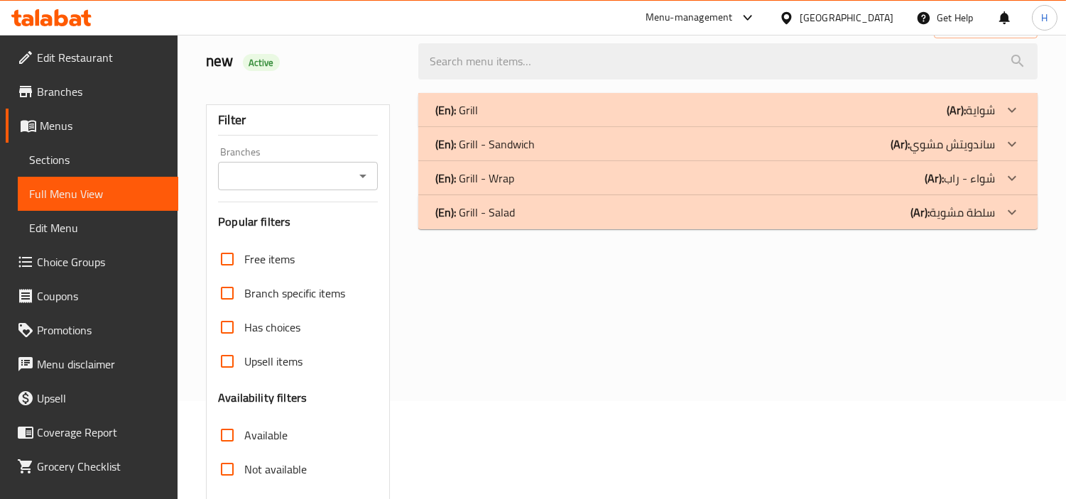
click at [634, 232] on div "(En): Grill (Ar): شواية Name En: Chicken Tikka Name Ar: دجاج تكا Description En…" at bounding box center [728, 361] width 636 height 553
click at [638, 222] on div "(En): Grill - Salad (Ar): سلطة مشوية" at bounding box center [727, 212] width 619 height 34
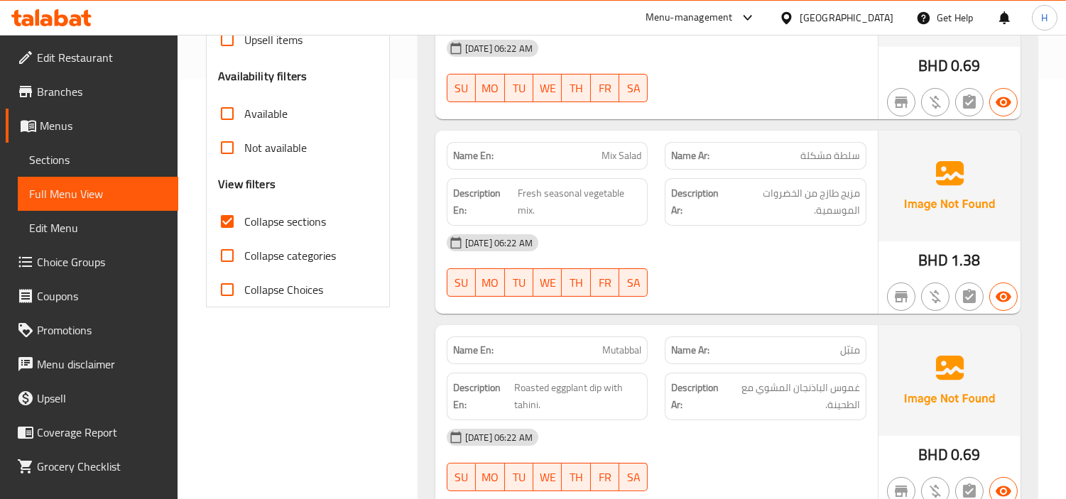
scroll to position [493, 0]
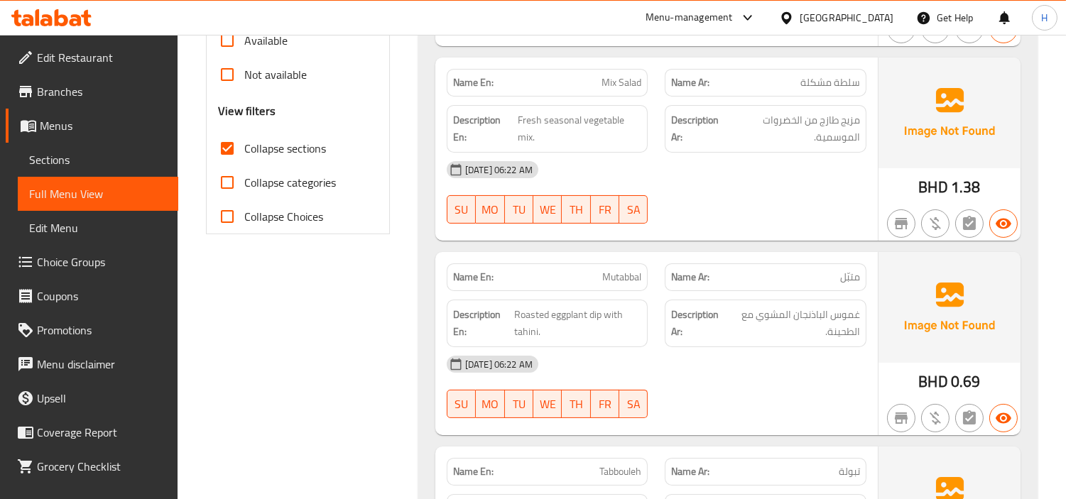
click at [747, 229] on div at bounding box center [765, 223] width 219 height 17
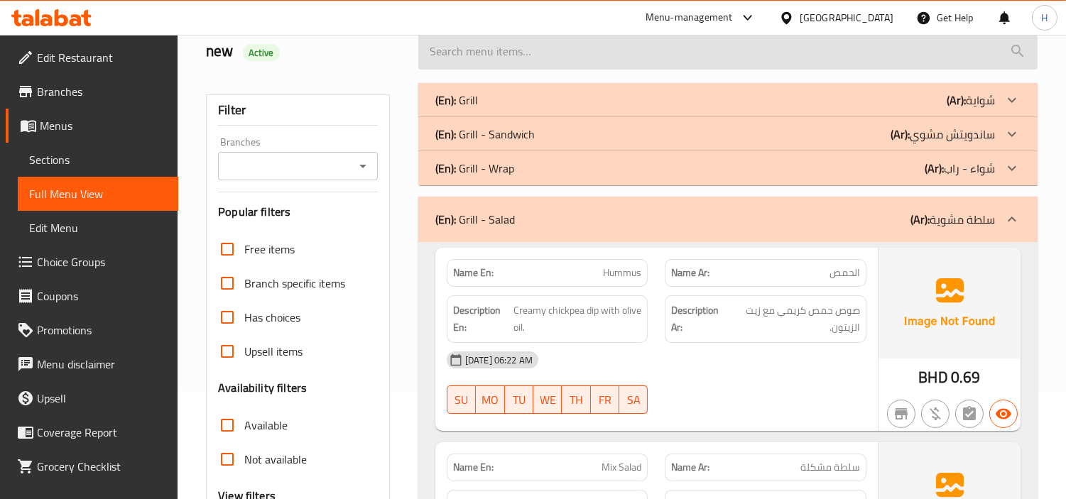
scroll to position [87, 0]
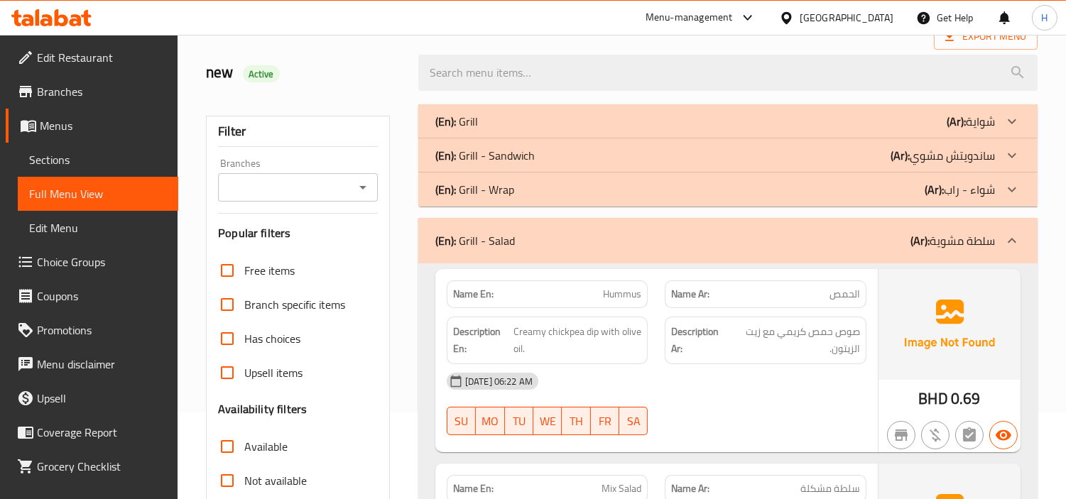
click at [755, 175] on div "(En): Grill - Wrap (Ar): شواء - راب" at bounding box center [727, 190] width 619 height 34
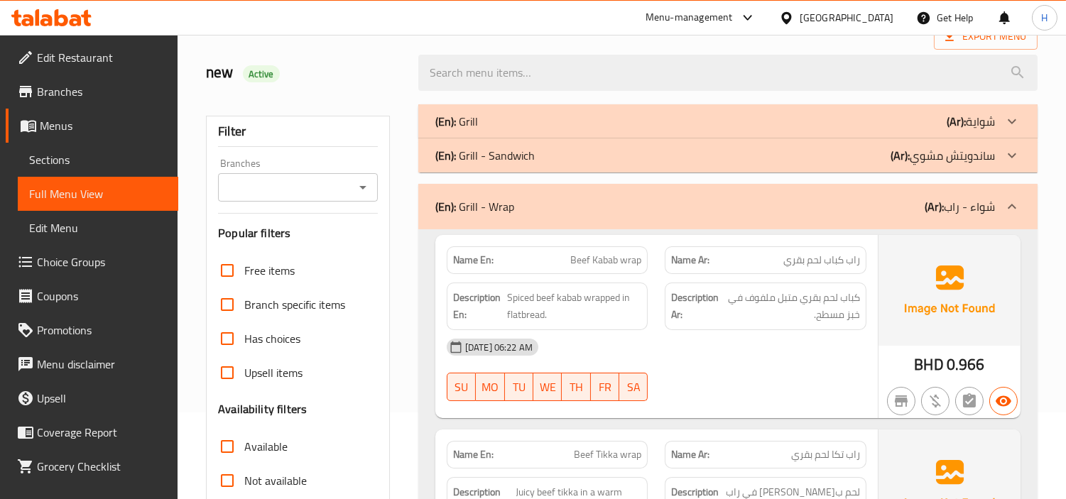
click at [756, 165] on div "(En): Grill - Sandwich (Ar): ساندويتش مشوي" at bounding box center [727, 156] width 619 height 34
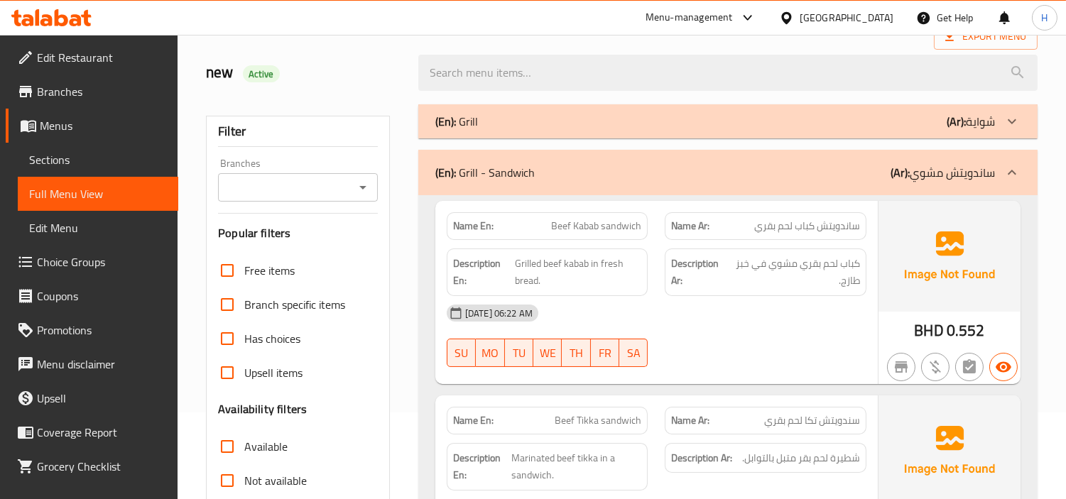
click at [761, 121] on div "(En): Grill (Ar): شواية" at bounding box center [715, 121] width 560 height 17
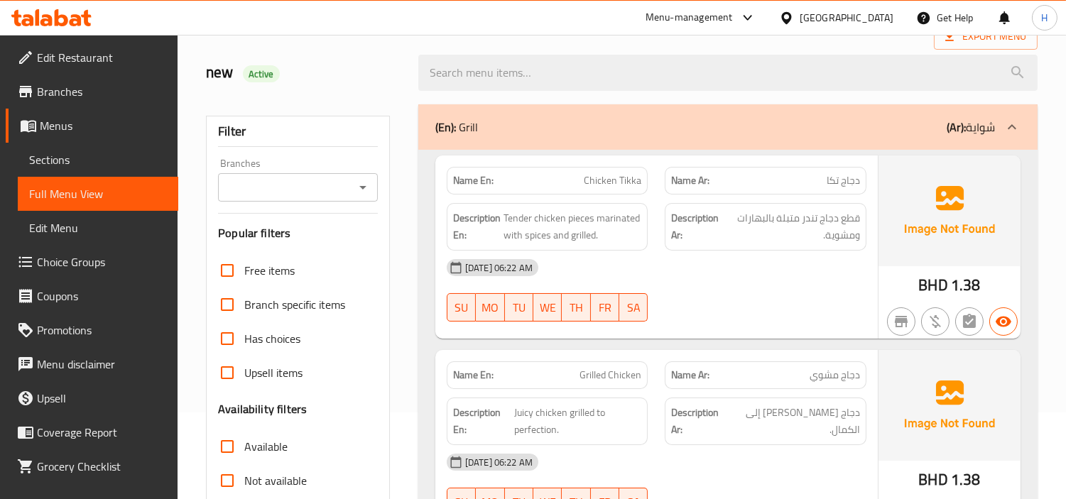
click at [69, 137] on link "Menus" at bounding box center [92, 126] width 173 height 34
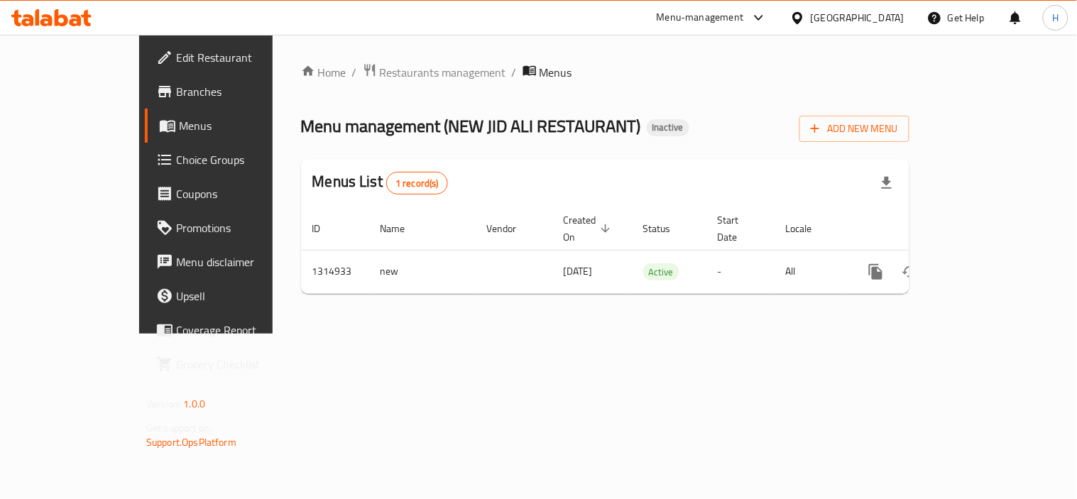
click at [176, 163] on span "Choice Groups" at bounding box center [241, 159] width 131 height 17
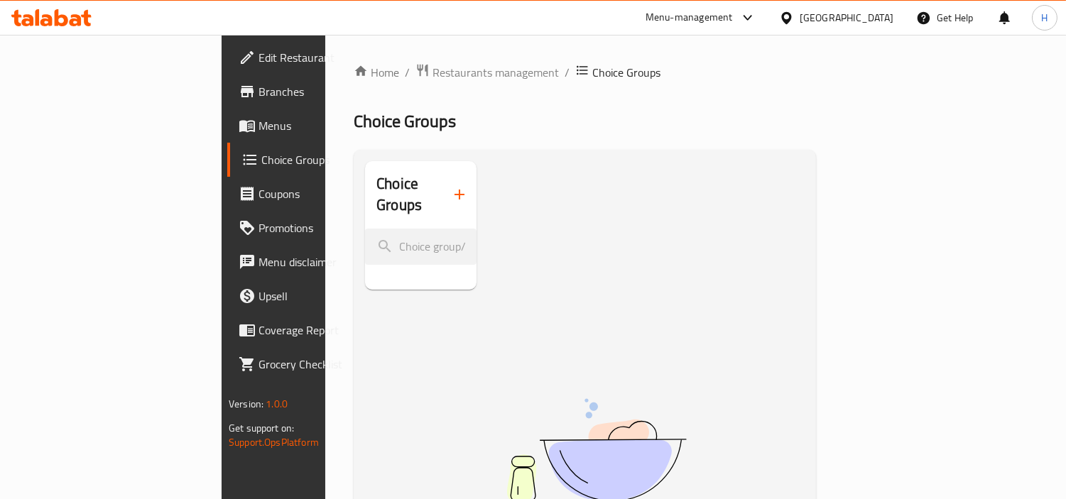
click at [259, 121] on span "Menus" at bounding box center [324, 125] width 130 height 17
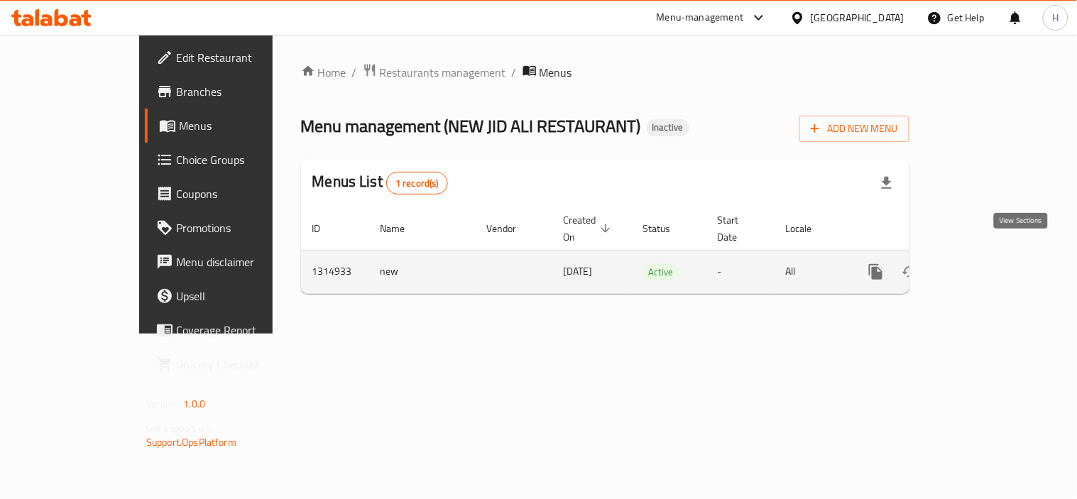
click at [996, 260] on link "enhanced table" at bounding box center [979, 272] width 34 height 34
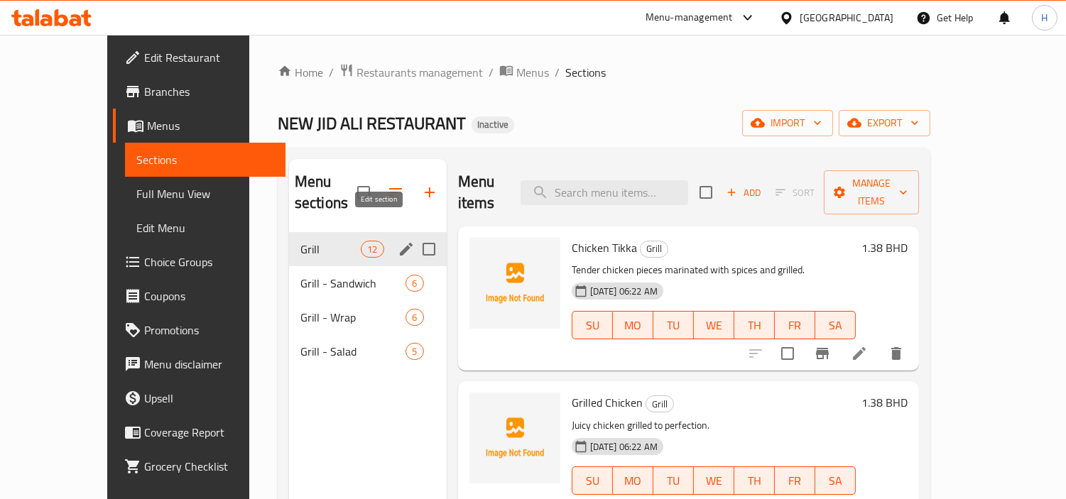
click at [398, 241] on icon "edit" at bounding box center [406, 249] width 17 height 17
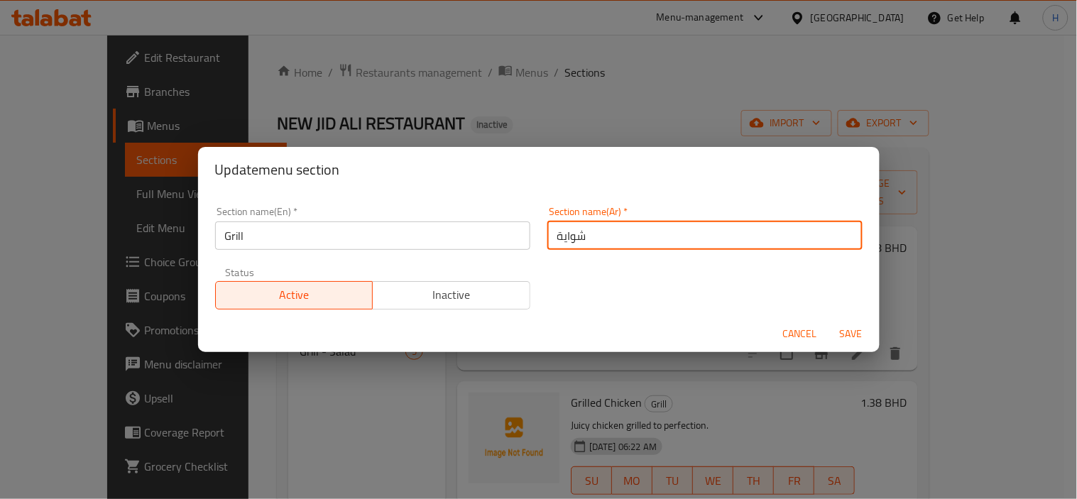
click at [585, 245] on input "شواية" at bounding box center [705, 236] width 315 height 28
click at [829, 321] on button "Save" at bounding box center [851, 334] width 45 height 26
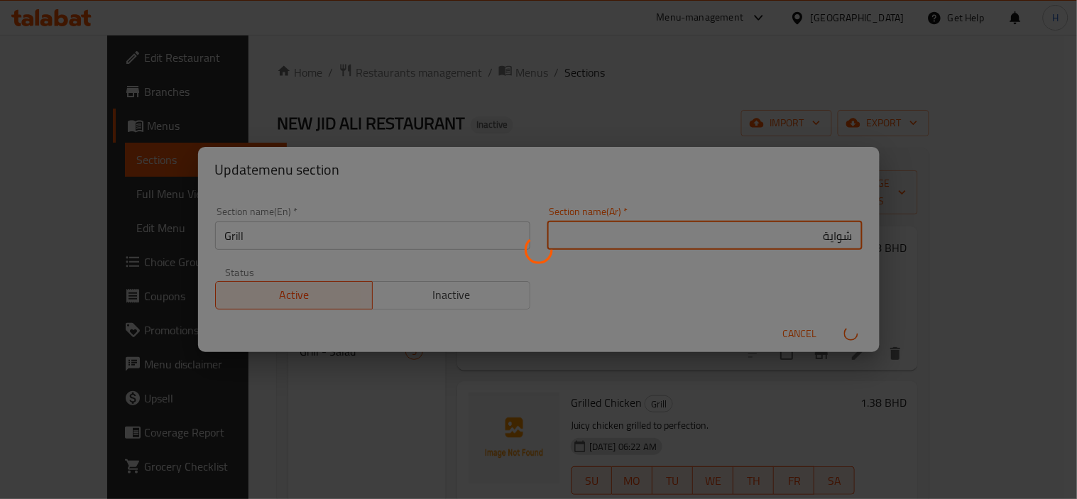
click at [829, 322] on button "submit" at bounding box center [851, 333] width 45 height 23
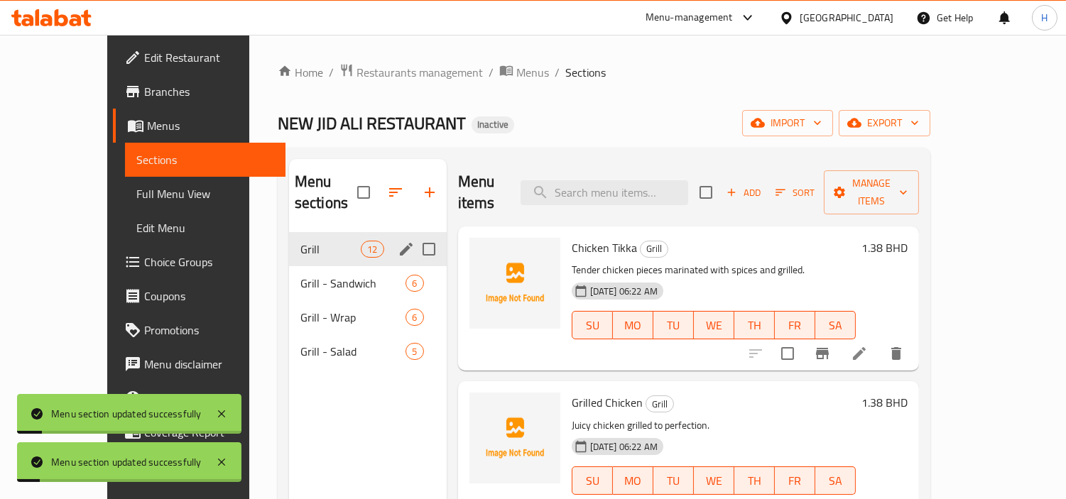
click at [414, 234] on input "Menu sections" at bounding box center [429, 249] width 30 height 30
checkbox input "true"
click at [398, 243] on icon "edit" at bounding box center [406, 249] width 17 height 17
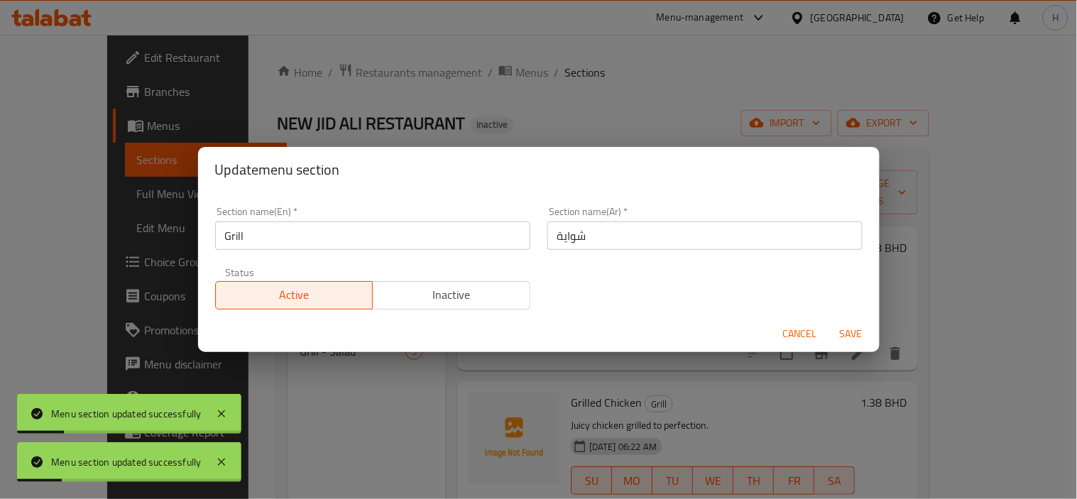
click at [780, 226] on input "شواية" at bounding box center [705, 236] width 315 height 28
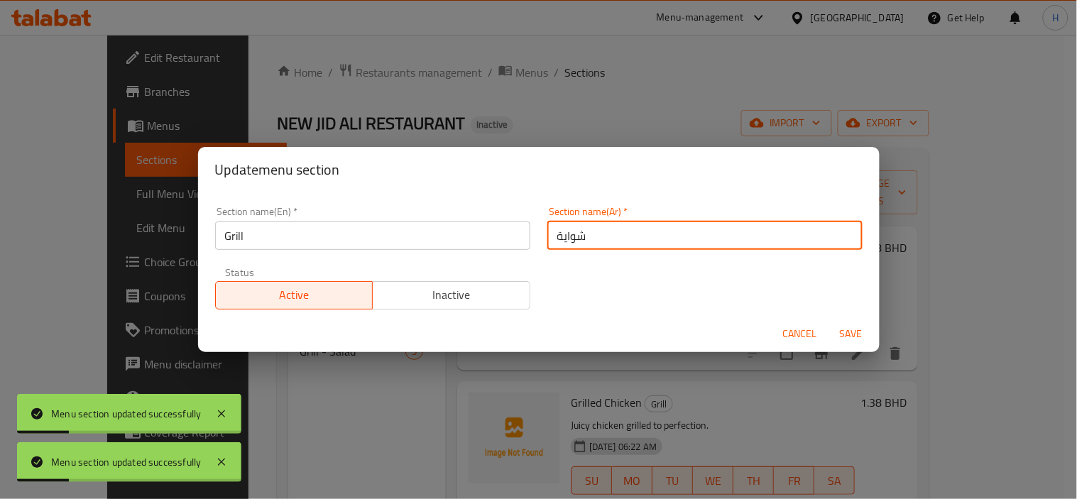
click at [780, 226] on input "شواية" at bounding box center [705, 236] width 315 height 28
type input "المشويات"
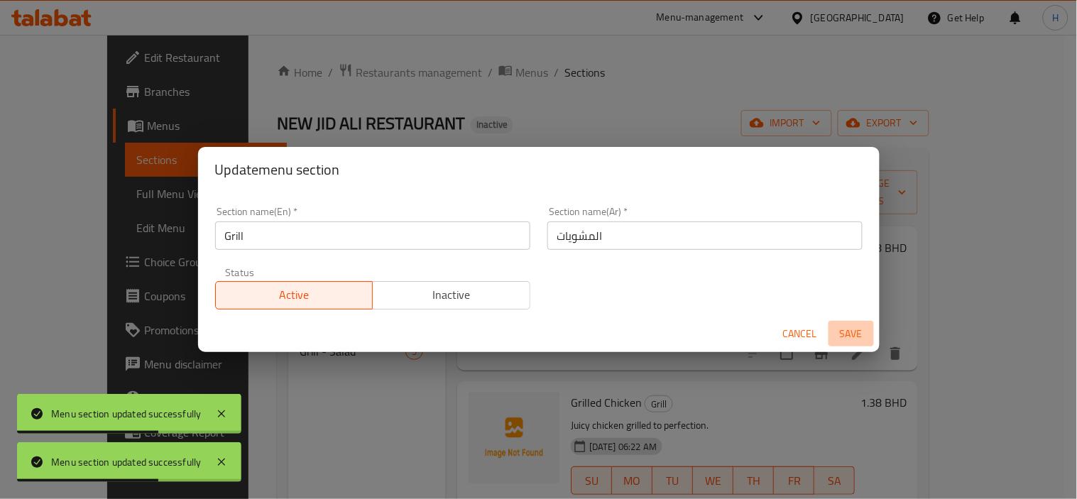
click at [862, 321] on button "Save" at bounding box center [851, 334] width 45 height 26
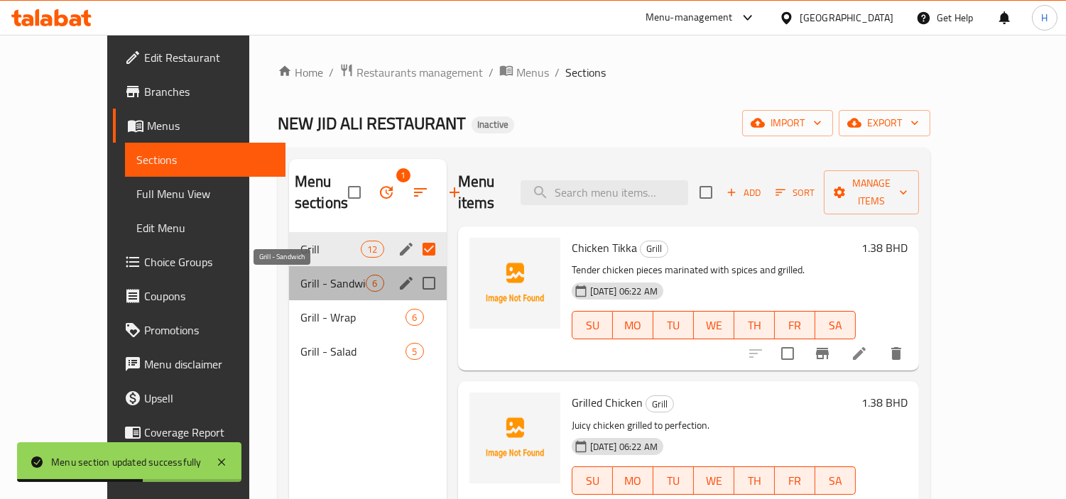
click at [315, 287] on span "Grill - Sandwich" at bounding box center [333, 283] width 66 height 17
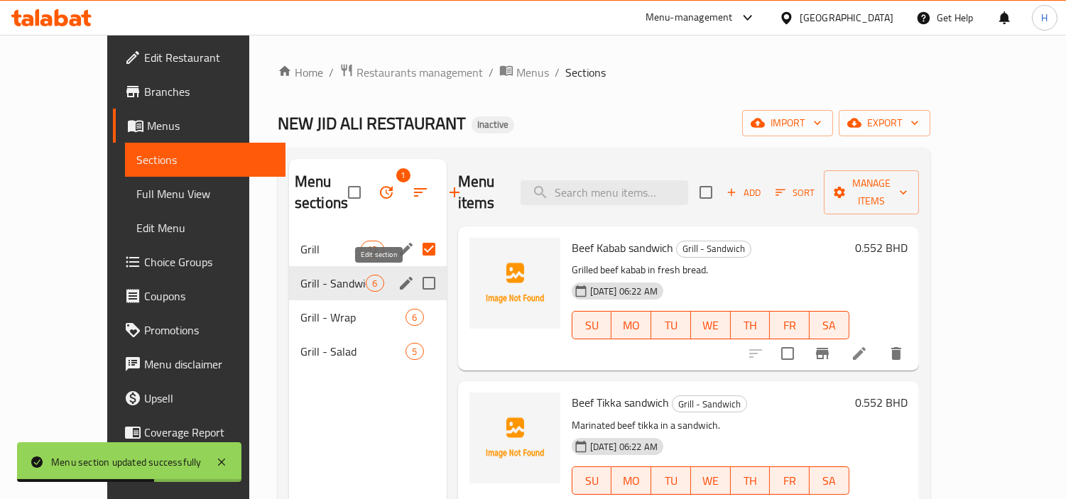
click at [400, 285] on icon "edit" at bounding box center [406, 283] width 13 height 13
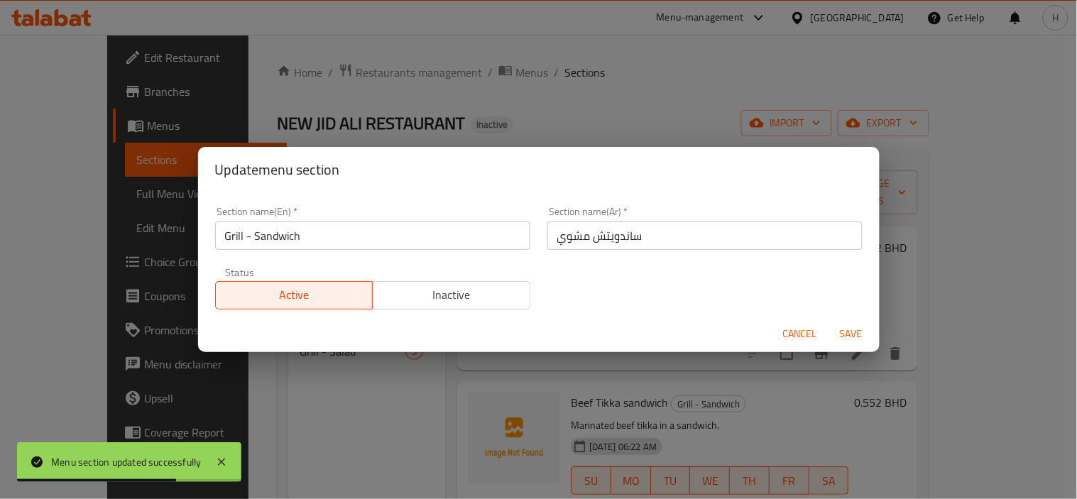
click at [597, 245] on input "ساندويتش مشوي" at bounding box center [705, 236] width 315 height 28
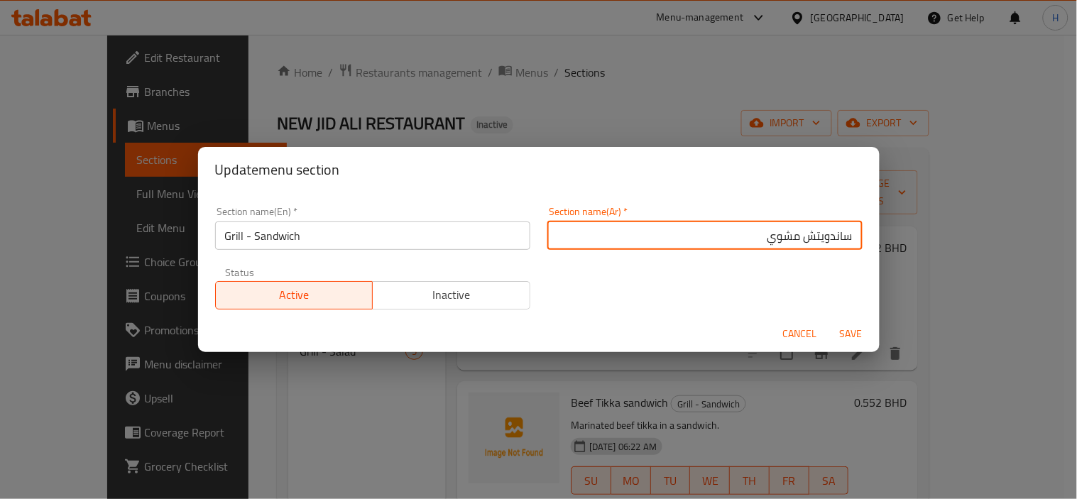
click at [840, 235] on input "ساندويتش مشوي" at bounding box center [705, 236] width 315 height 28
click at [781, 236] on input "الساندويتش مشوي" at bounding box center [705, 236] width 315 height 28
type input "الساندويتش المشوي"
click at [844, 334] on span "Save" at bounding box center [852, 334] width 34 height 18
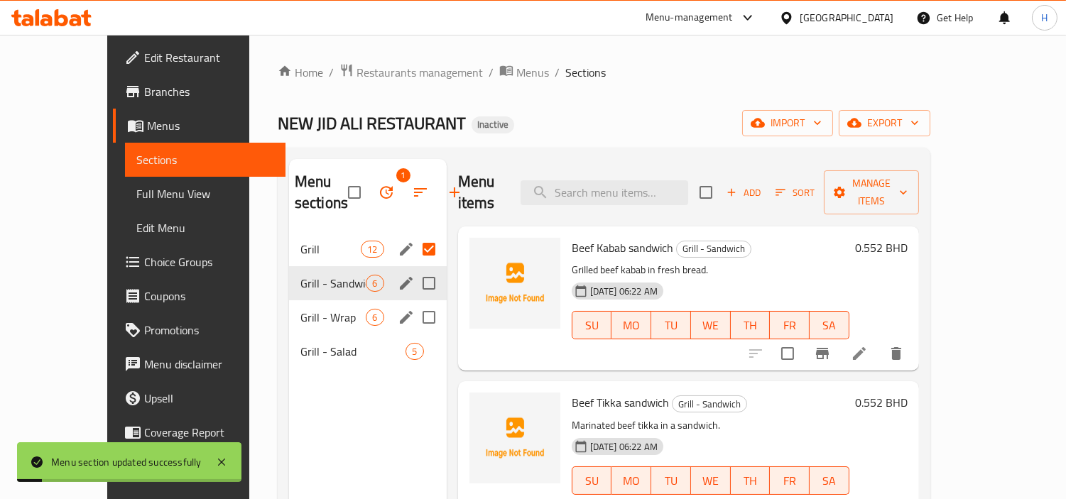
click at [398, 320] on icon "edit" at bounding box center [406, 317] width 17 height 17
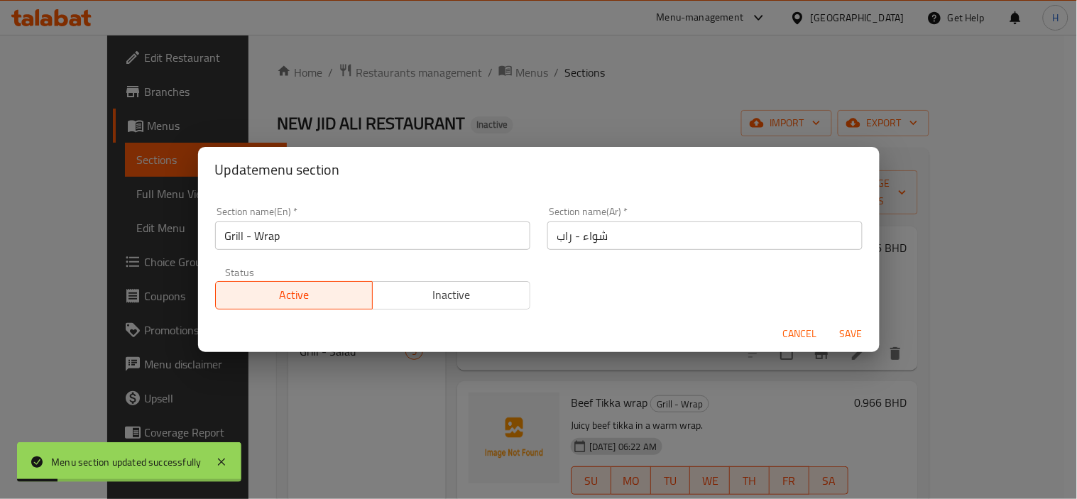
click at [704, 239] on input "شواء - راب" at bounding box center [705, 236] width 315 height 28
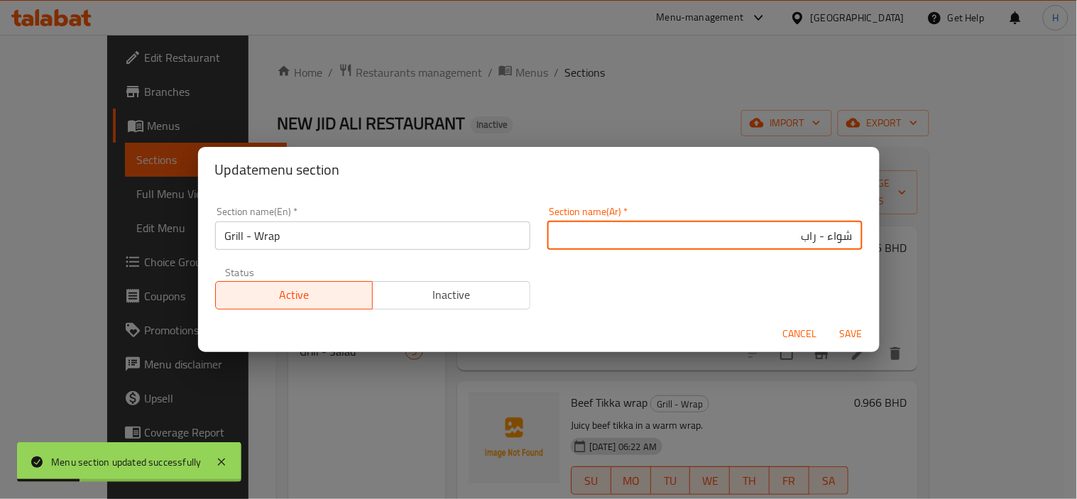
click at [750, 240] on input "شواء - راب" at bounding box center [705, 236] width 315 height 28
click at [821, 235] on input "شواء - راب" at bounding box center [705, 236] width 315 height 28
type input "المشوي- الراب"
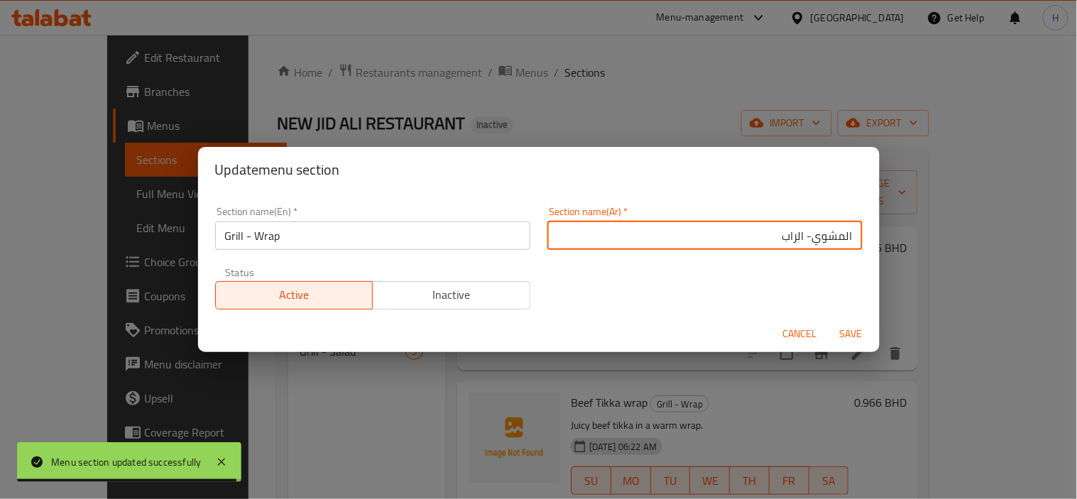
click at [843, 337] on span "Save" at bounding box center [852, 334] width 34 height 18
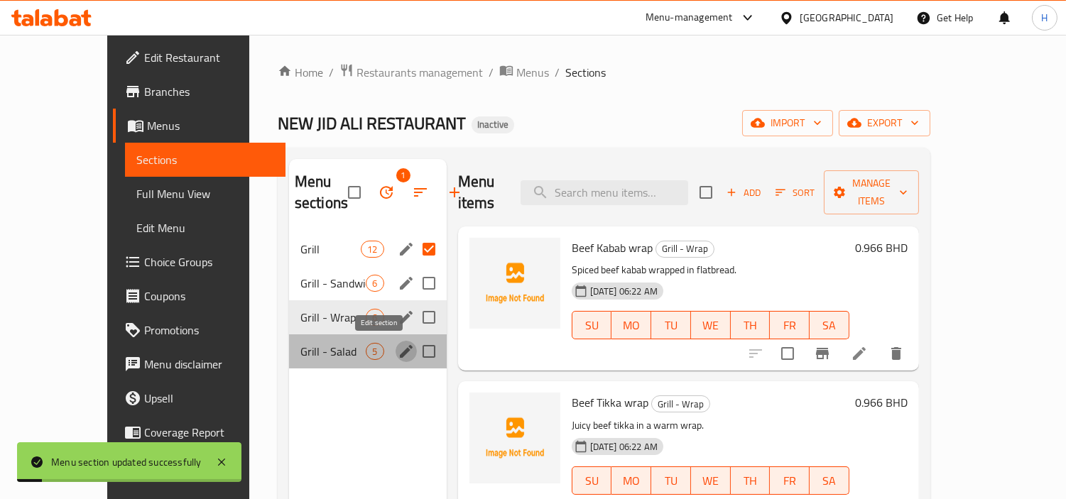
click at [398, 348] on icon "edit" at bounding box center [406, 351] width 17 height 17
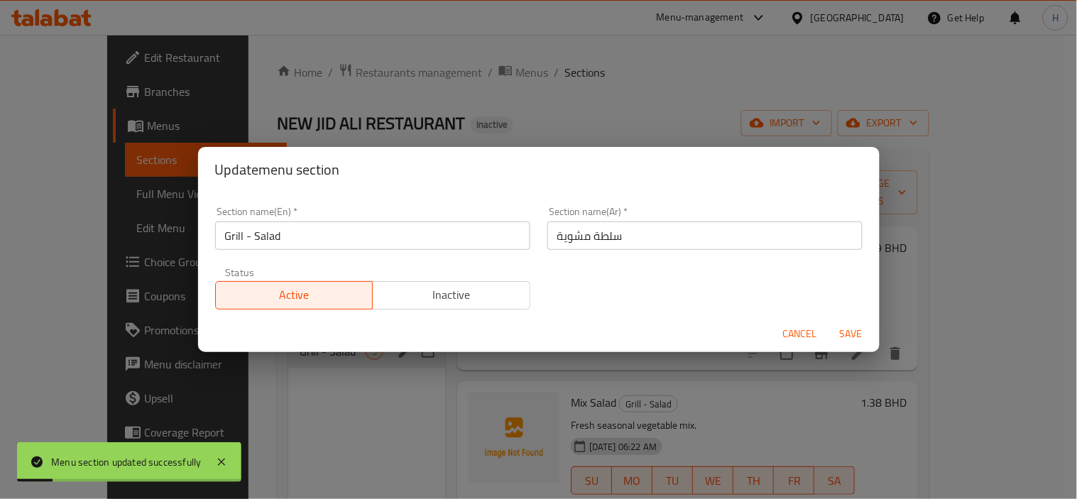
drag, startPoint x: 664, startPoint y: 240, endPoint x: 656, endPoint y: 245, distance: 9.3
click at [663, 240] on input "سلطة مشوية" at bounding box center [705, 236] width 315 height 28
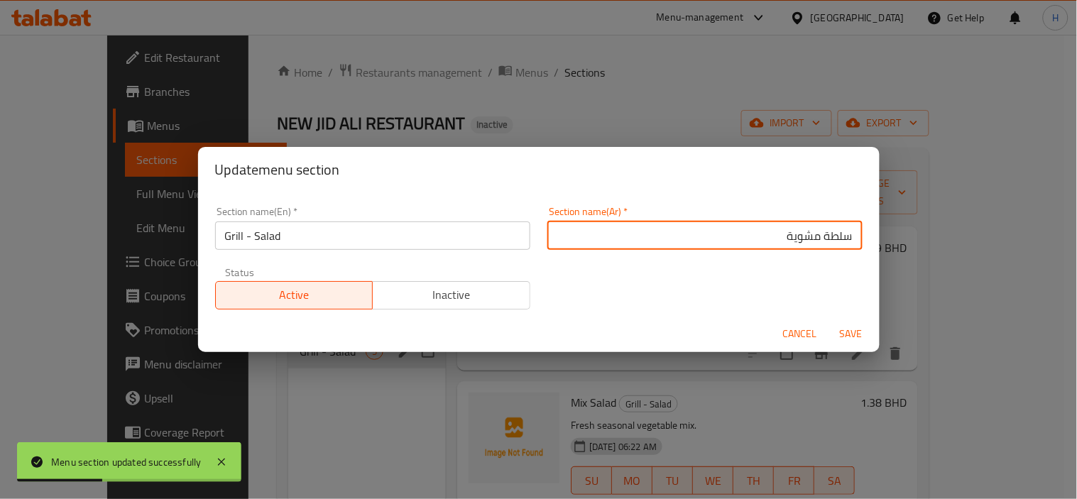
click at [844, 233] on input "سلطة مشوية" at bounding box center [705, 236] width 315 height 28
click at [804, 236] on input "السلطة مشوية" at bounding box center [705, 236] width 315 height 28
click at [805, 237] on input "السلطة المشوية" at bounding box center [705, 236] width 315 height 28
type input "السلطة - المشوية"
click at [853, 335] on span "Save" at bounding box center [852, 334] width 34 height 18
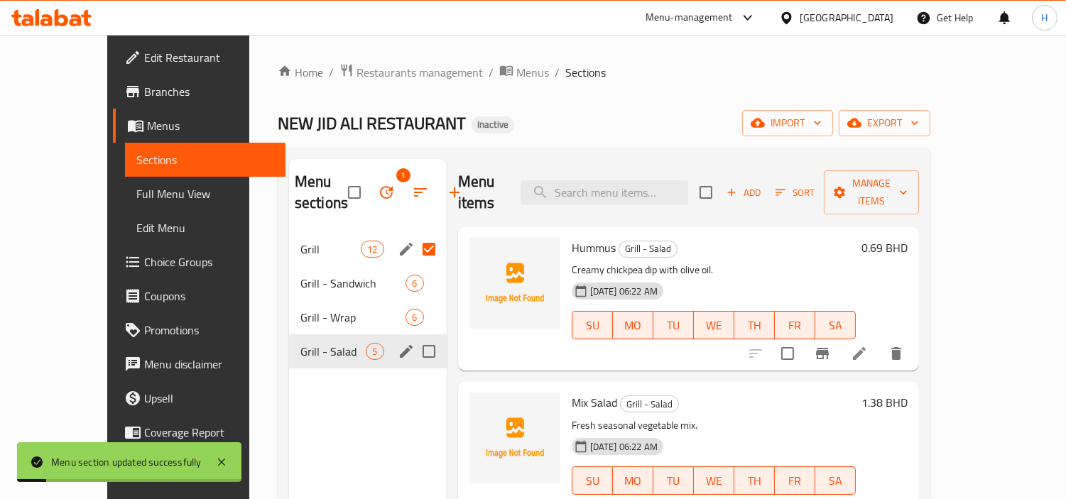
drag, startPoint x: 107, startPoint y: 195, endPoint x: 178, endPoint y: 220, distance: 75.9
click at [136, 195] on span "Full Menu View" at bounding box center [205, 193] width 138 height 17
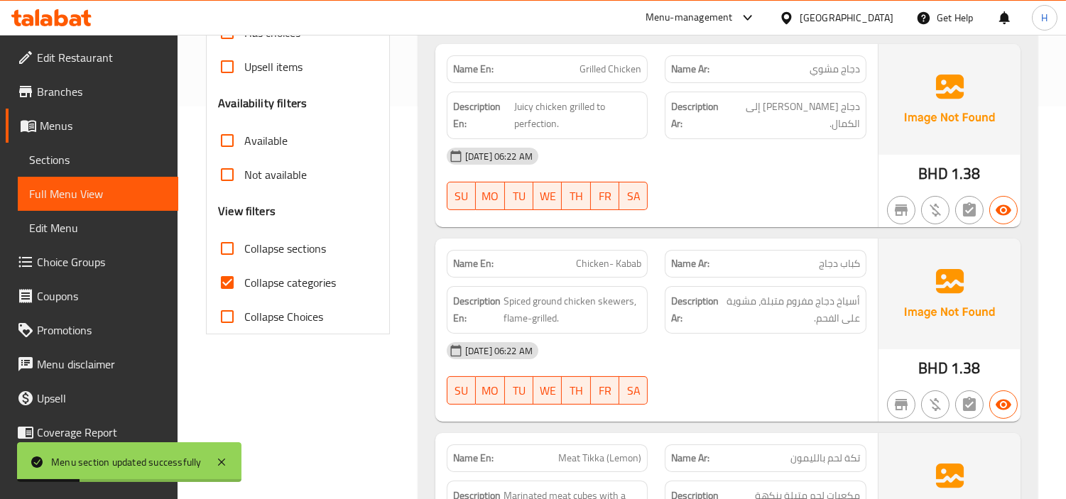
scroll to position [394, 0]
click at [266, 279] on span "Collapse categories" at bounding box center [290, 281] width 92 height 17
click at [244, 279] on input "Collapse categories" at bounding box center [227, 281] width 34 height 34
checkbox input "false"
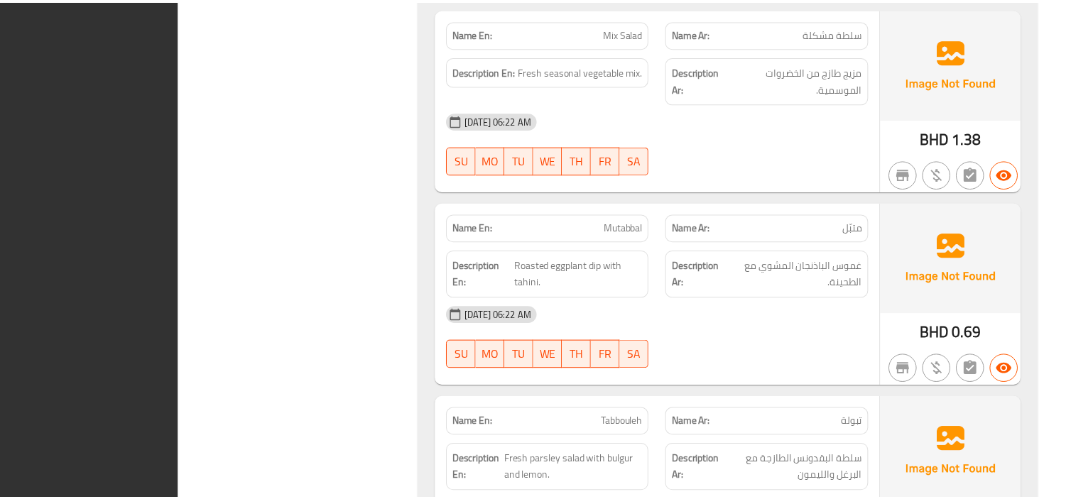
scroll to position [5676, 0]
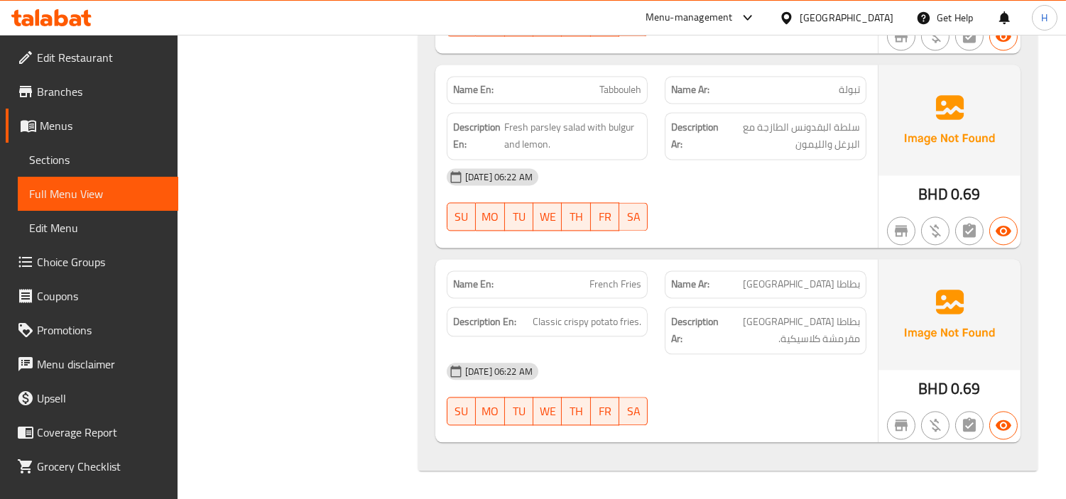
click at [64, 166] on span "Sections" at bounding box center [98, 159] width 138 height 17
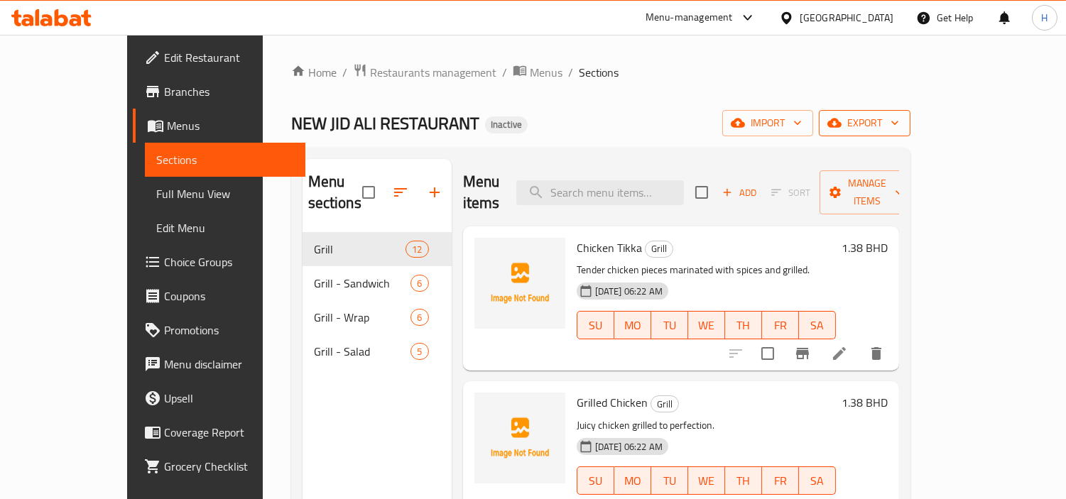
click at [899, 125] on span "export" at bounding box center [864, 123] width 69 height 18
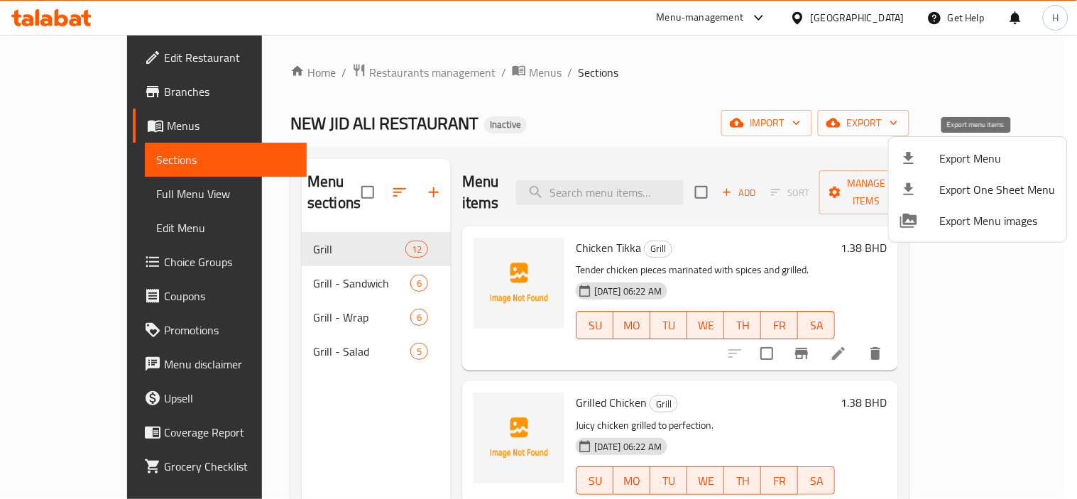
click at [945, 165] on span "Export Menu" at bounding box center [998, 158] width 116 height 17
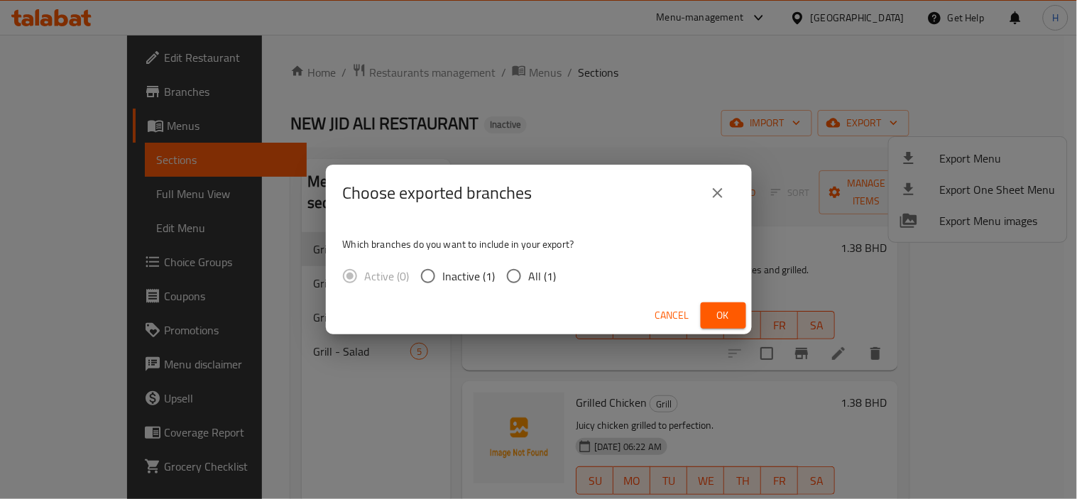
click at [536, 281] on span "All (1)" at bounding box center [543, 276] width 28 height 17
click at [529, 281] on input "All (1)" at bounding box center [514, 276] width 30 height 30
radio input "true"
click at [715, 310] on span "Ok" at bounding box center [723, 316] width 23 height 18
